Goal: Task Accomplishment & Management: Use online tool/utility

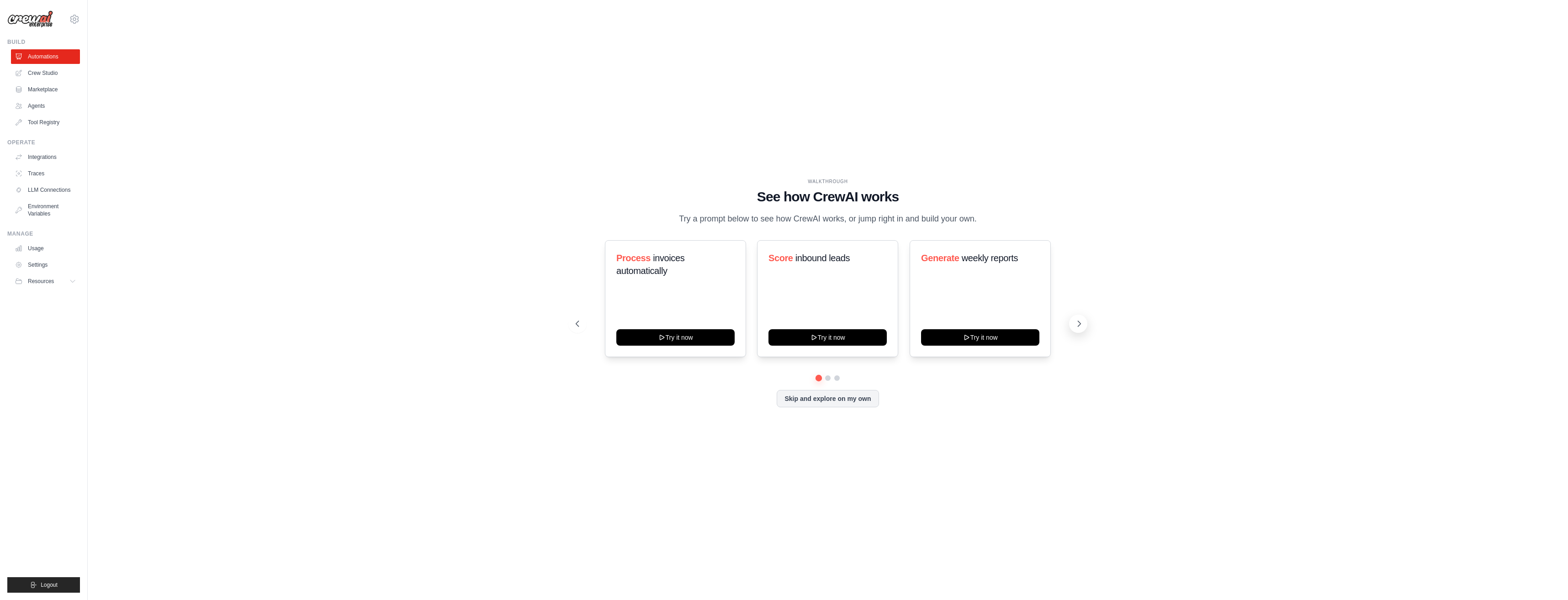
click at [1078, 324] on icon at bounding box center [1079, 324] width 9 height 9
click at [1076, 326] on icon at bounding box center [1079, 324] width 9 height 9
click at [1080, 327] on icon at bounding box center [1079, 324] width 9 height 9
click at [978, 332] on button "Try it now" at bounding box center [980, 337] width 118 height 16
click at [68, 282] on button "Resources" at bounding box center [46, 281] width 69 height 15
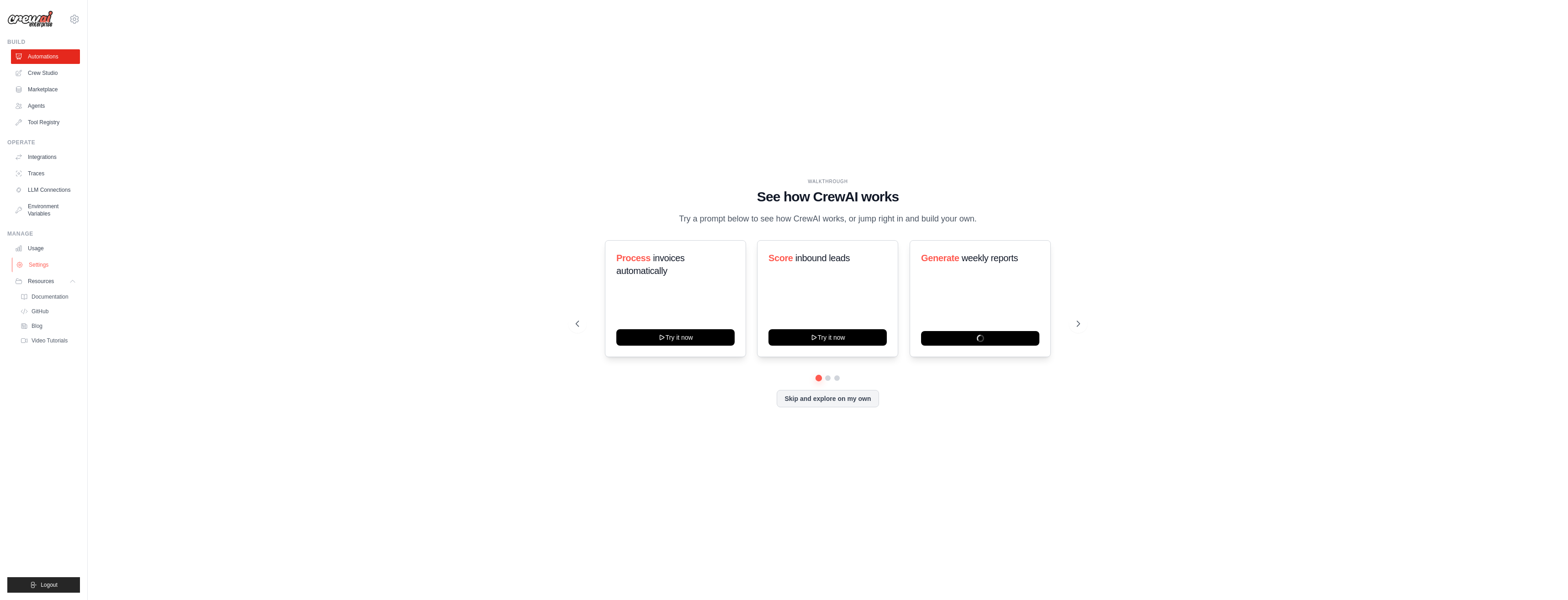
click at [35, 264] on link "Settings" at bounding box center [46, 265] width 69 height 15
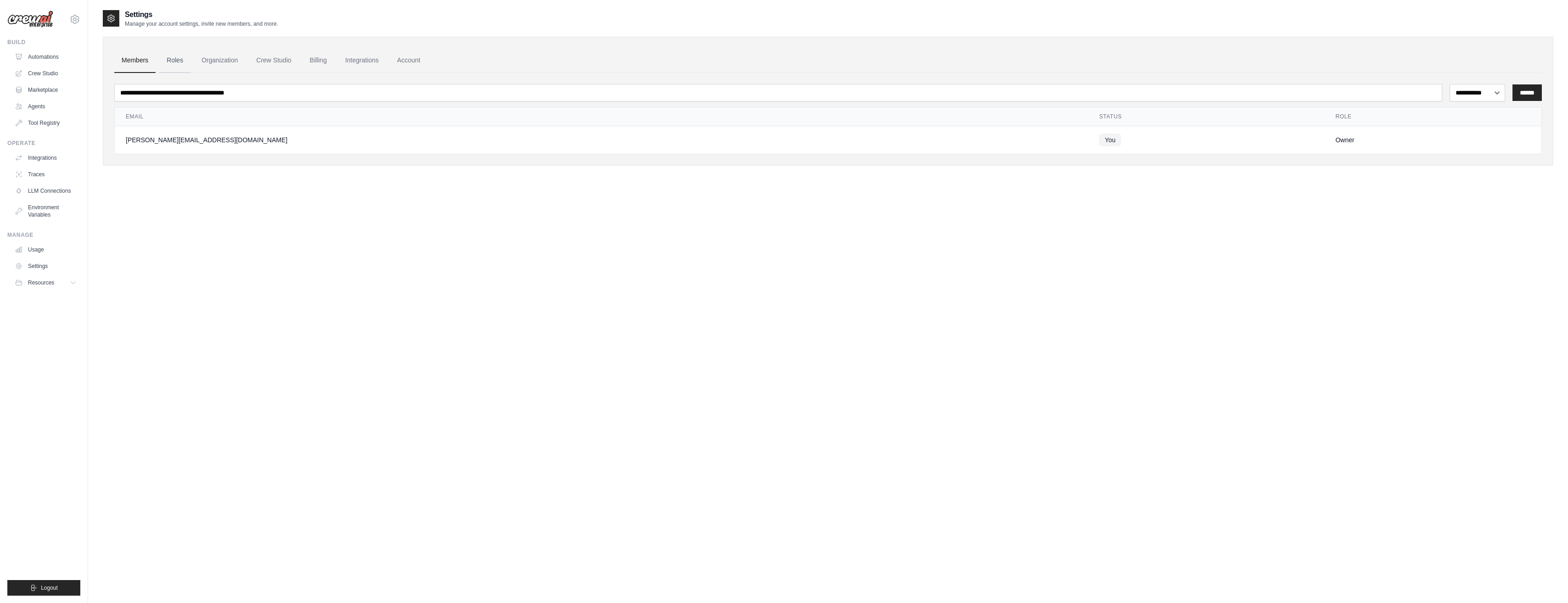
click at [171, 60] on link "Roles" at bounding box center [174, 61] width 31 height 25
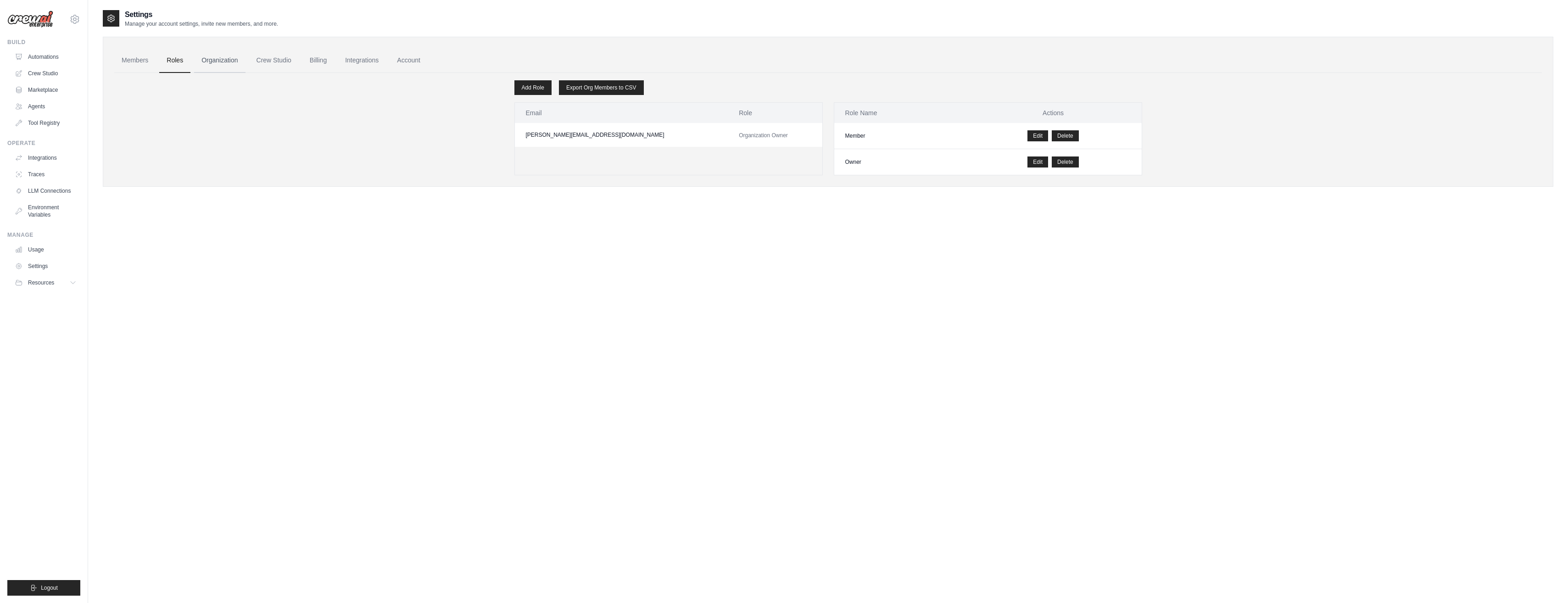
click at [224, 63] on link "Organization" at bounding box center [219, 61] width 51 height 25
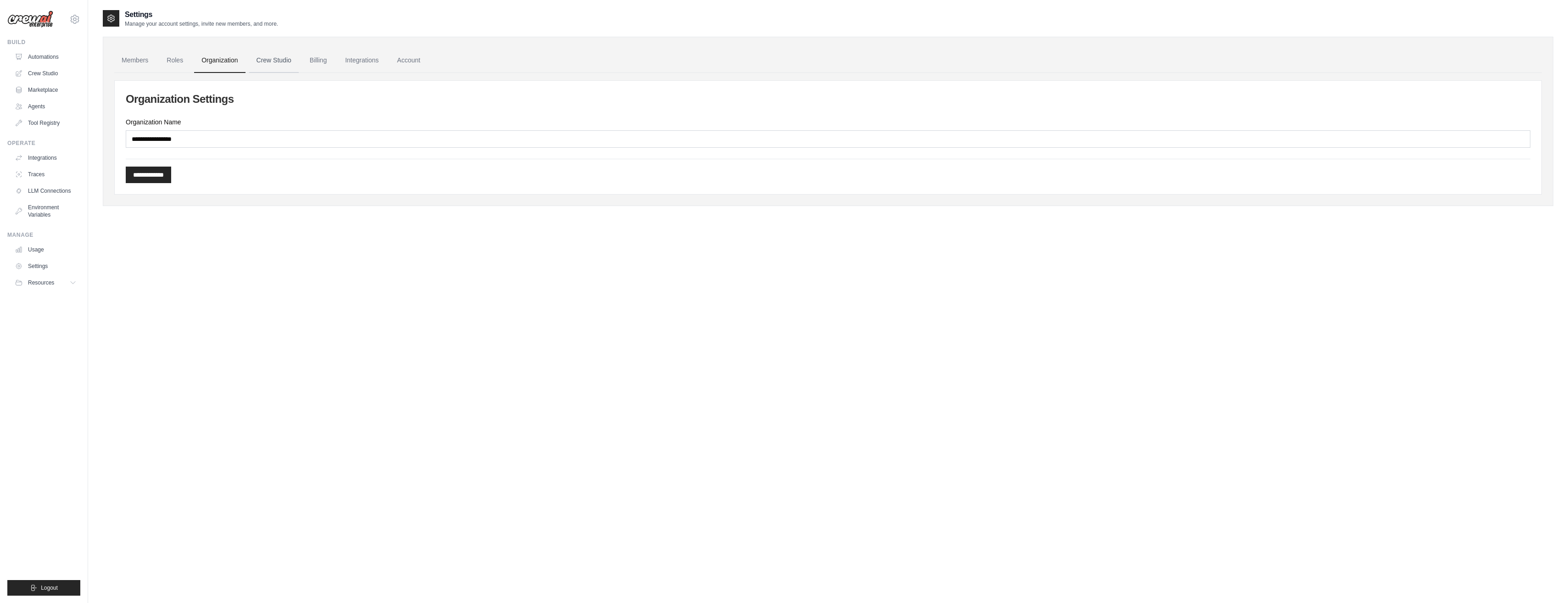
click at [264, 65] on link "Crew Studio" at bounding box center [274, 61] width 50 height 25
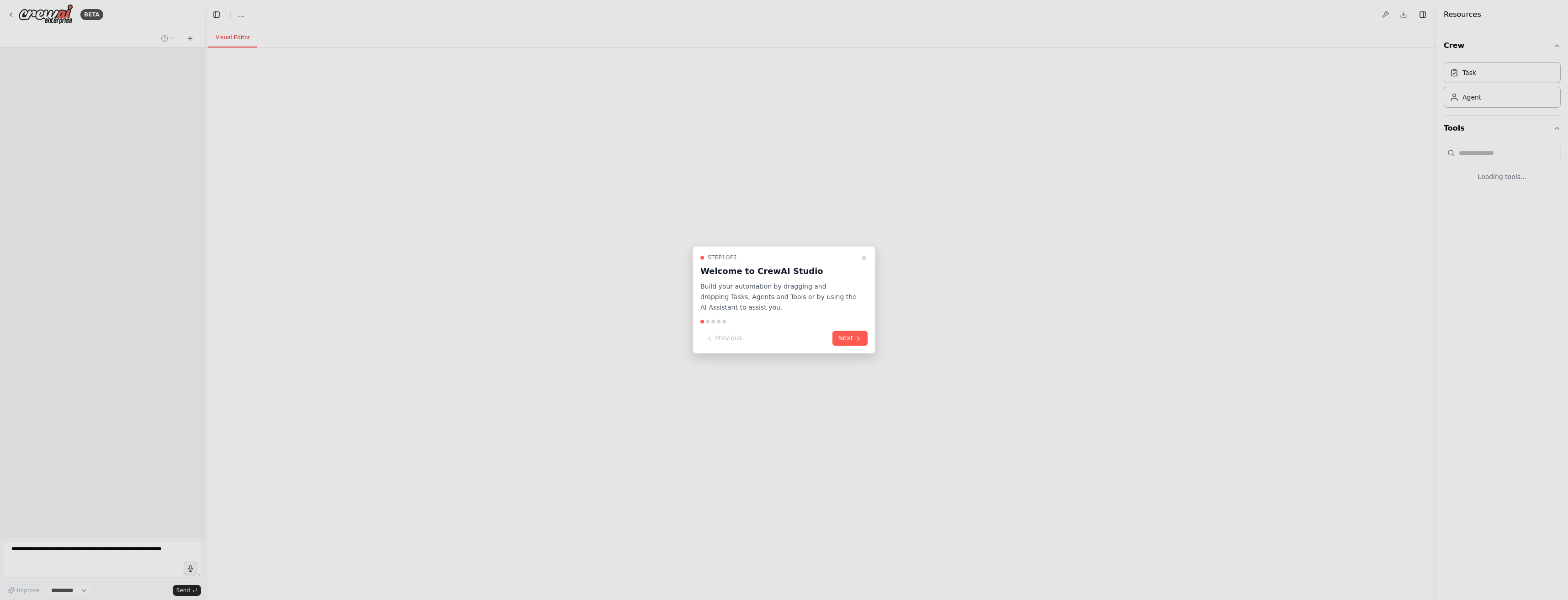
select select "****"
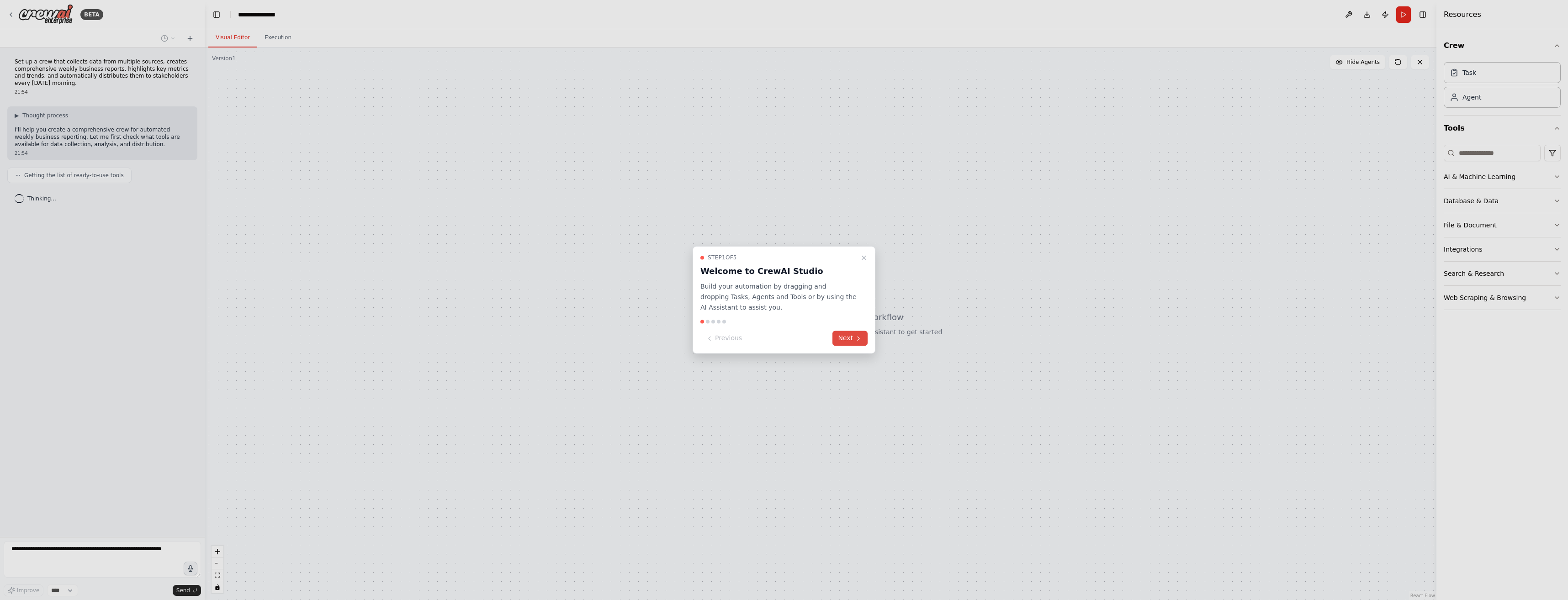
click at [845, 338] on button "Next" at bounding box center [850, 338] width 35 height 15
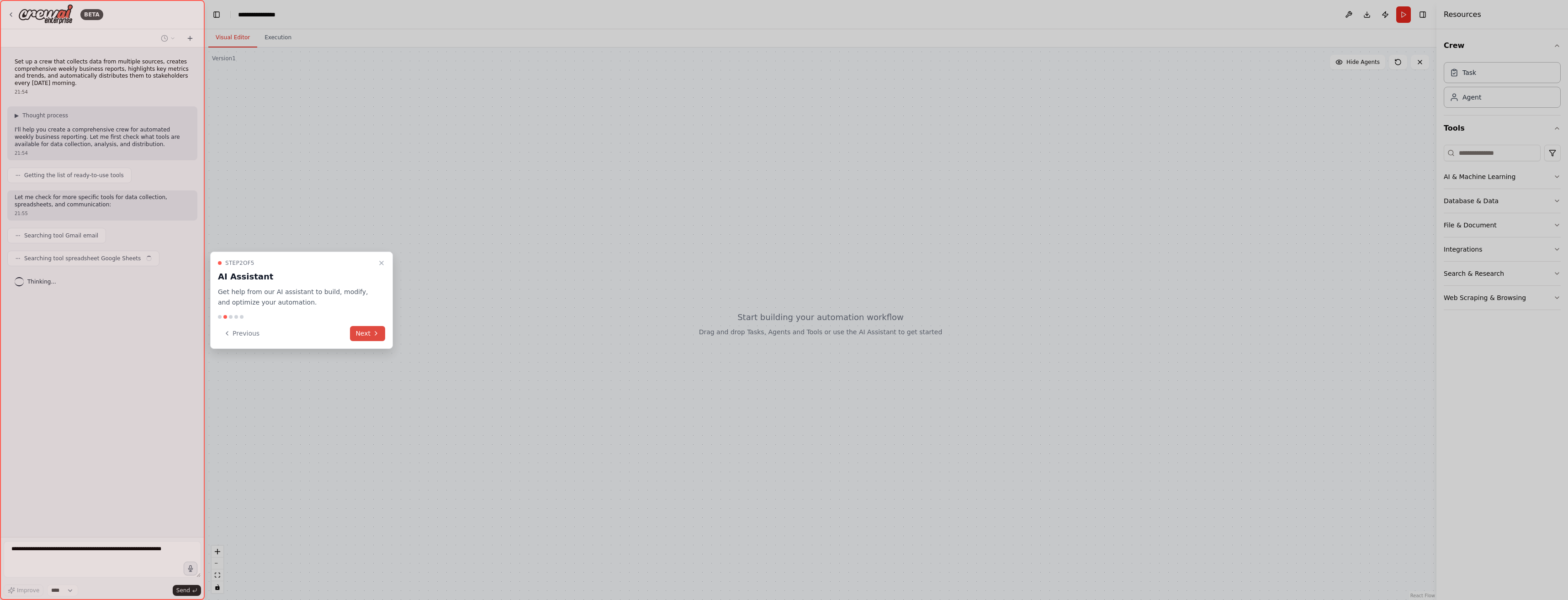
click at [362, 330] on button "Next" at bounding box center [368, 333] width 35 height 15
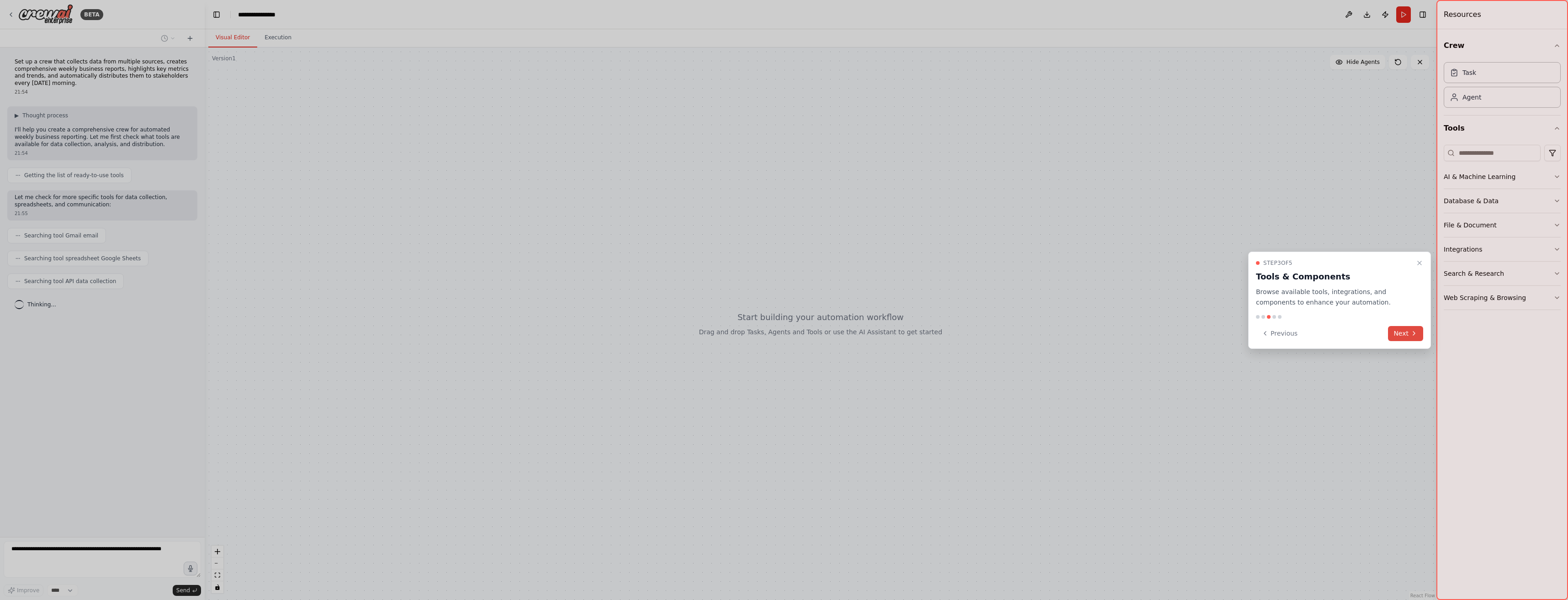
click at [1408, 336] on button "Next" at bounding box center [1405, 333] width 35 height 15
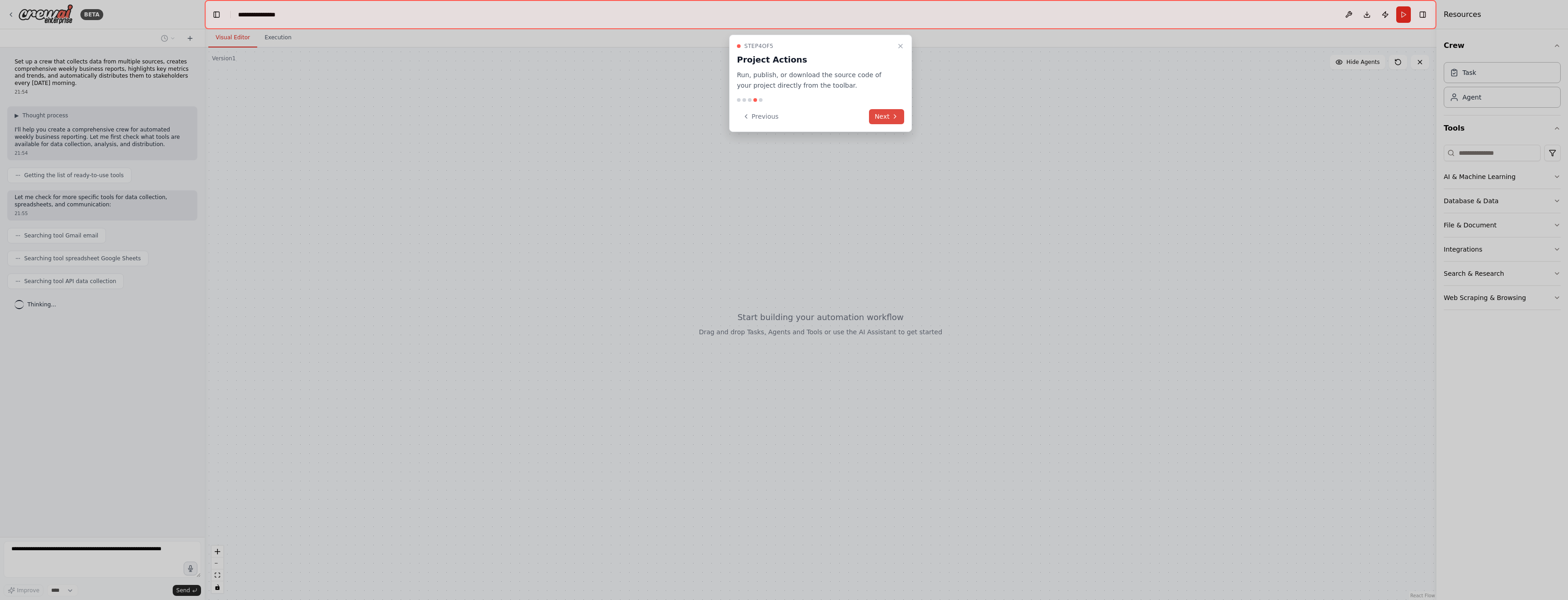
click at [887, 116] on button "Next" at bounding box center [887, 116] width 35 height 15
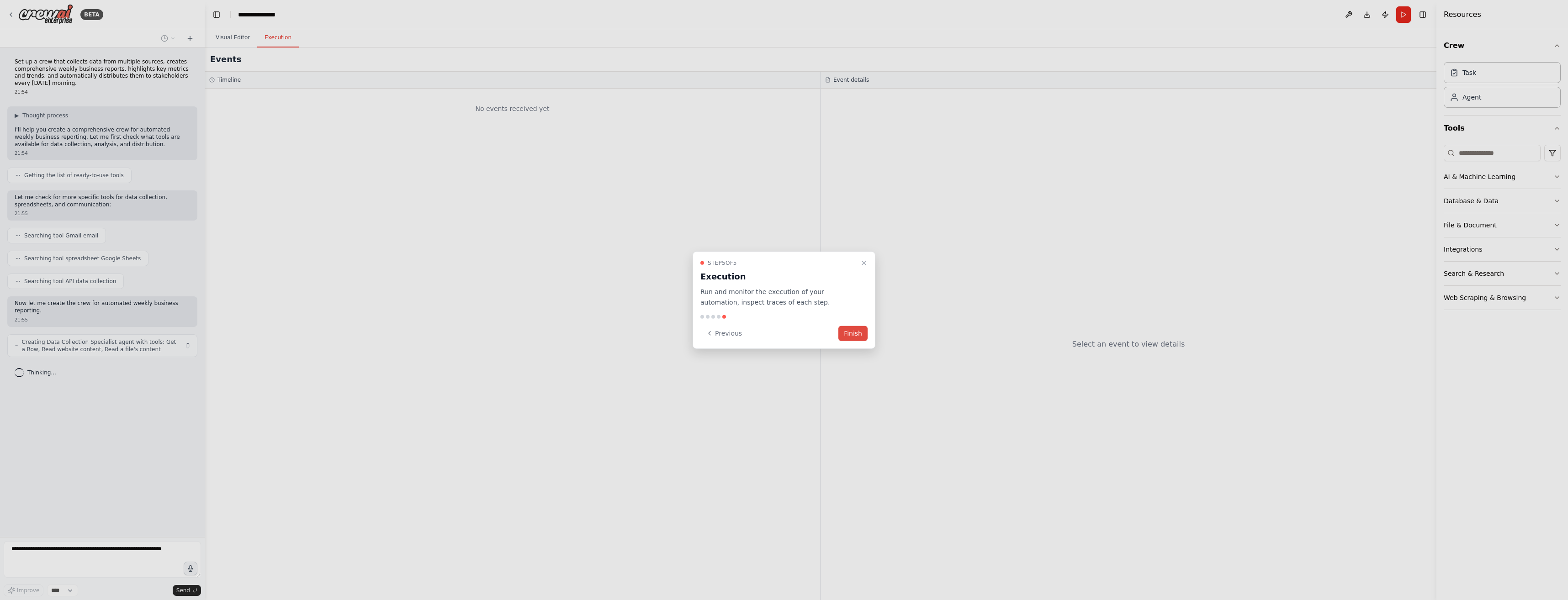
click at [855, 333] on button "Finish" at bounding box center [853, 333] width 29 height 15
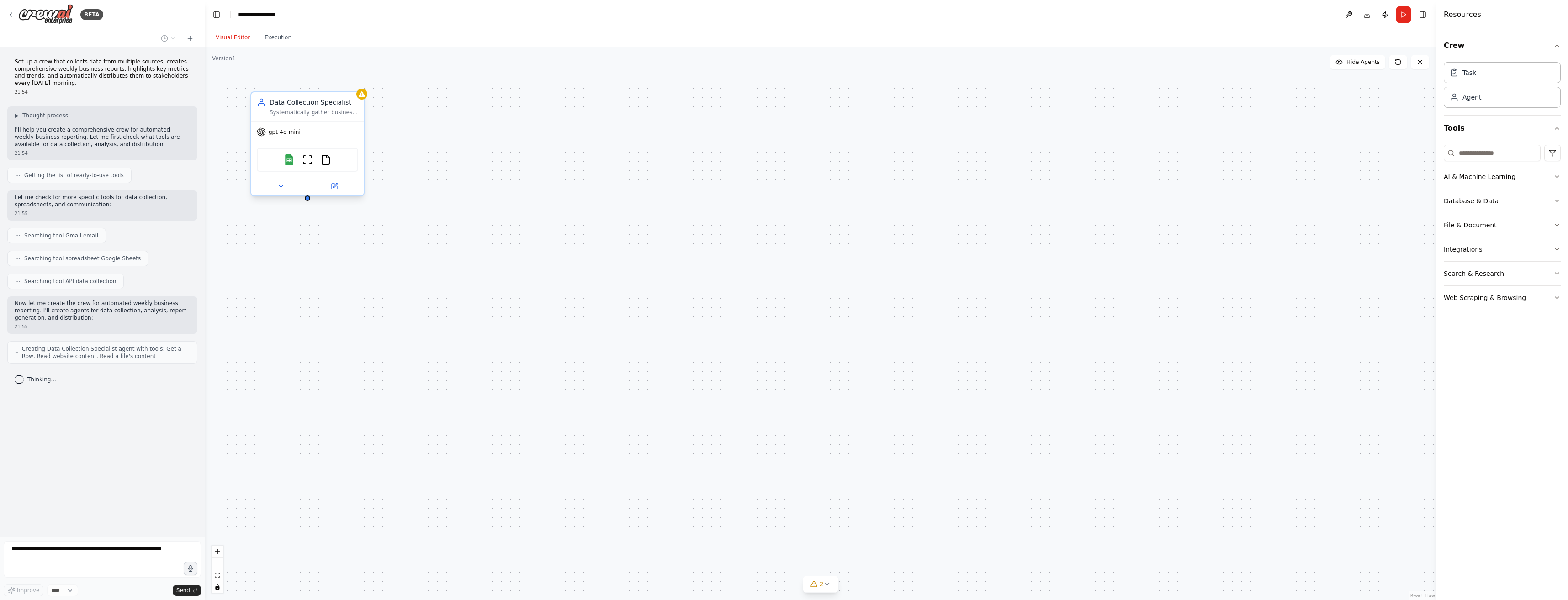
click at [289, 134] on span "gpt-4o-mini" at bounding box center [284, 132] width 32 height 7
click at [459, 131] on div "gpt-4o-mini" at bounding box center [453, 141] width 113 height 20
drag, startPoint x: 452, startPoint y: 140, endPoint x: 446, endPoint y: 135, distance: 7.8
click at [446, 135] on div "gpt-4o-mini Drop tools here" at bounding box center [453, 167] width 113 height 72
click at [402, 232] on div "Data Collection Specialist Systematically gather business data from multiple so…" at bounding box center [821, 324] width 1232 height 553
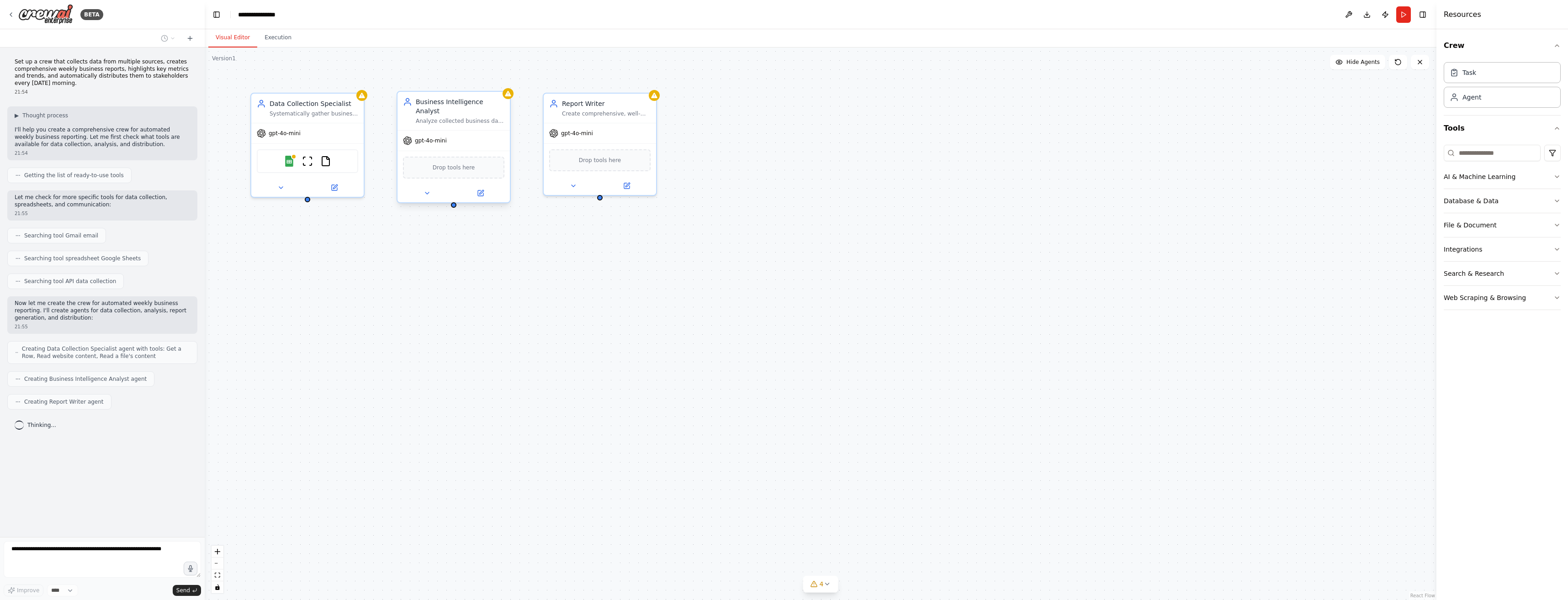
click at [428, 156] on div "Drop tools here" at bounding box center [453, 167] width 102 height 22
drag, startPoint x: 485, startPoint y: 136, endPoint x: 580, endPoint y: 246, distance: 145.3
click at [574, 224] on div "gpt-4o-mini" at bounding box center [517, 214] width 113 height 20
drag, startPoint x: 529, startPoint y: 257, endPoint x: 444, endPoint y: 151, distance: 135.9
click at [444, 154] on span "Drop tools here" at bounding box center [445, 158] width 43 height 9
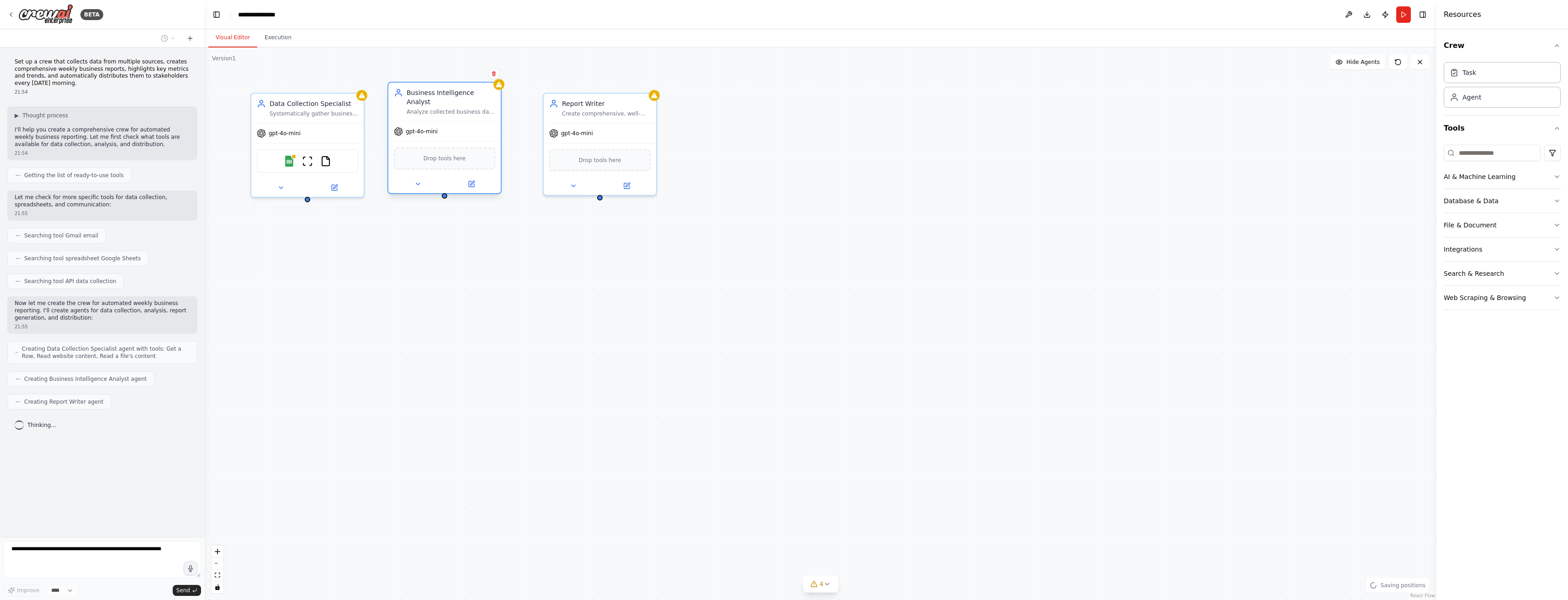
click at [444, 154] on div "Drop tools here" at bounding box center [444, 158] width 102 height 22
drag, startPoint x: 451, startPoint y: 120, endPoint x: 452, endPoint y: 134, distance: 14.0
click at [452, 134] on div "gpt-4o-mini" at bounding box center [444, 141] width 113 height 20
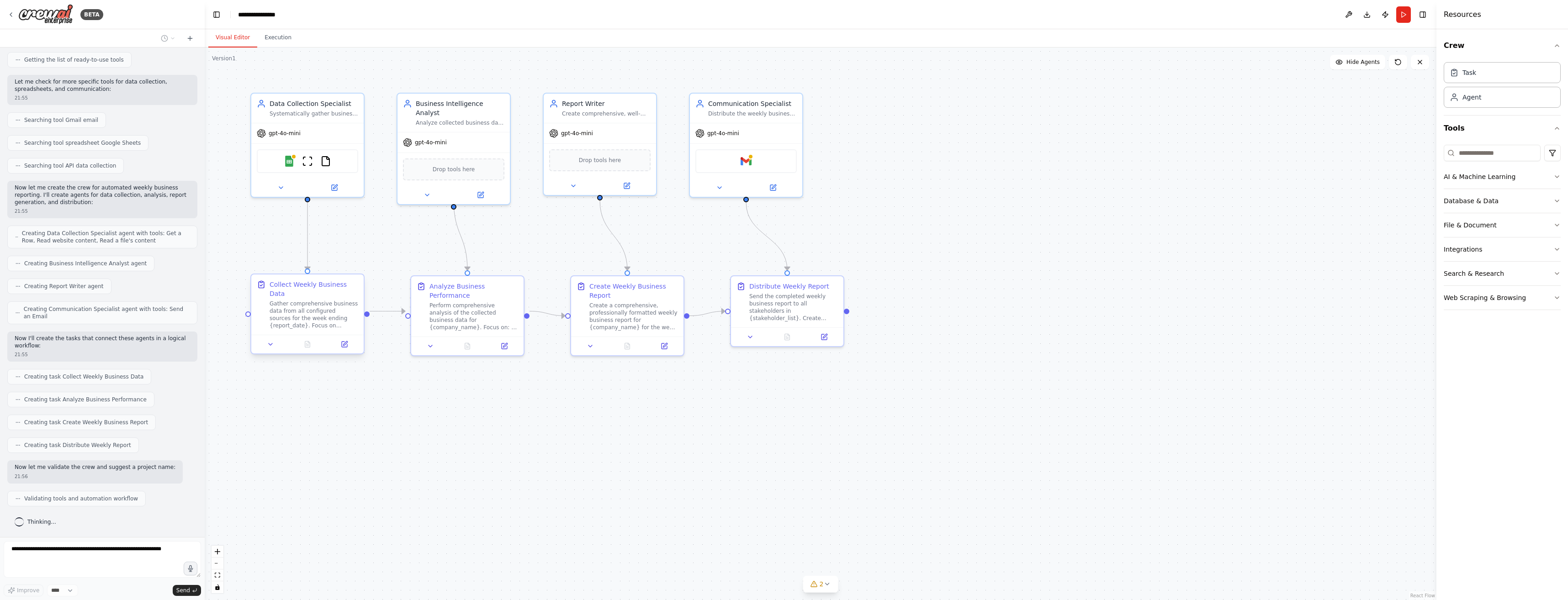
scroll to position [138, 0]
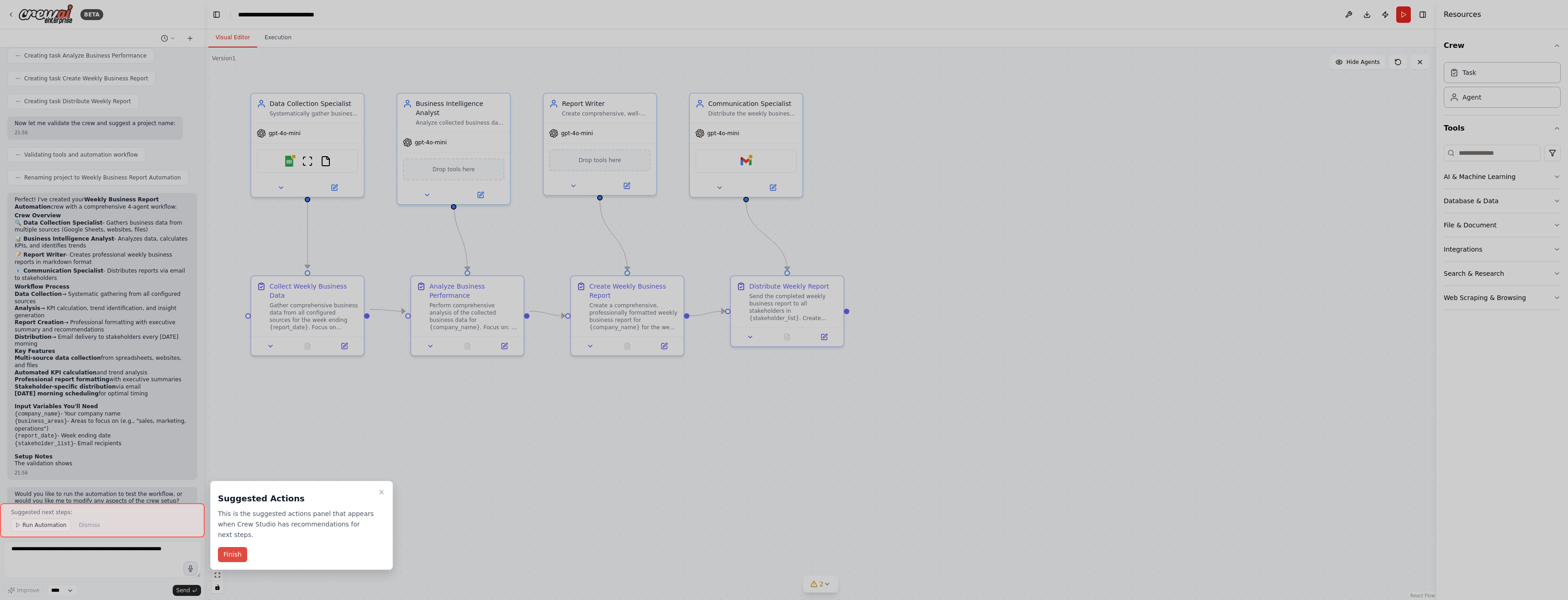
click at [230, 547] on button "Finish" at bounding box center [233, 554] width 29 height 15
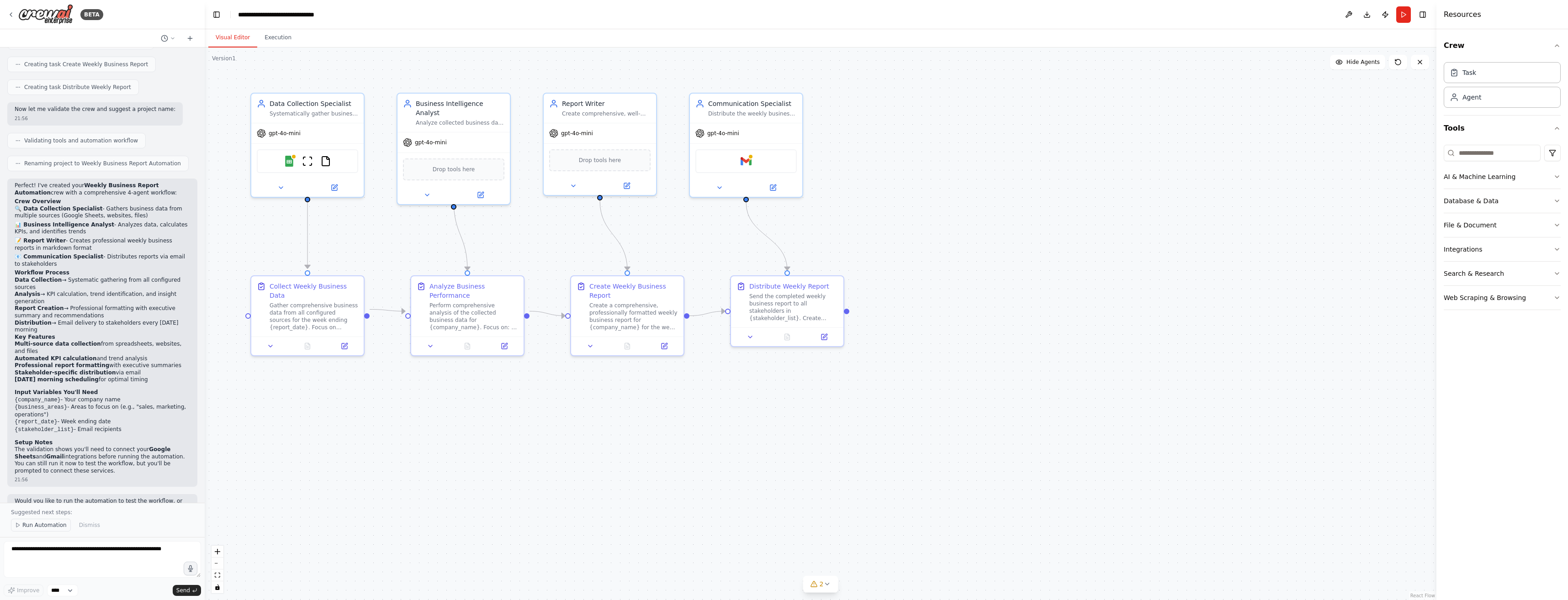
scroll to position [481, 0]
click at [42, 528] on span "Run Automation" at bounding box center [44, 525] width 44 height 7
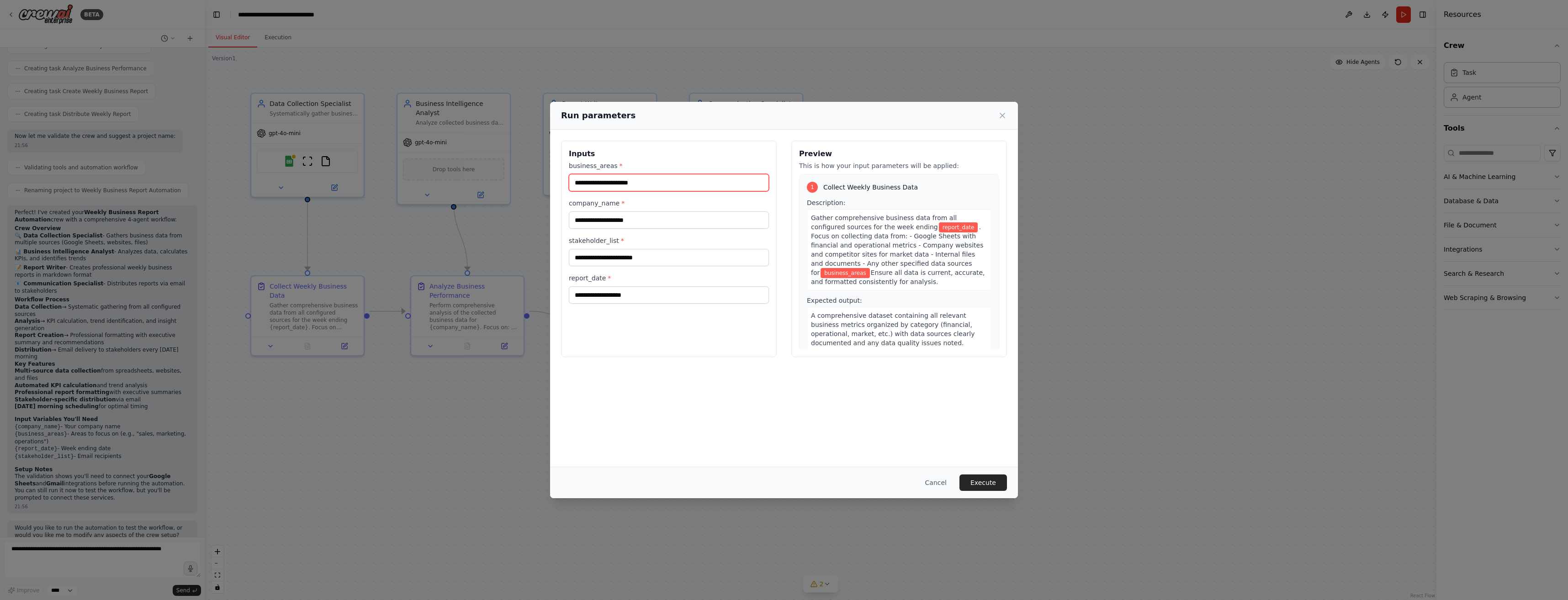
click at [650, 189] on input "business_areas *" at bounding box center [668, 183] width 200 height 18
click at [637, 180] on input "business_areas *" at bounding box center [668, 183] width 200 height 18
type input "**********"
click at [622, 222] on input "company_name *" at bounding box center [668, 220] width 200 height 18
type input "*******"
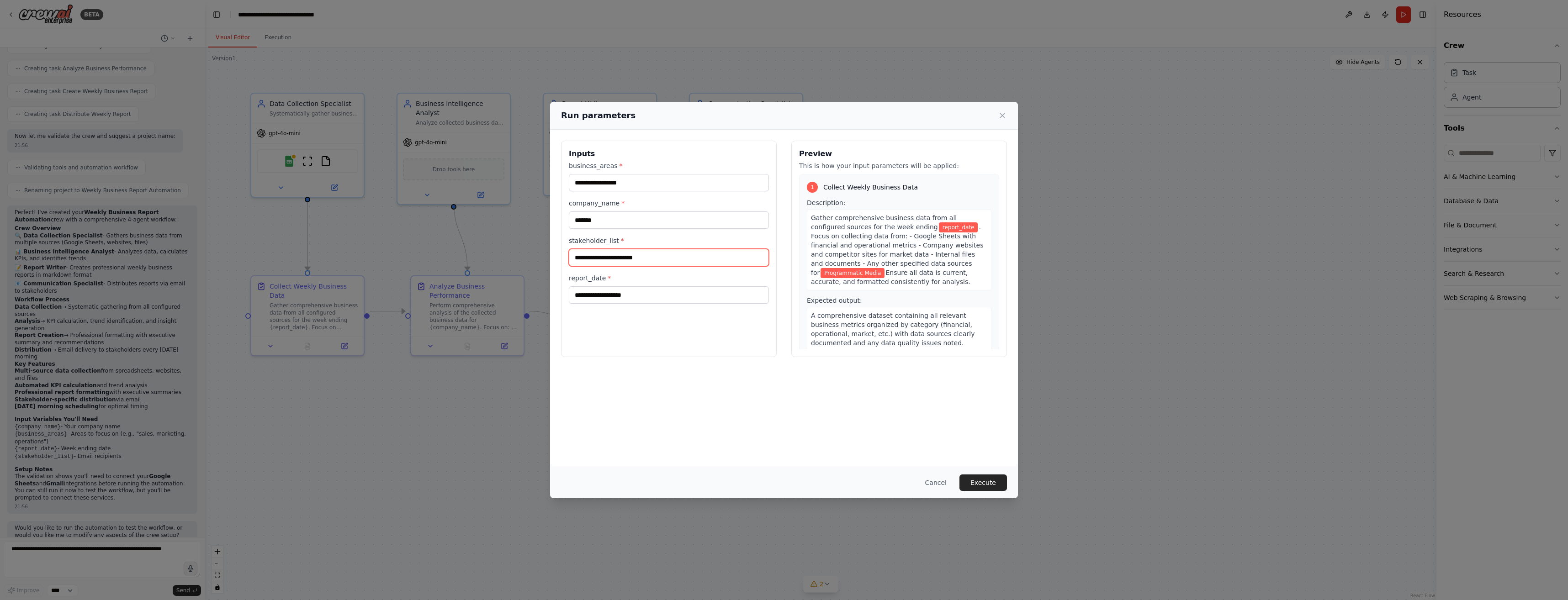
click at [617, 258] on input "stakeholder_list *" at bounding box center [668, 257] width 200 height 18
click at [606, 295] on input "report_date *" at bounding box center [668, 295] width 200 height 18
type input "*"
drag, startPoint x: 581, startPoint y: 295, endPoint x: 572, endPoint y: 295, distance: 9.0
click at [572, 295] on input "**********" at bounding box center [668, 295] width 200 height 18
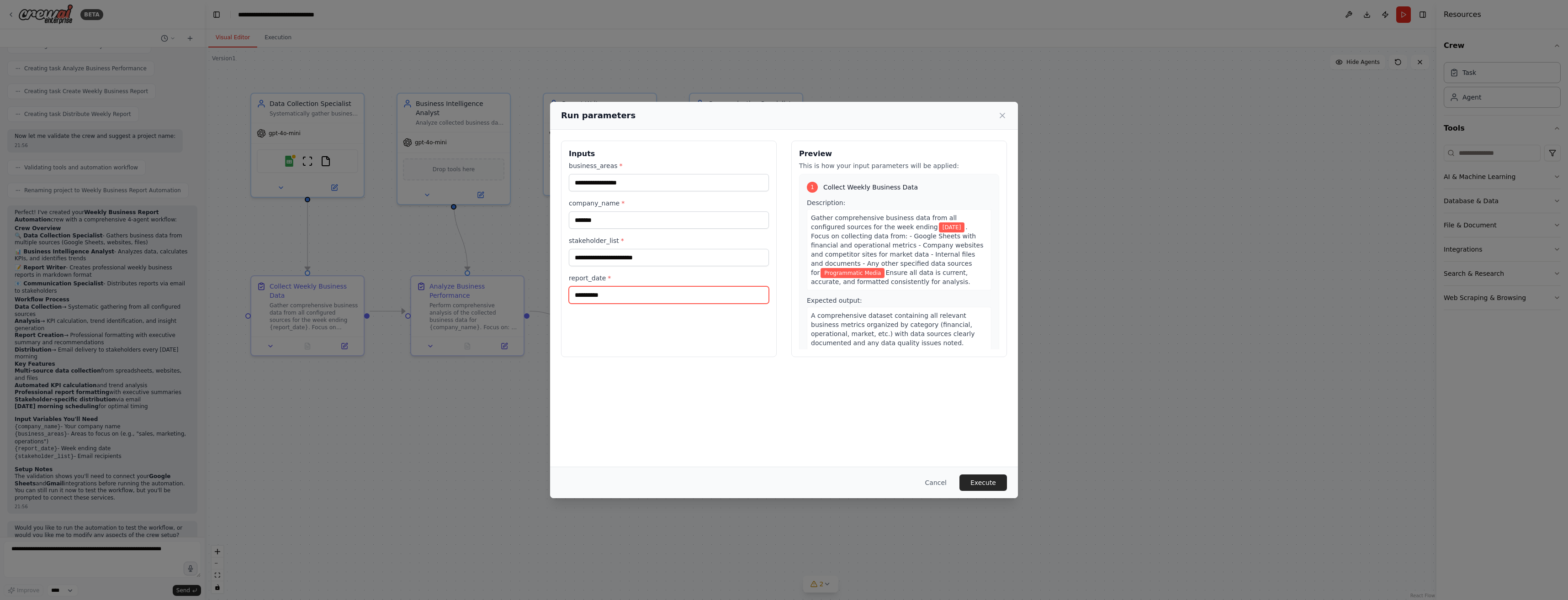
click at [621, 299] on input "**********" at bounding box center [668, 295] width 200 height 18
drag, startPoint x: 575, startPoint y: 296, endPoint x: 581, endPoint y: 296, distance: 6.0
click at [581, 296] on input "**********" at bounding box center [668, 295] width 200 height 18
type input "**********"
click at [648, 316] on div "**********" at bounding box center [669, 249] width 215 height 217
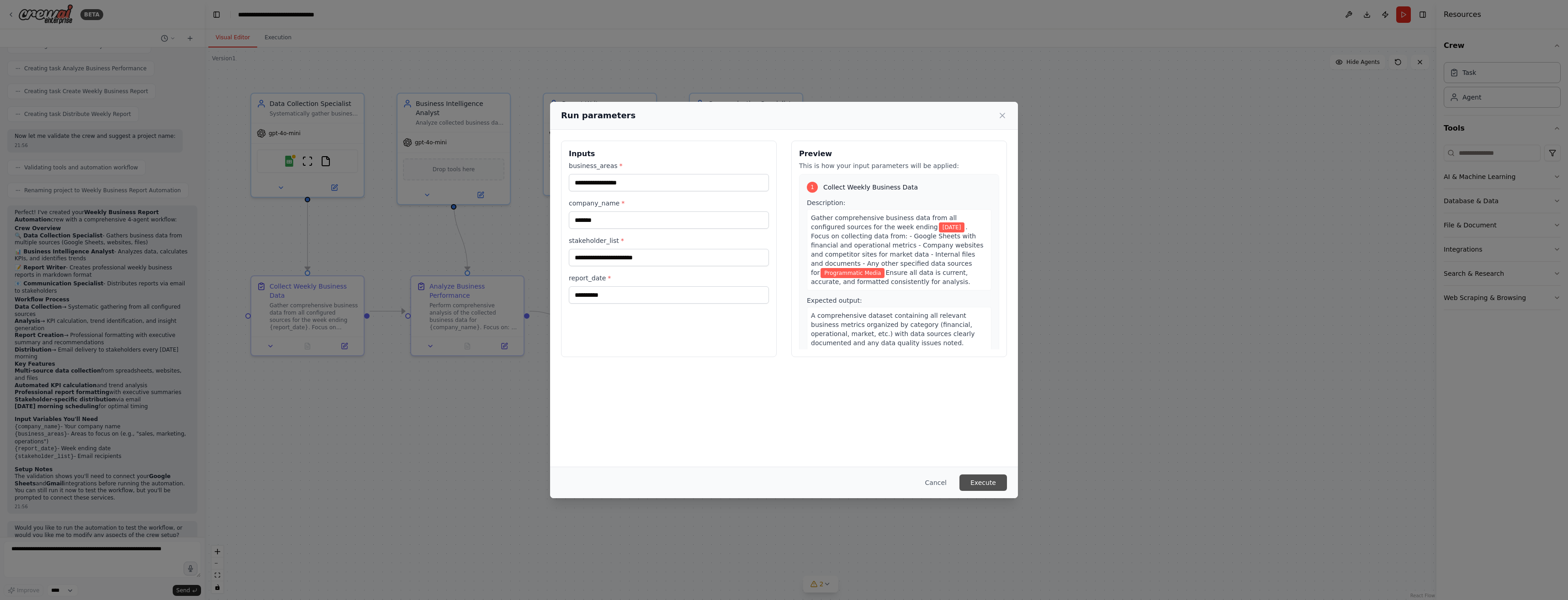
click at [985, 480] on button "Execute" at bounding box center [983, 483] width 47 height 16
click at [593, 257] on input "stakeholder_list *" at bounding box center [668, 257] width 200 height 18
click at [613, 257] on input "stakeholder_list *" at bounding box center [668, 257] width 200 height 18
type input "**********"
click at [636, 332] on div "**********" at bounding box center [669, 249] width 215 height 217
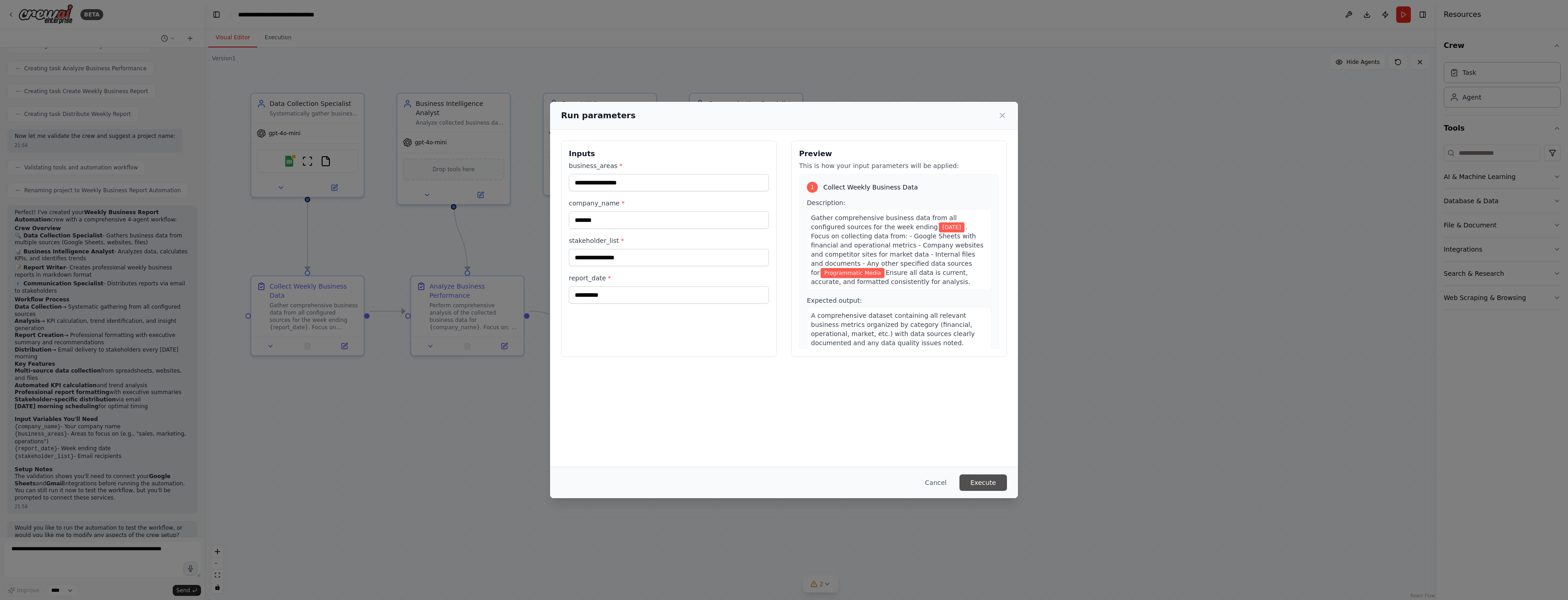
click at [988, 482] on button "Execute" at bounding box center [983, 483] width 47 height 16
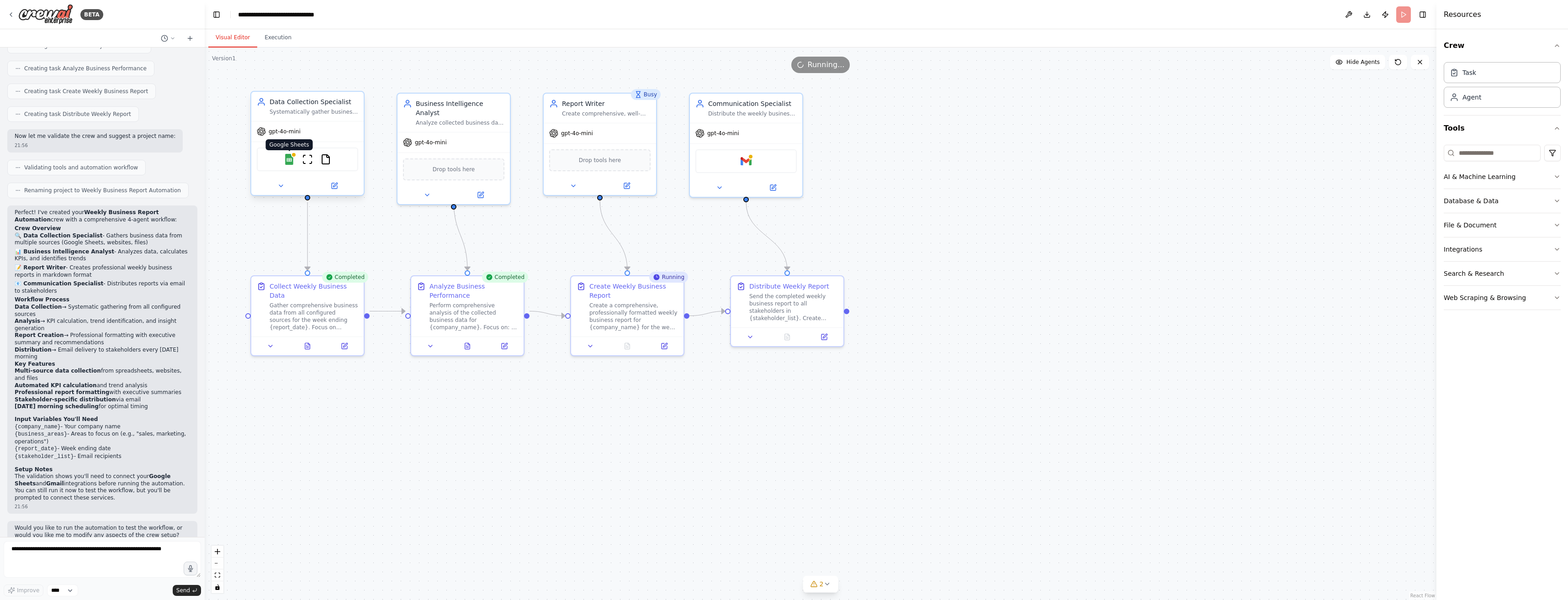
click at [290, 164] on img at bounding box center [289, 159] width 11 height 11
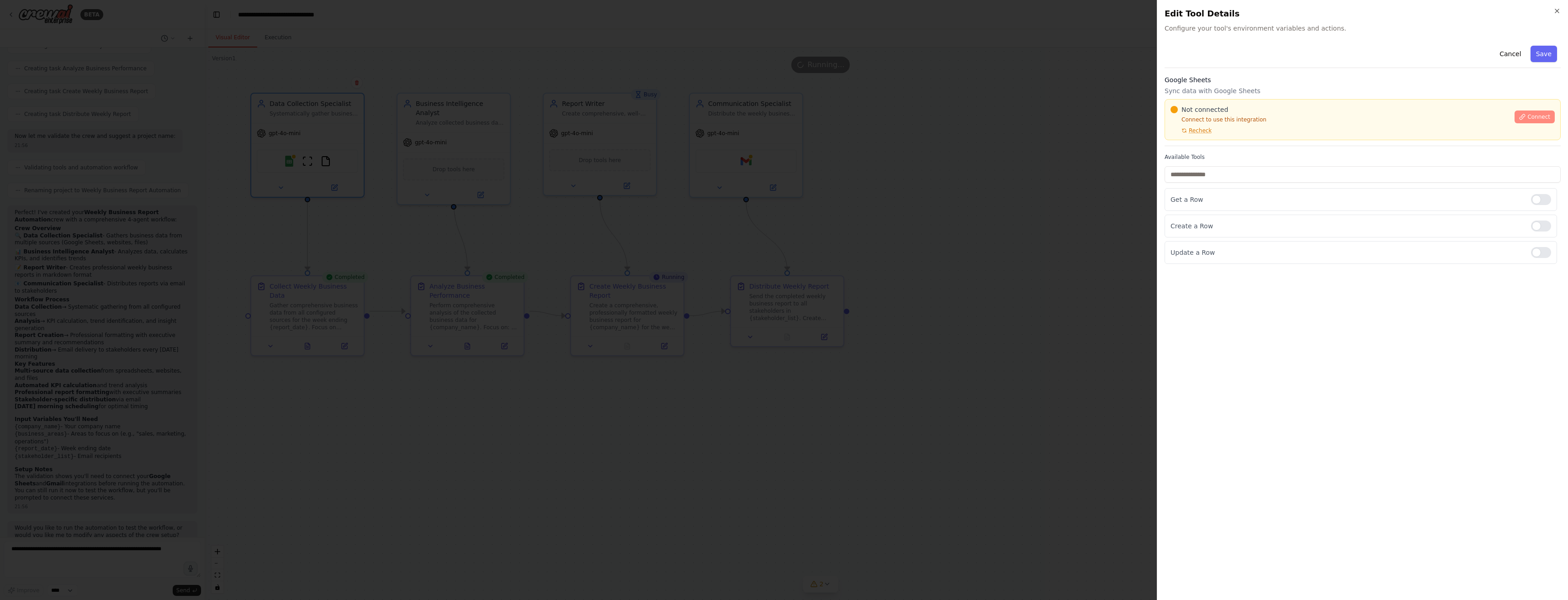
click at [1535, 116] on span "Connect" at bounding box center [1539, 117] width 23 height 7
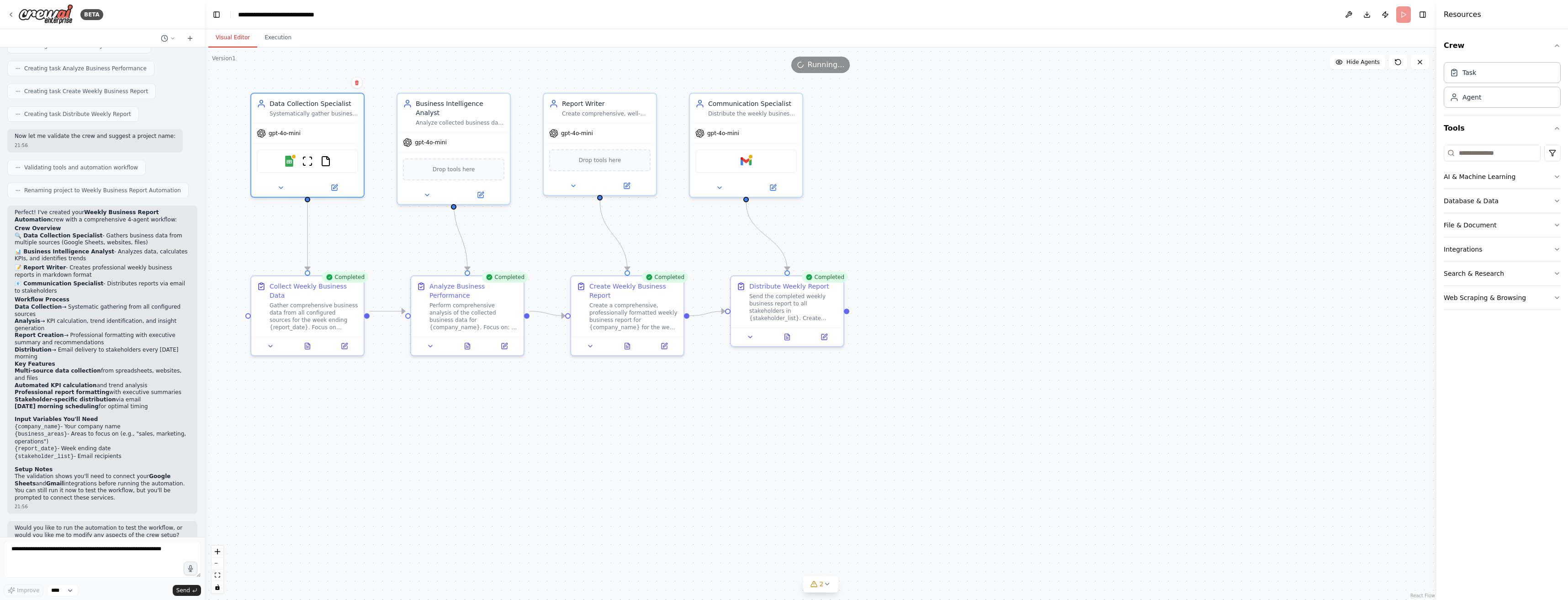
scroll to position [481, 0]
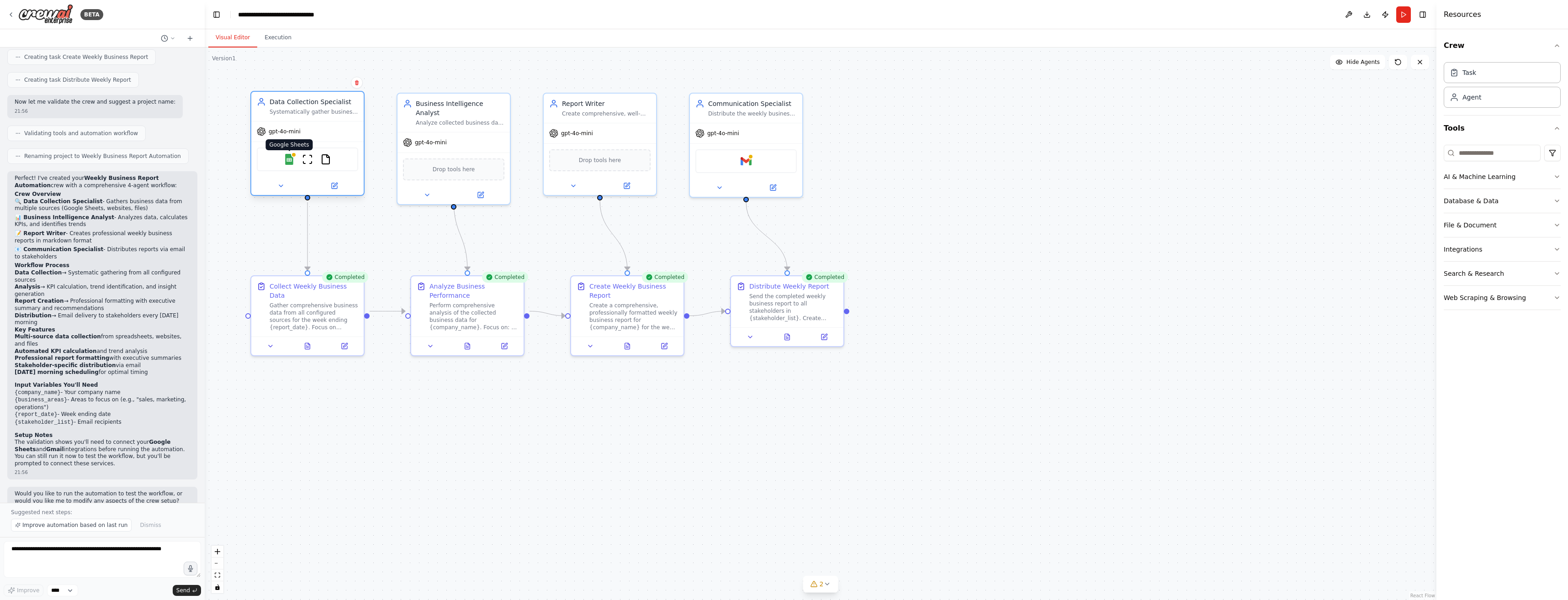
click at [290, 161] on img at bounding box center [289, 159] width 11 height 11
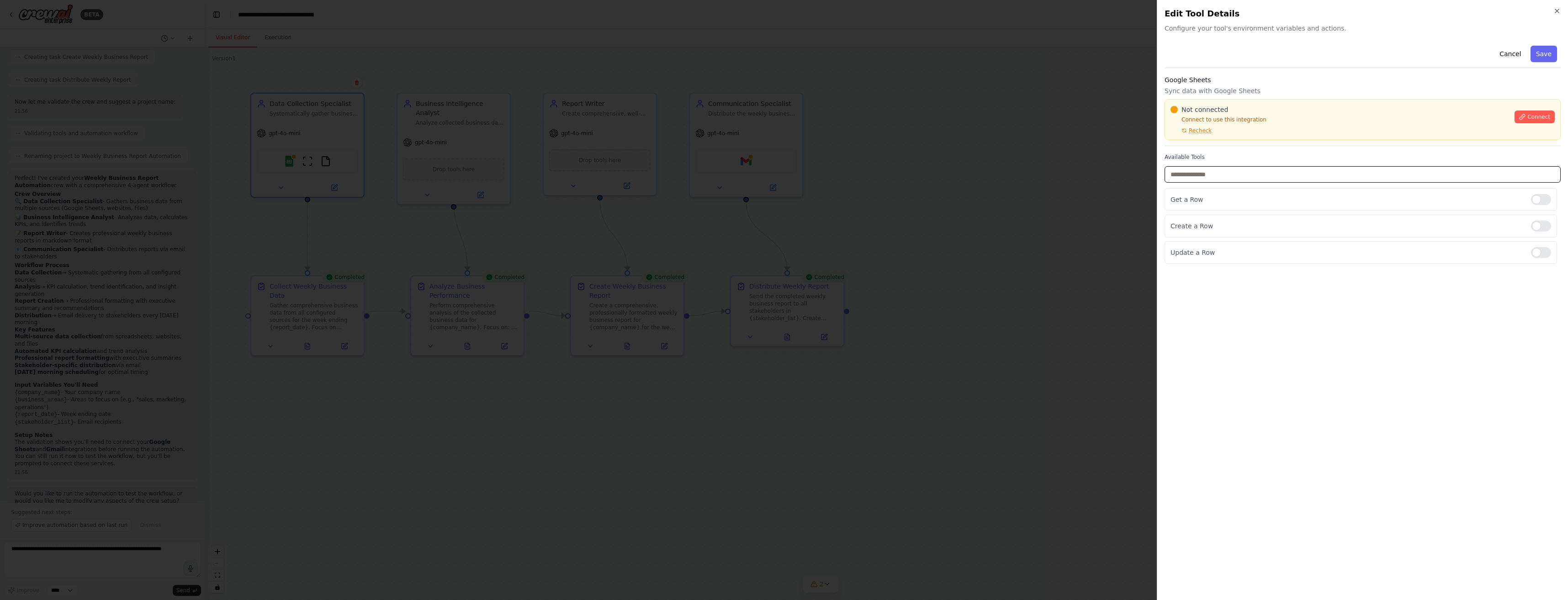
click at [1218, 178] on input "text" at bounding box center [1362, 174] width 396 height 16
click at [1213, 201] on p "Get a Row" at bounding box center [1347, 199] width 353 height 9
click at [1556, 10] on icon "button" at bounding box center [1557, 11] width 7 height 7
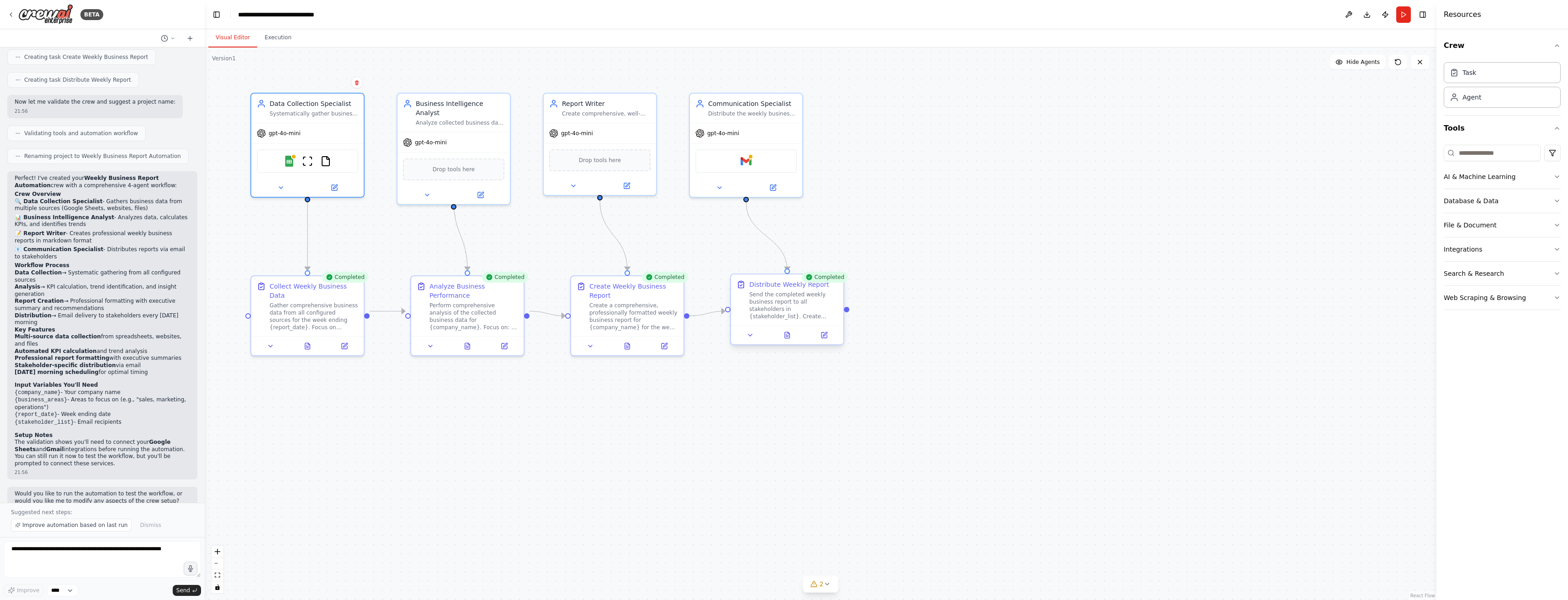
click at [786, 315] on div "Send the completed weekly business report to all stakeholders in {stakeholder_l…" at bounding box center [794, 305] width 89 height 29
click at [754, 441] on div ".deletable-edge-delete-btn { width: 20px; height: 20px; border: 0px solid #ffff…" at bounding box center [821, 324] width 1232 height 553
click at [41, 561] on textarea at bounding box center [102, 559] width 197 height 37
click at [1535, 175] on button "AI & Machine Learning" at bounding box center [1502, 176] width 117 height 24
click at [1521, 337] on button "Database & Data" at bounding box center [1502, 336] width 117 height 24
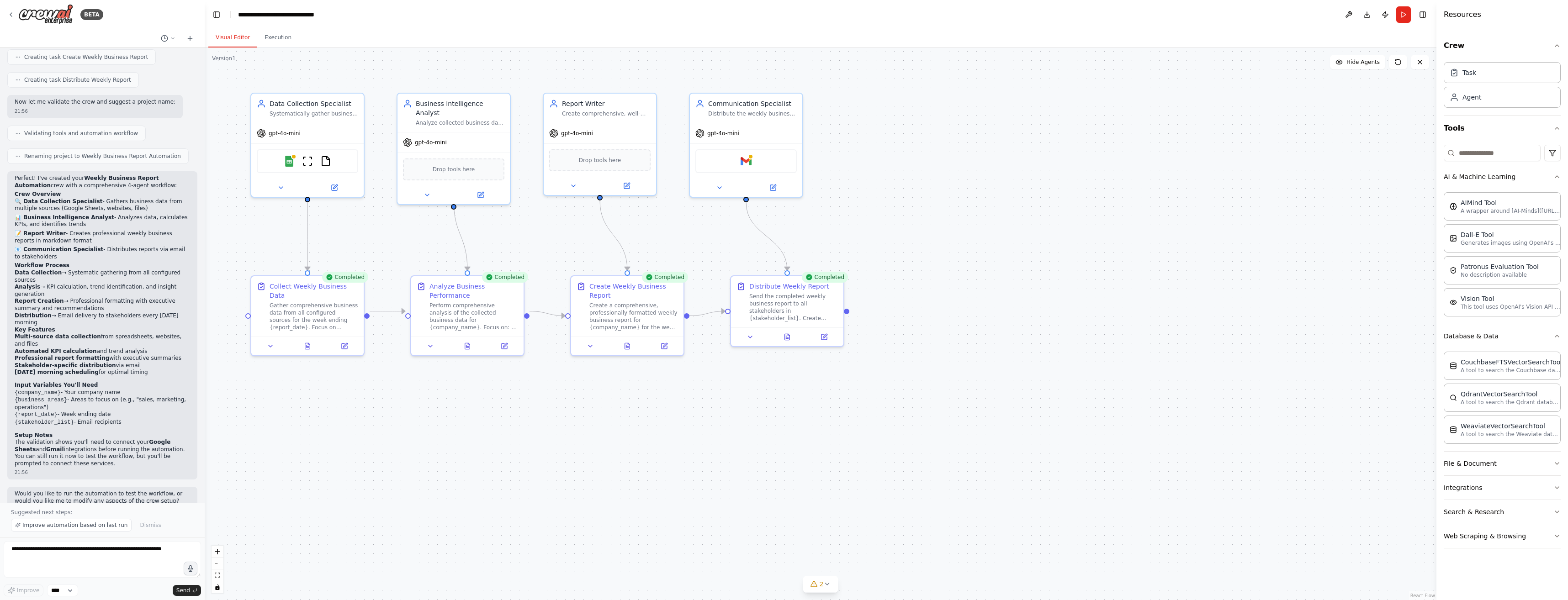
click at [1505, 340] on button "Database & Data" at bounding box center [1502, 336] width 117 height 24
click at [1550, 177] on button "AI & Machine Learning" at bounding box center [1502, 176] width 117 height 24
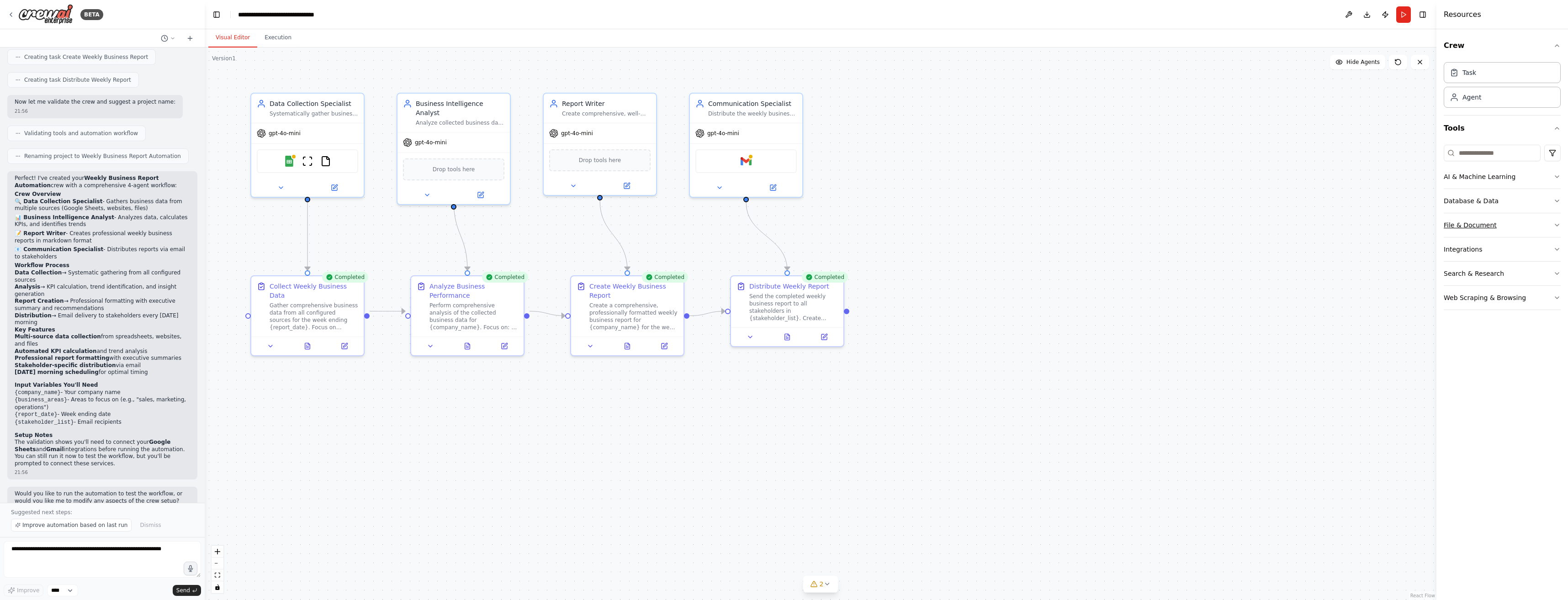
click at [1496, 228] on button "File & Document" at bounding box center [1502, 225] width 117 height 24
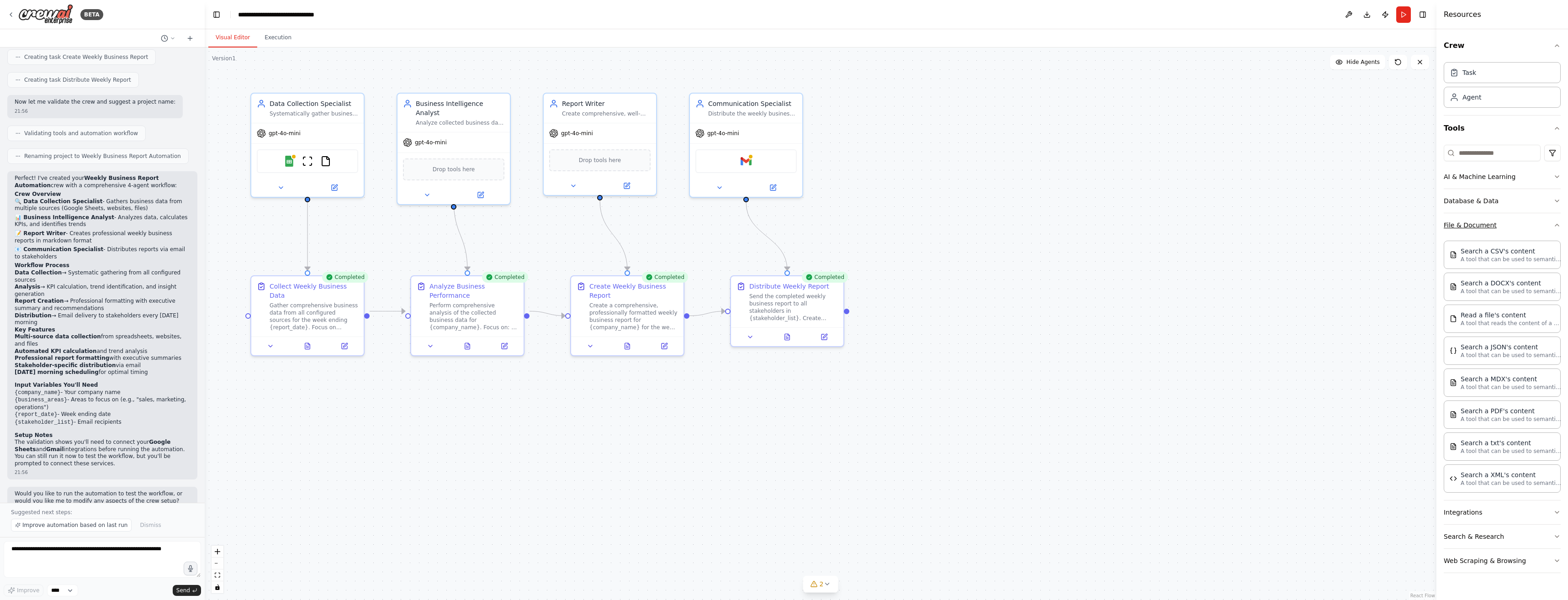
click at [1539, 231] on button "File & Document" at bounding box center [1502, 225] width 117 height 24
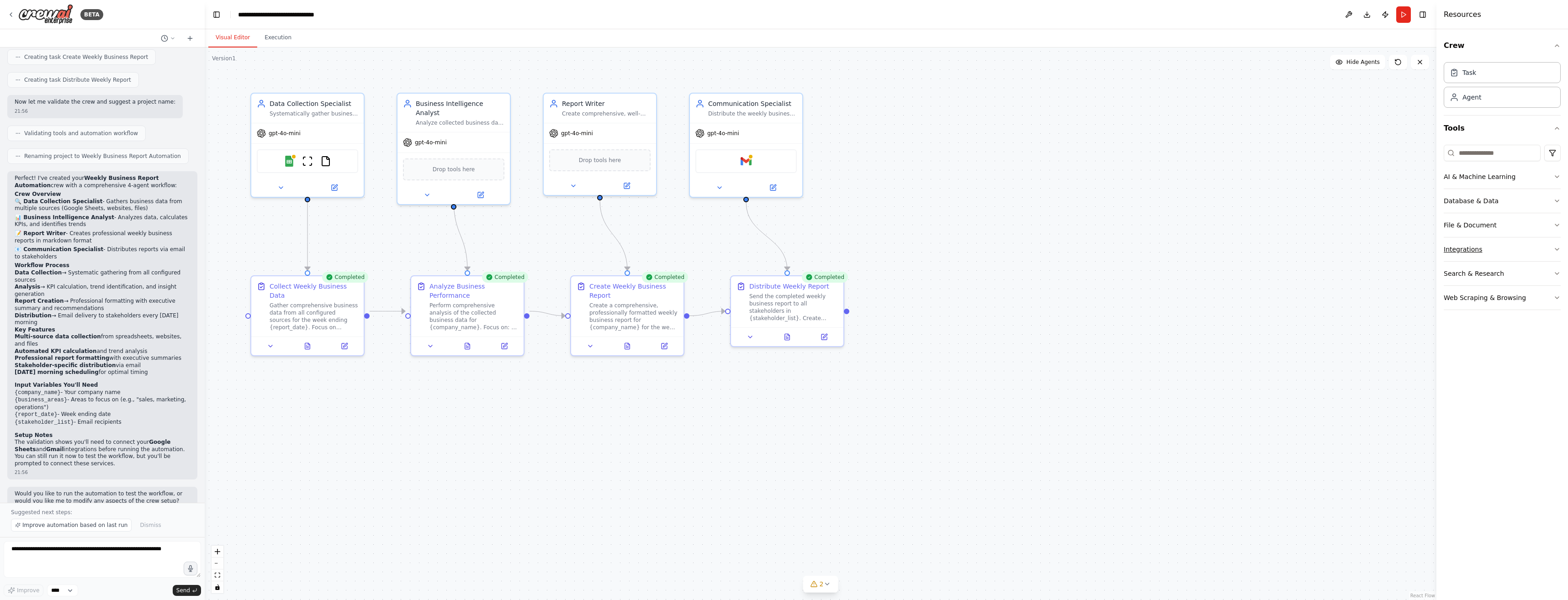
click at [1486, 252] on button "Integrations" at bounding box center [1502, 249] width 117 height 24
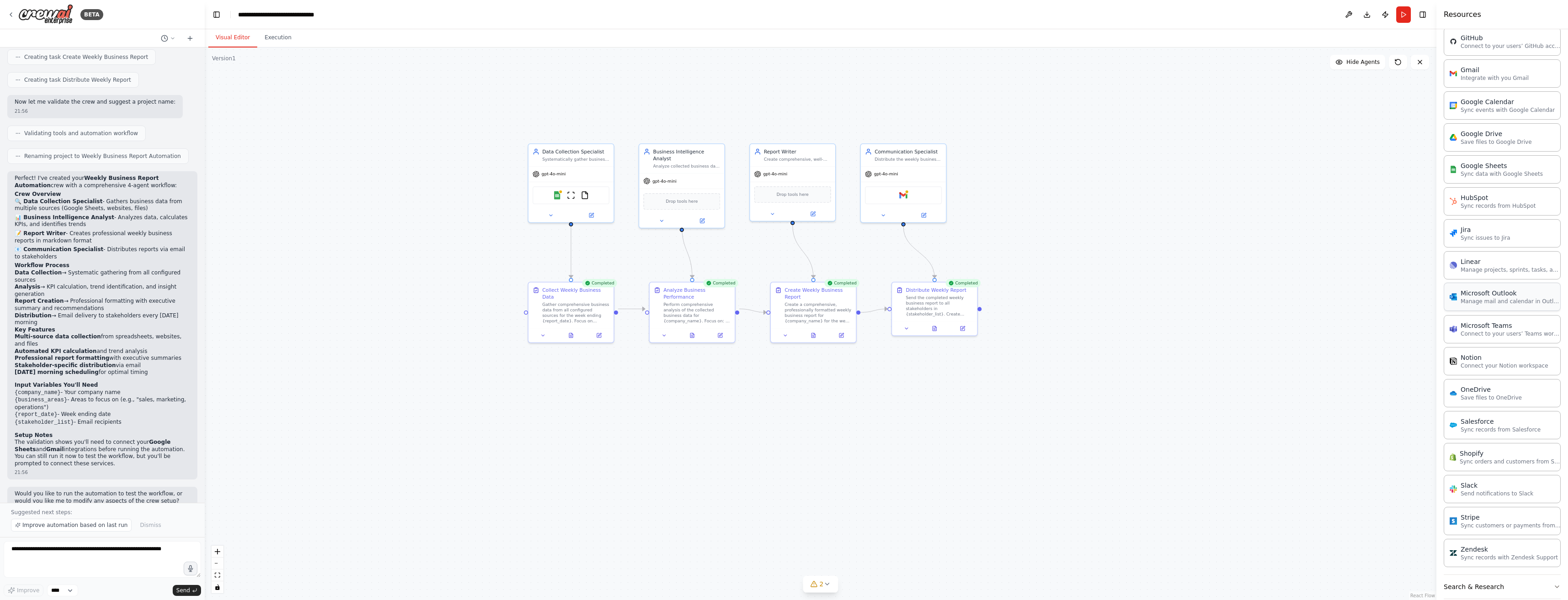
scroll to position [403, 0]
click at [1489, 546] on button "Search & Research" at bounding box center [1502, 549] width 117 height 24
click at [1513, 83] on button "Integrations" at bounding box center [1502, 74] width 117 height 24
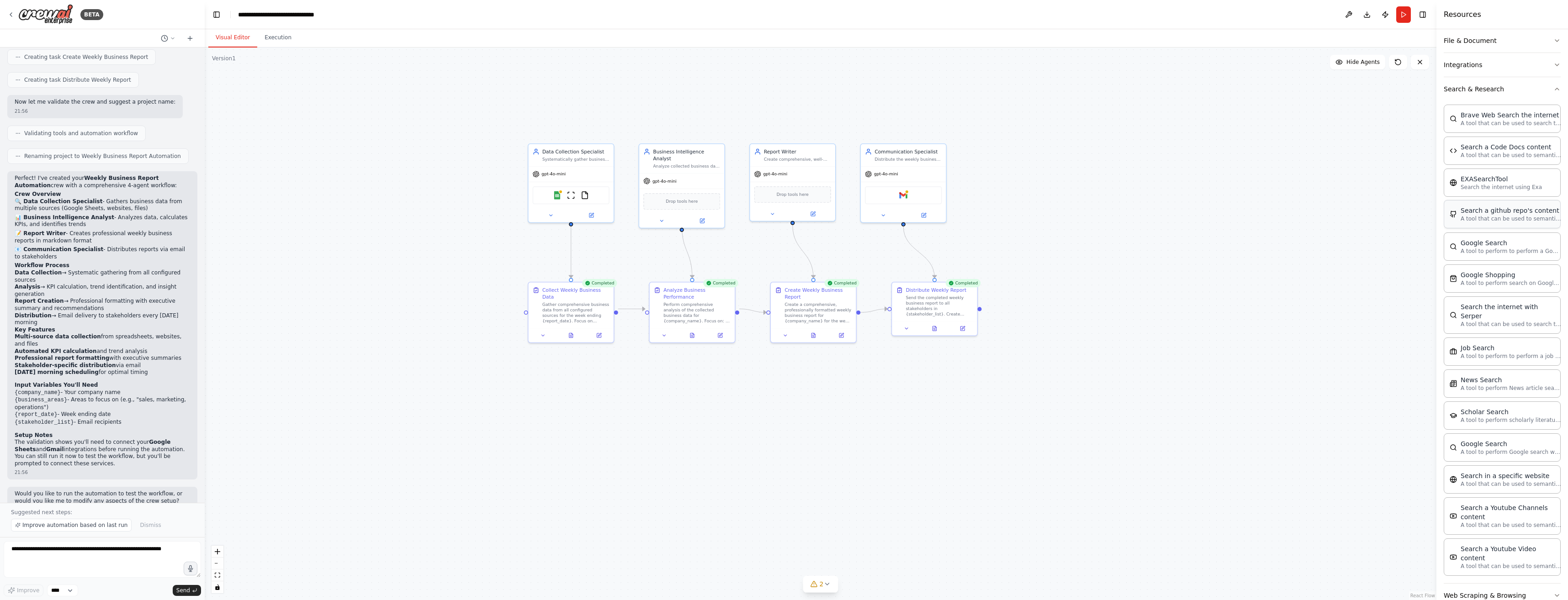
scroll to position [189, 0]
click at [1479, 380] on div "News Search A tool to perform News article search with a search_query." at bounding box center [1502, 379] width 117 height 29
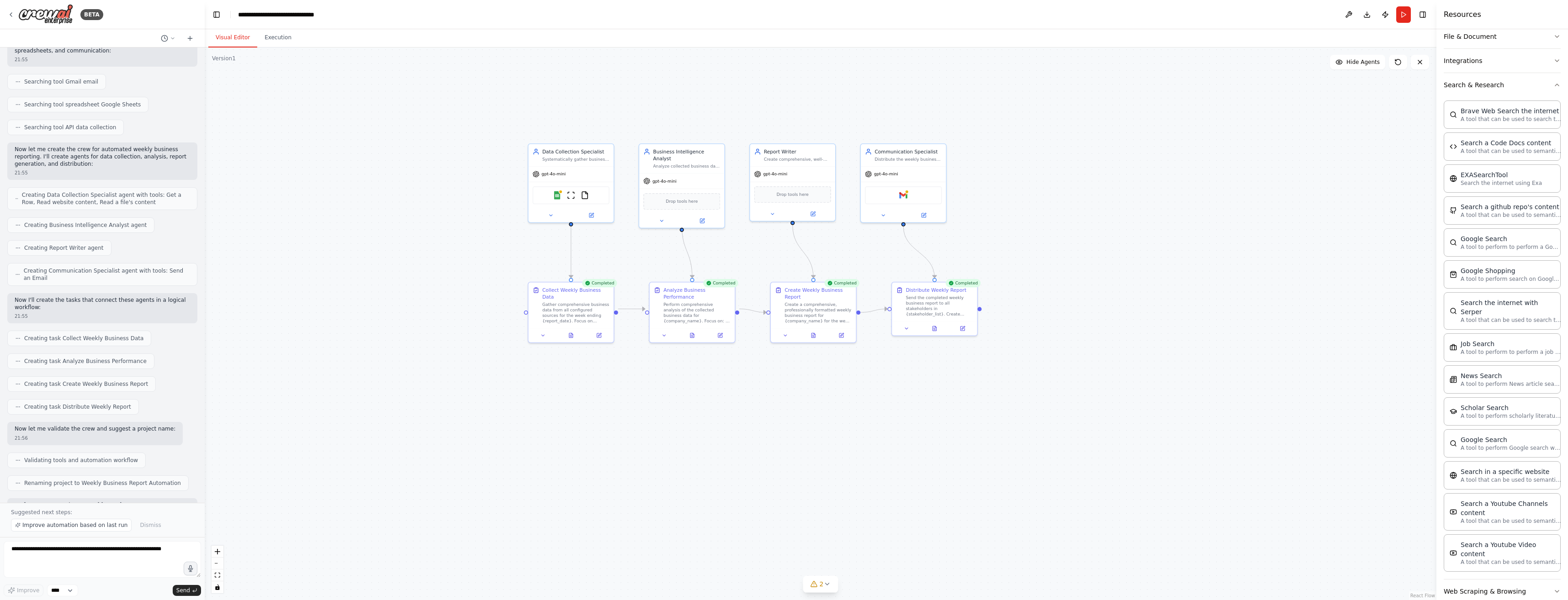
scroll to position [116, 0]
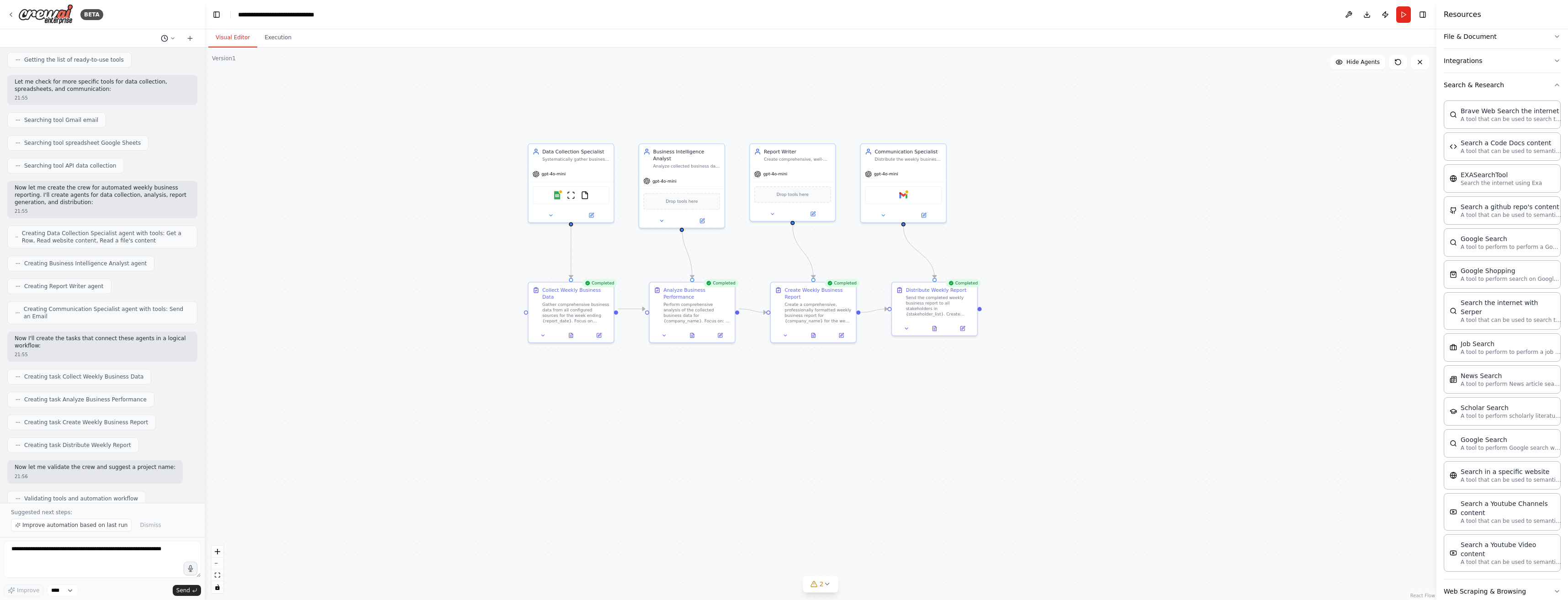
click at [171, 40] on icon at bounding box center [172, 38] width 5 height 5
click at [287, 65] on div ".deletable-edge-delete-btn { width: 20px; height: 20px; border: 0px solid #ffff…" at bounding box center [821, 324] width 1232 height 553
click at [274, 42] on button "Execution" at bounding box center [278, 38] width 41 height 19
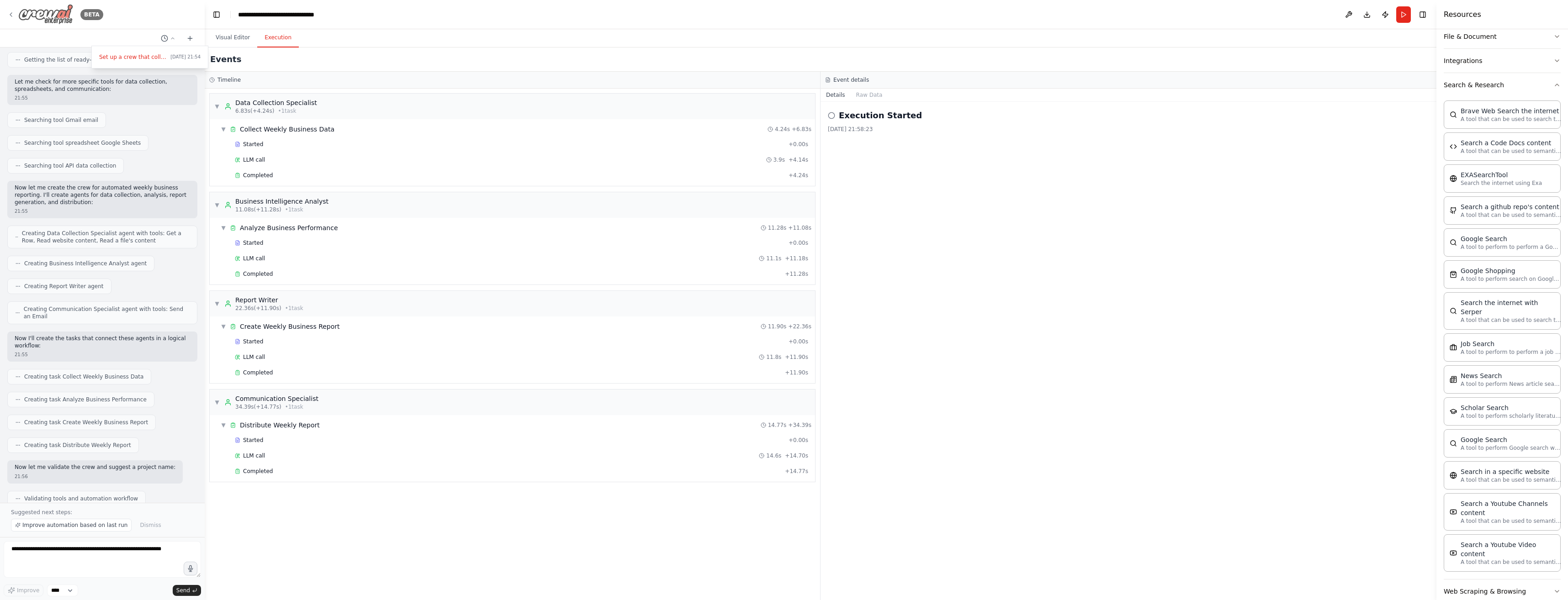
click at [10, 14] on div at bounding box center [102, 300] width 205 height 600
click at [51, 19] on img at bounding box center [46, 15] width 55 height 21
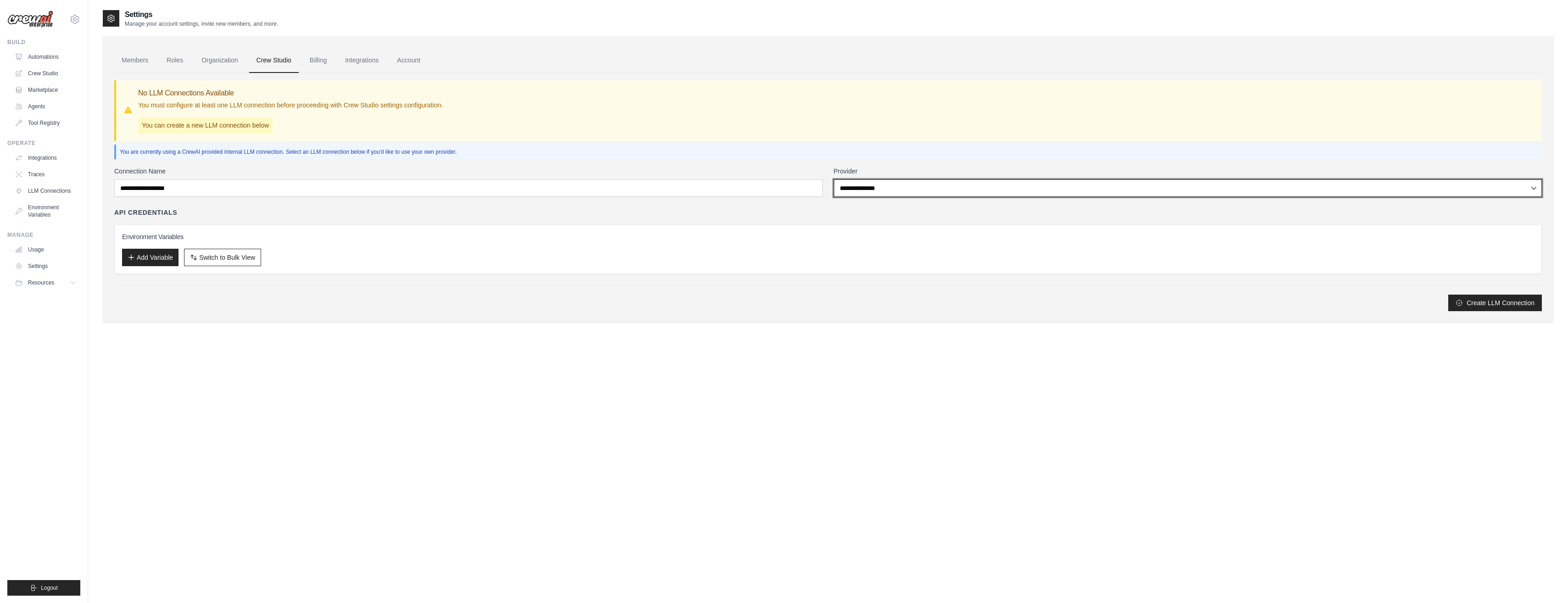
click at [866, 190] on select "**********" at bounding box center [1188, 188] width 709 height 18
click at [834, 179] on select "**********" at bounding box center [1188, 188] width 709 height 18
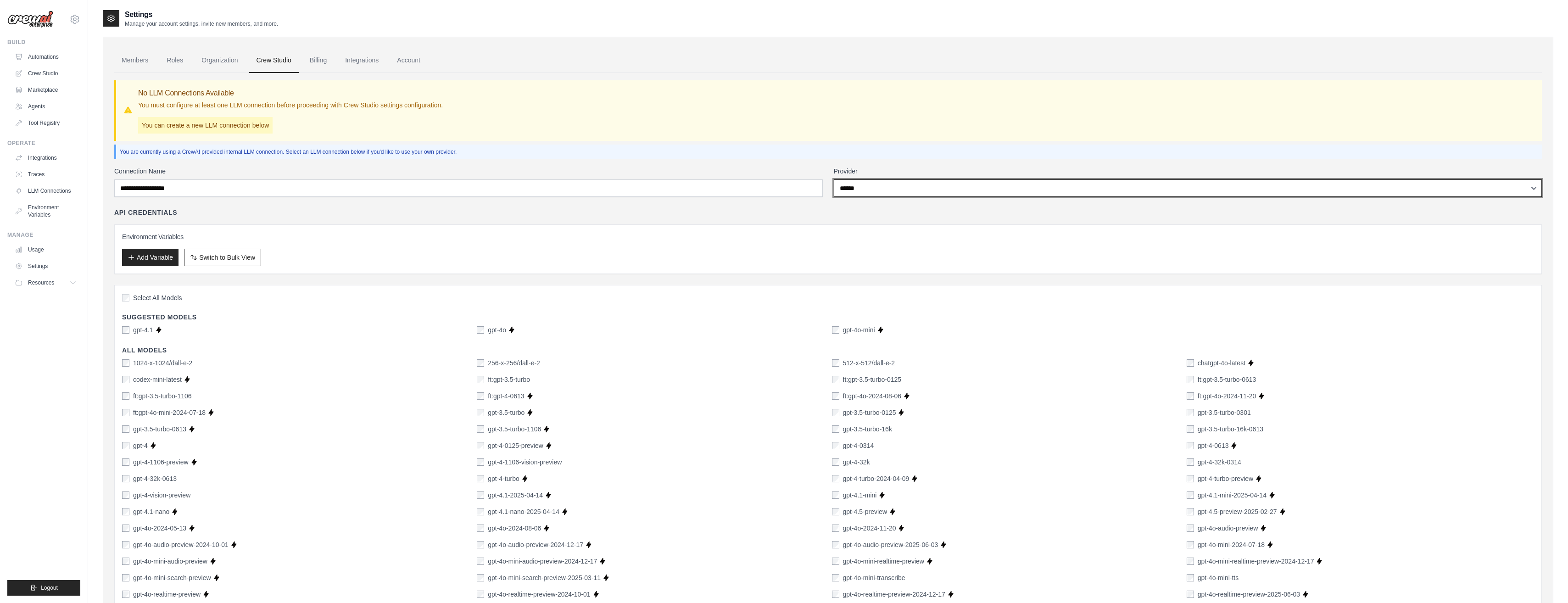
click at [853, 194] on select "**********" at bounding box center [1188, 188] width 709 height 18
click at [834, 179] on select "**********" at bounding box center [1188, 188] width 709 height 18
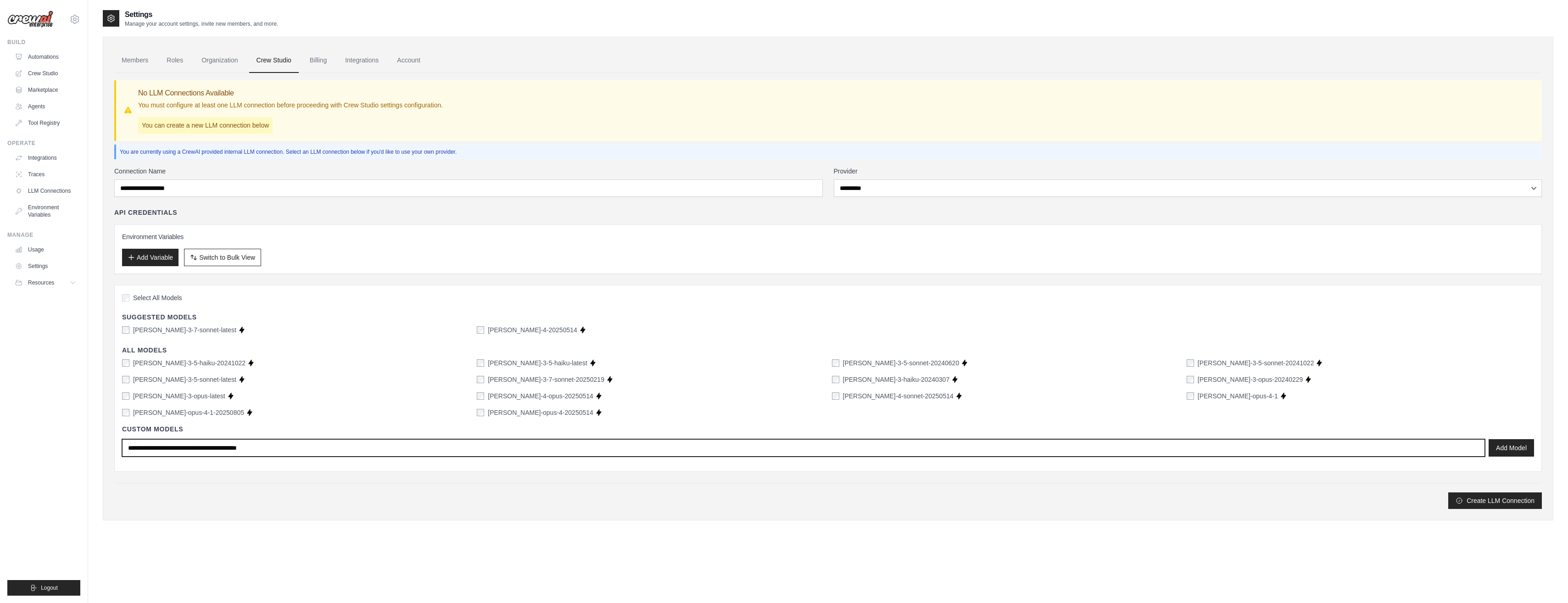
click at [292, 453] on input "text" at bounding box center [803, 448] width 1363 height 18
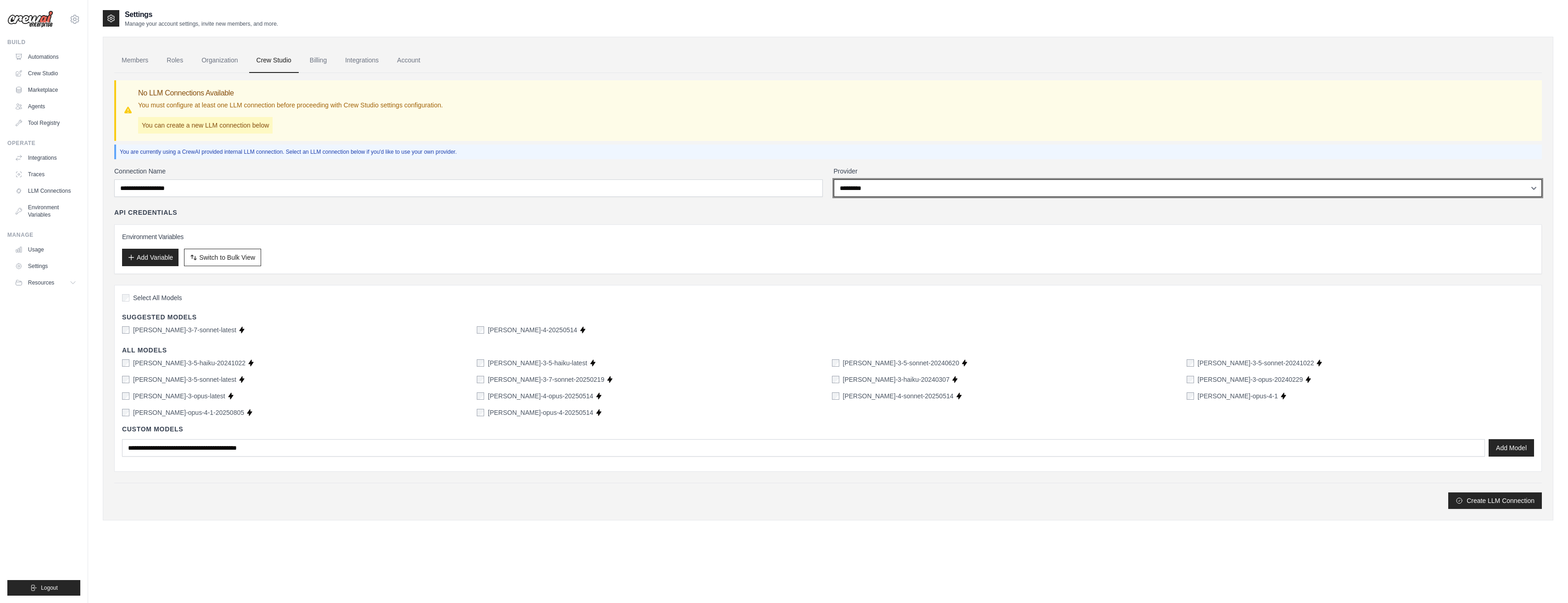
click at [860, 187] on select "**********" at bounding box center [1188, 188] width 709 height 18
select select "*****"
click at [834, 179] on select "**********" at bounding box center [1188, 188] width 709 height 18
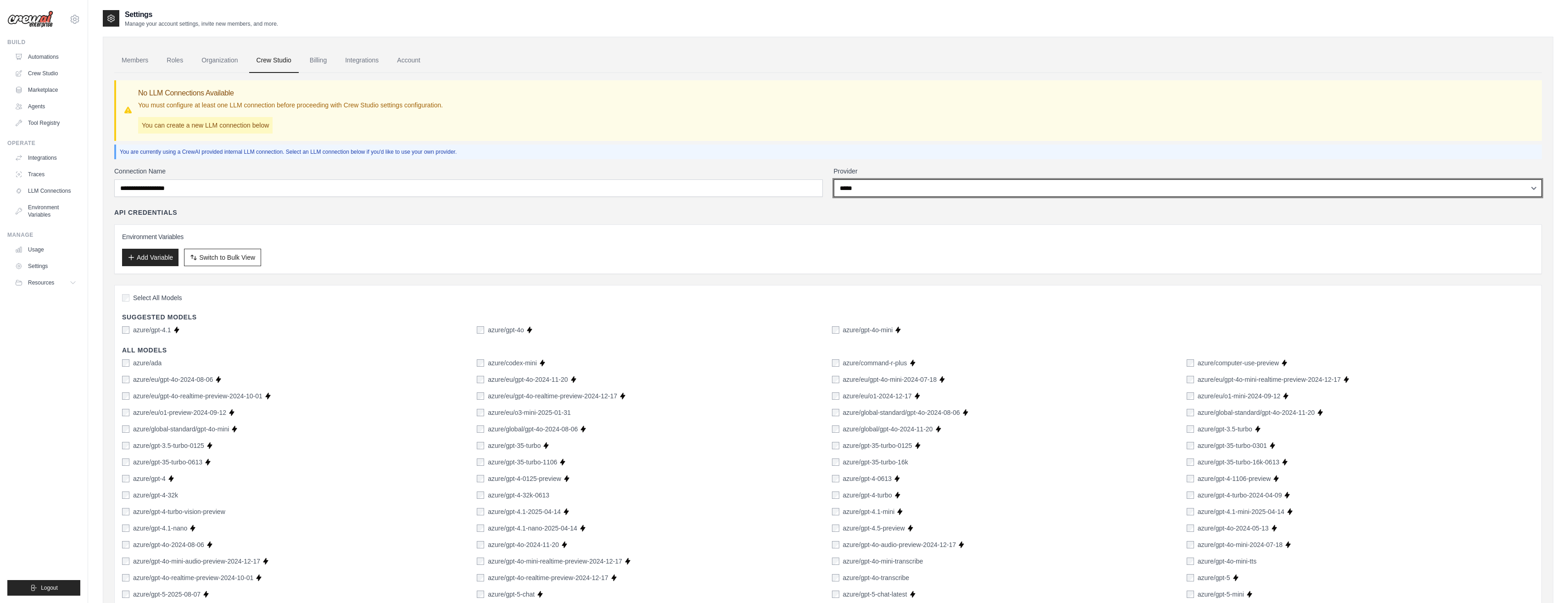
click at [863, 182] on select "**********" at bounding box center [1188, 188] width 709 height 18
select select
click at [834, 179] on select "**********" at bounding box center [1188, 188] width 709 height 18
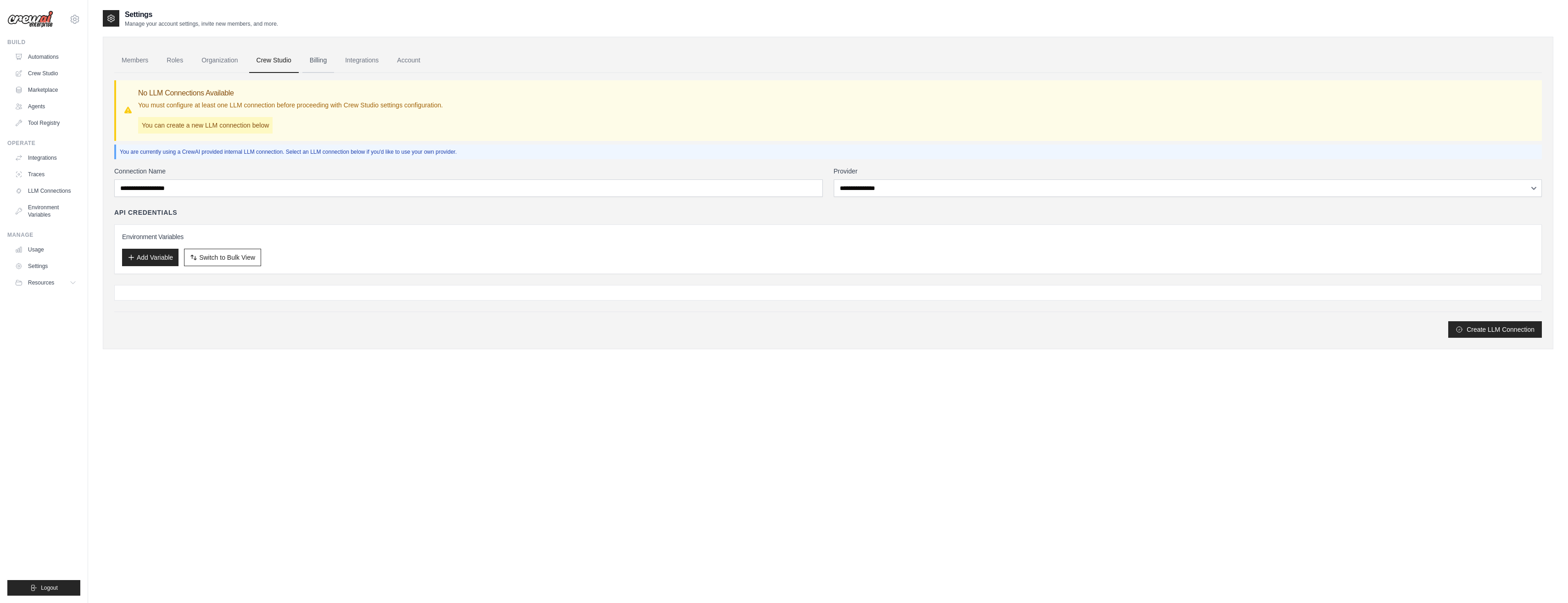
click at [318, 61] on link "Billing" at bounding box center [318, 61] width 32 height 25
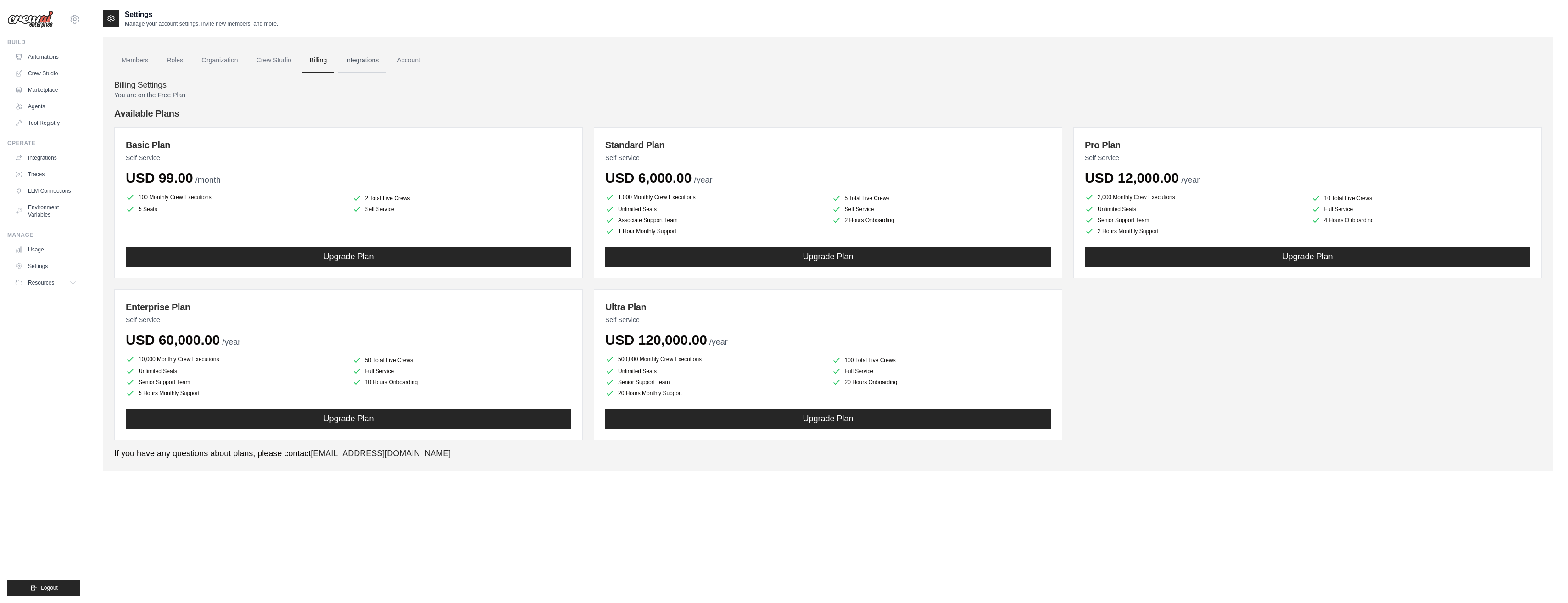
click at [354, 62] on link "Integrations" at bounding box center [361, 61] width 48 height 25
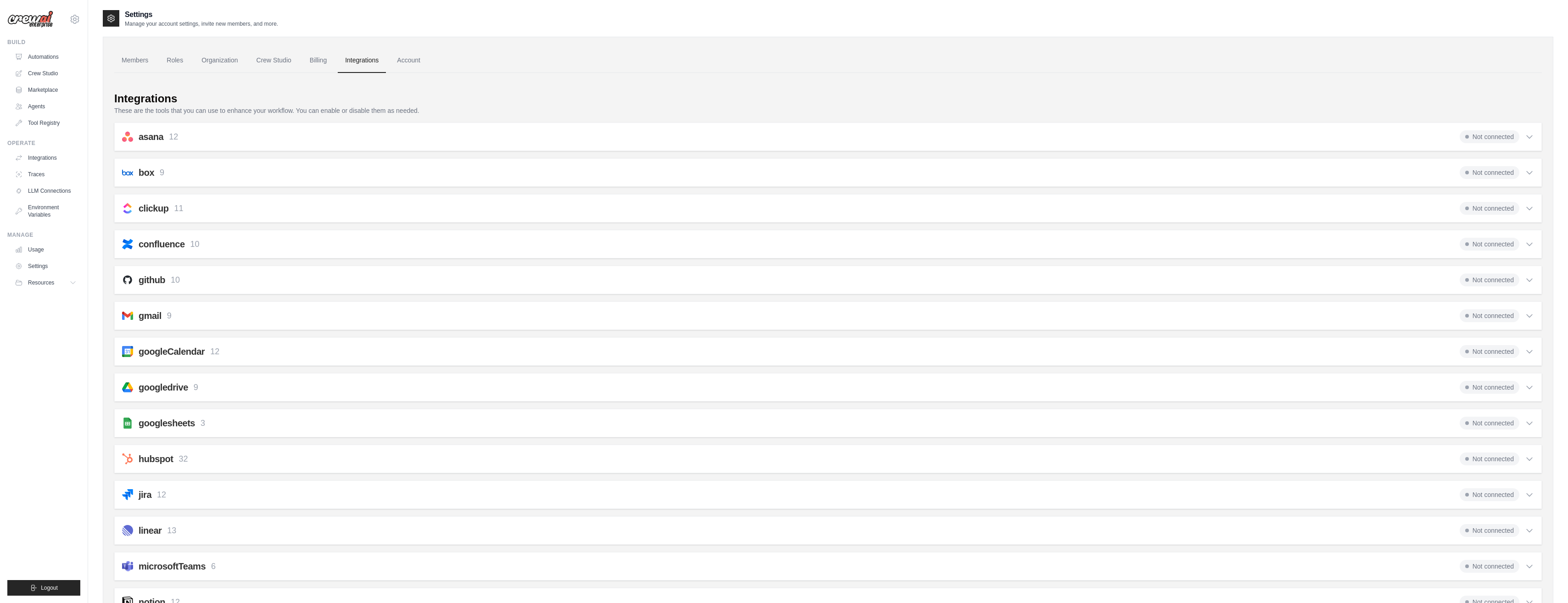
click at [216, 209] on div "clickup 11 Not connected" at bounding box center [828, 208] width 1412 height 13
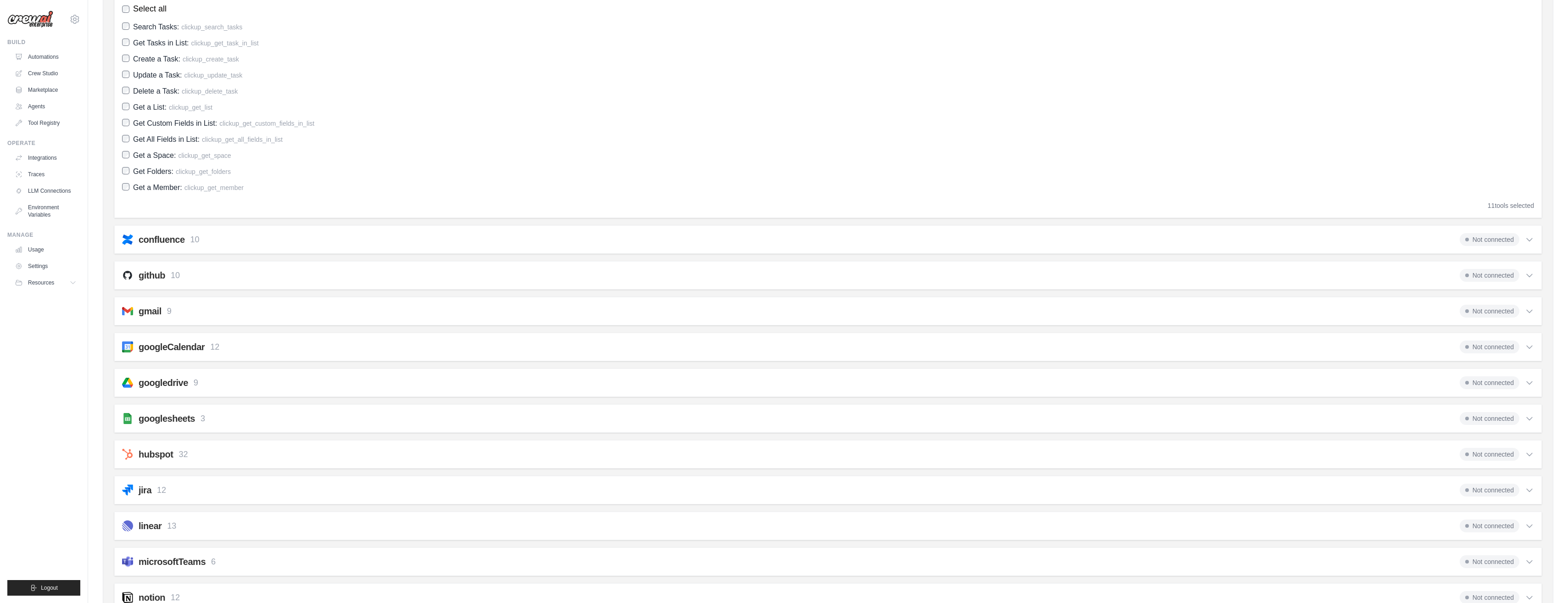
scroll to position [229, 0]
click at [197, 240] on p "10" at bounding box center [194, 237] width 9 height 12
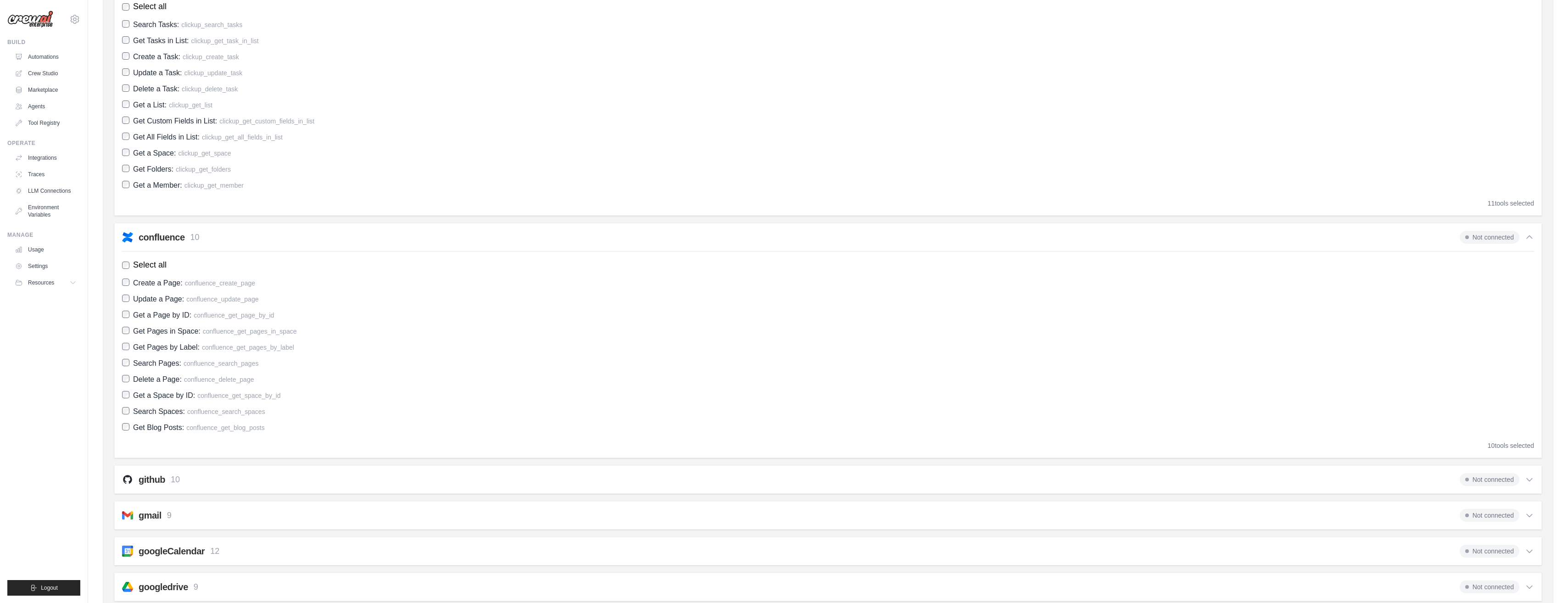
drag, startPoint x: 197, startPoint y: 240, endPoint x: 237, endPoint y: 244, distance: 40.2
click at [237, 244] on div "confluence 10 Not connected Select all Create a Page: confluence_create_page Up…" at bounding box center [828, 341] width 1427 height 235
click at [194, 243] on p "10" at bounding box center [194, 237] width 9 height 12
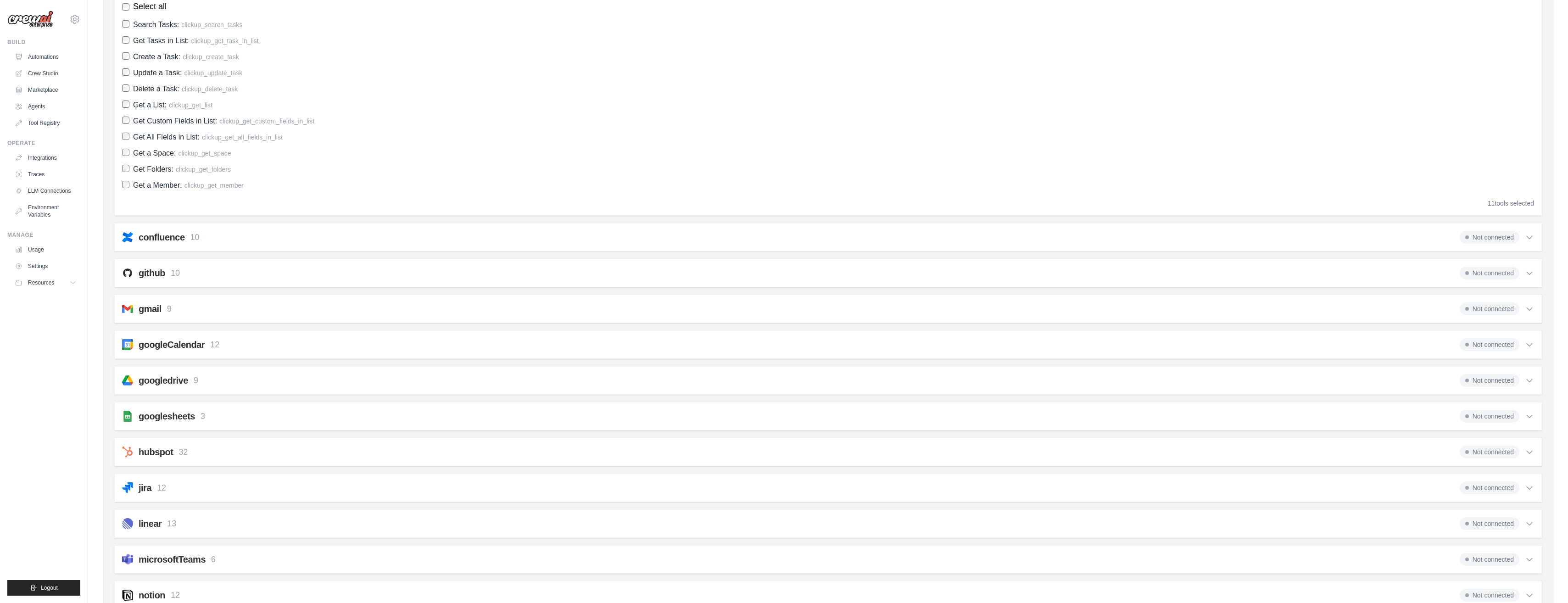
click at [179, 309] on div "gmail 9 Not connected" at bounding box center [828, 309] width 1412 height 13
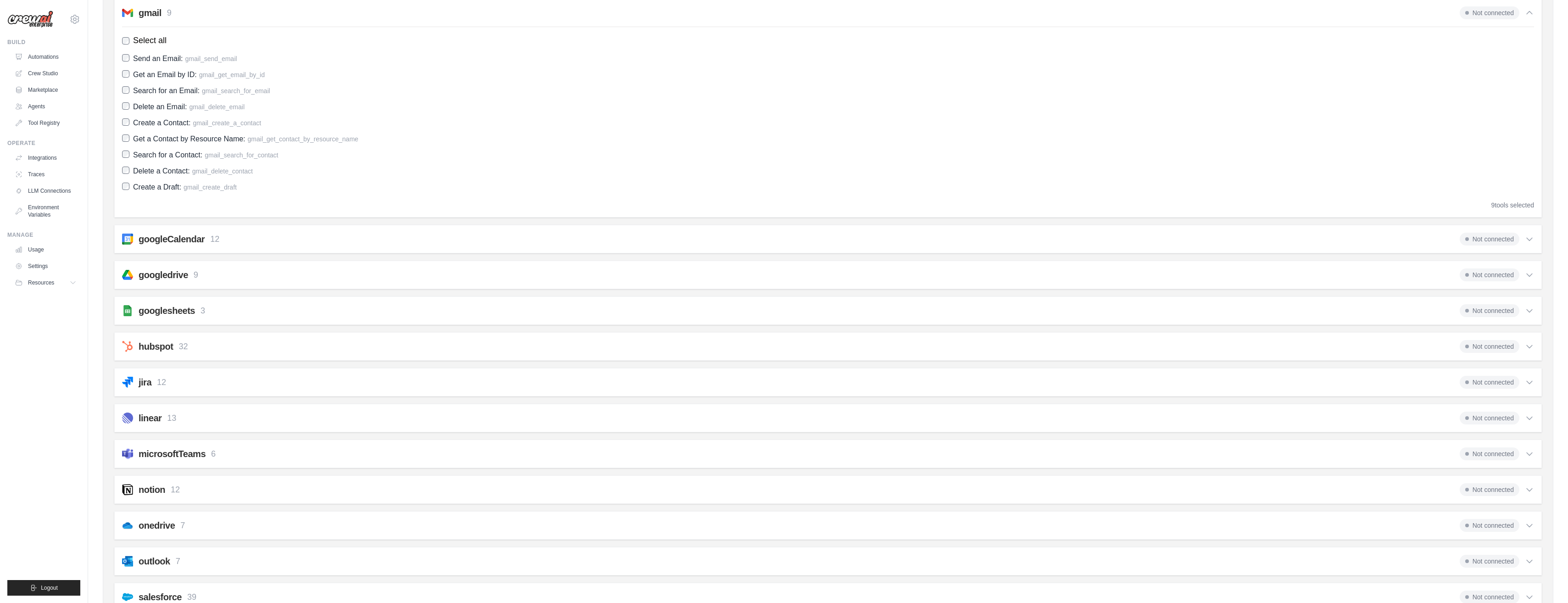
scroll to position [551, 0]
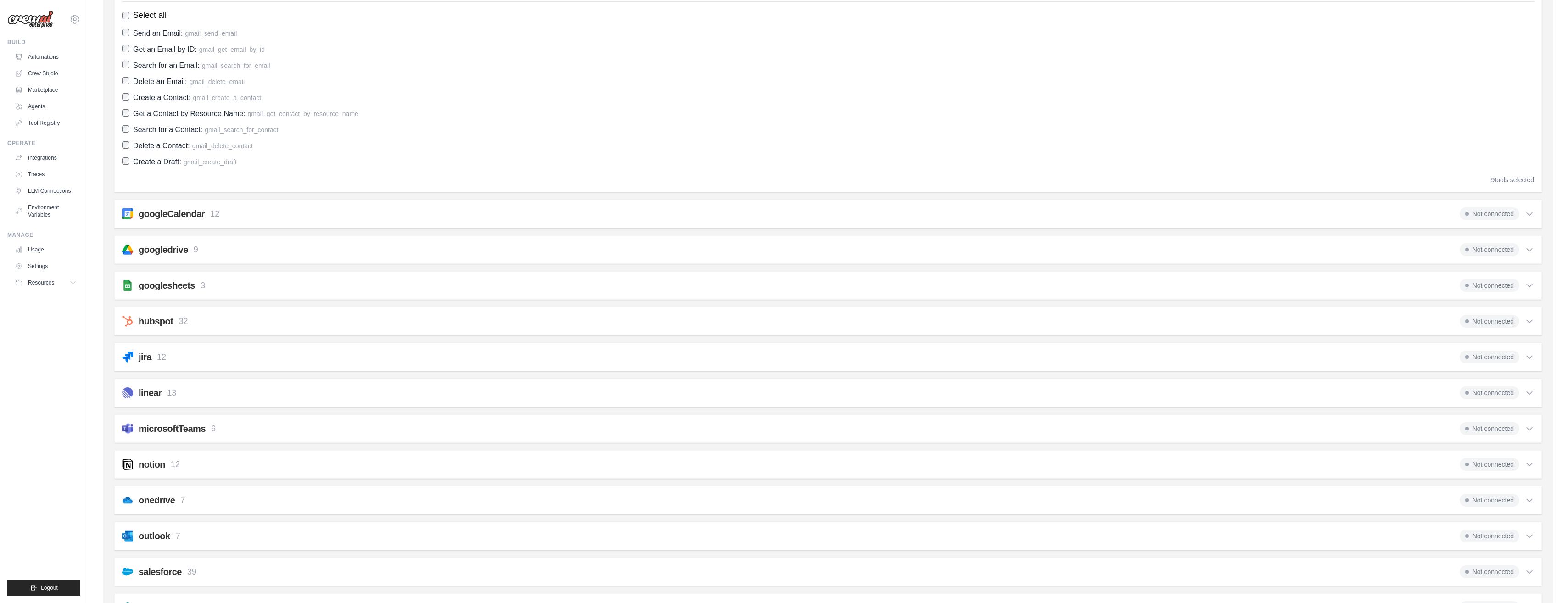
click at [232, 213] on div "googleCalendar 12 Not connected" at bounding box center [828, 213] width 1412 height 13
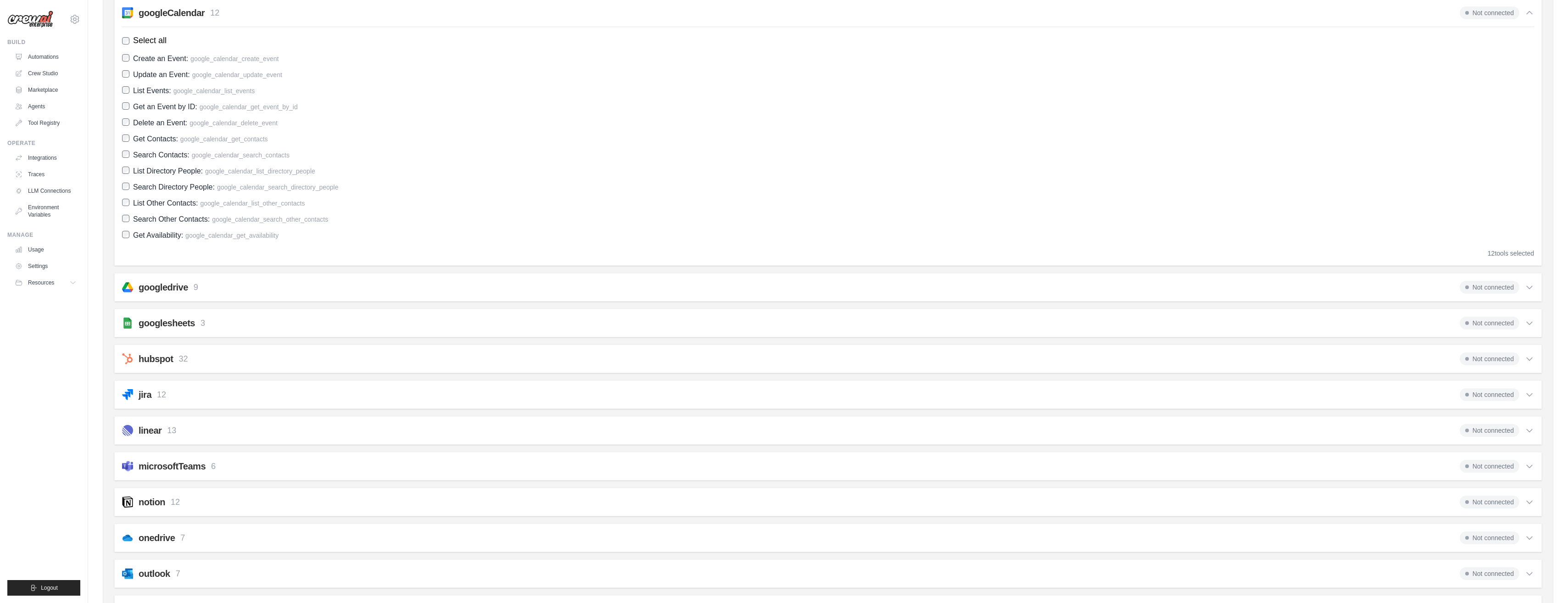
scroll to position [826, 0]
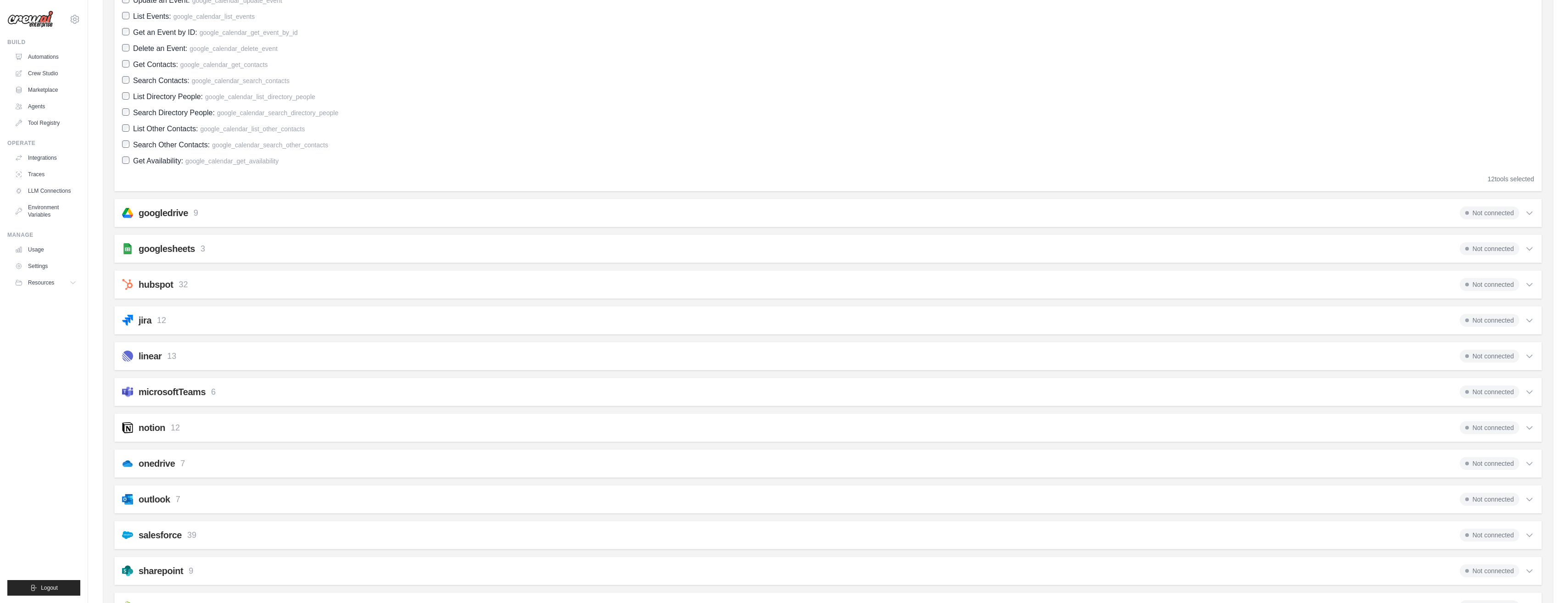
click at [228, 254] on div "googlesheets 3 Not connected" at bounding box center [828, 248] width 1412 height 13
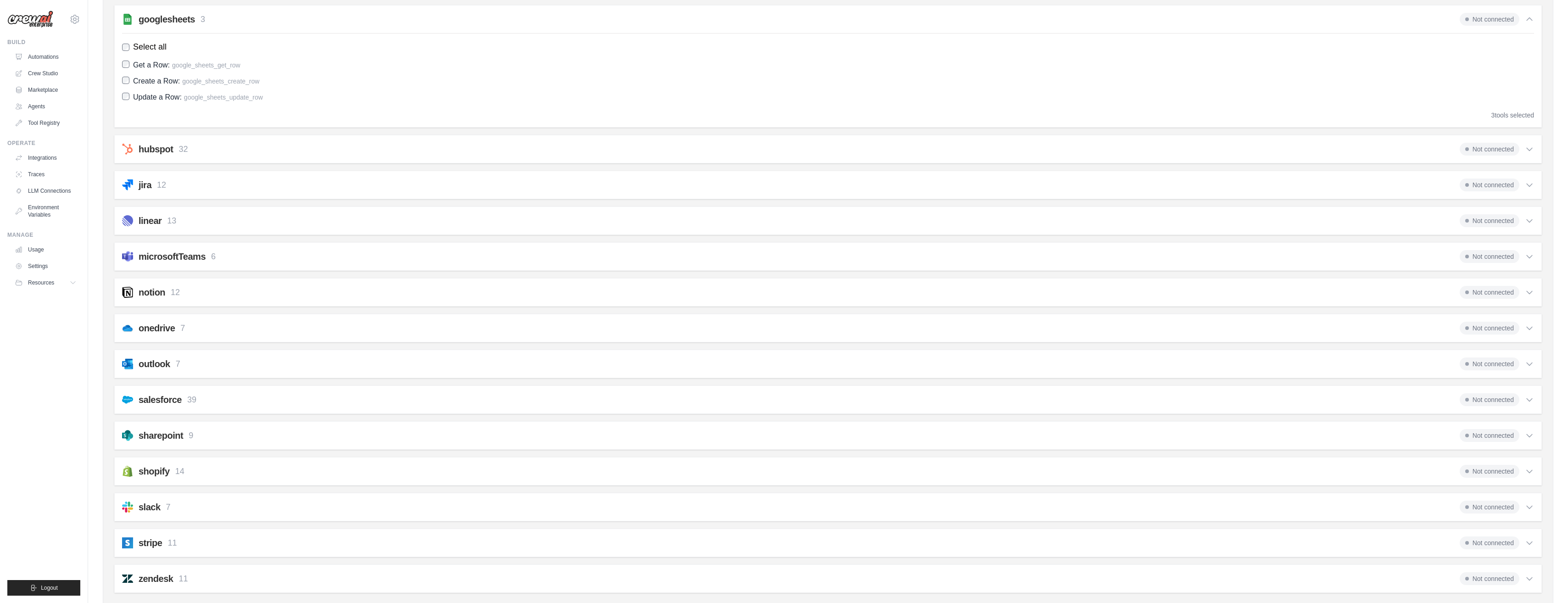
scroll to position [1112, 0]
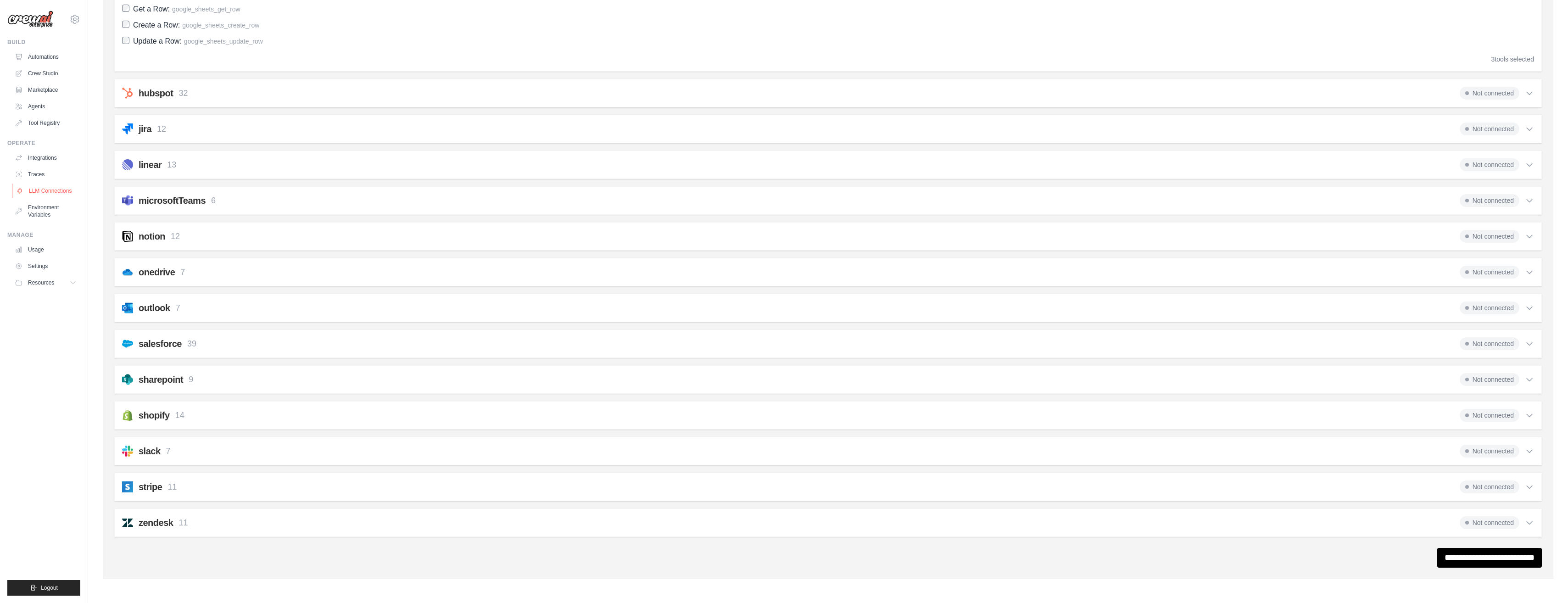
click at [40, 191] on link "LLM Connections" at bounding box center [46, 191] width 69 height 15
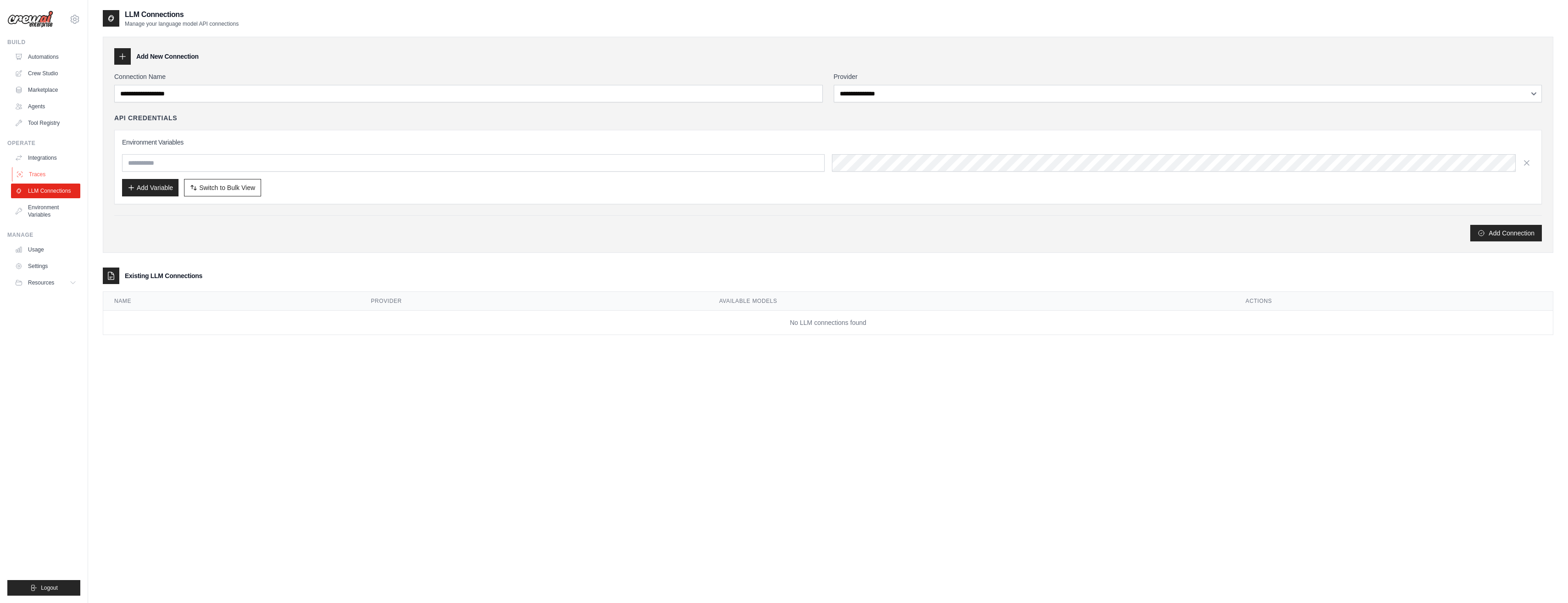
click at [38, 171] on link "Traces" at bounding box center [46, 174] width 69 height 15
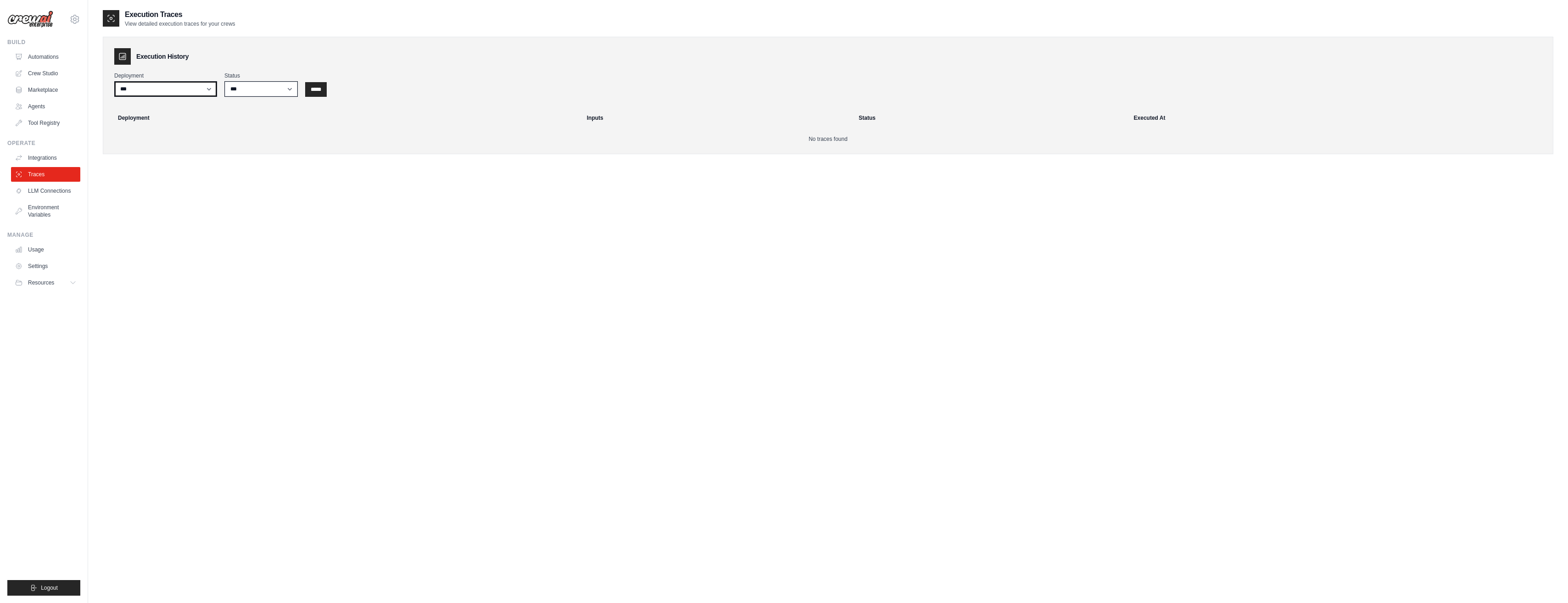
click at [199, 91] on select "***" at bounding box center [166, 89] width 103 height 16
click at [201, 91] on select "***" at bounding box center [166, 89] width 103 height 16
click at [229, 90] on select "*** ********* ******* *****" at bounding box center [261, 89] width 73 height 16
click at [35, 213] on link "Environment Variables" at bounding box center [46, 211] width 69 height 22
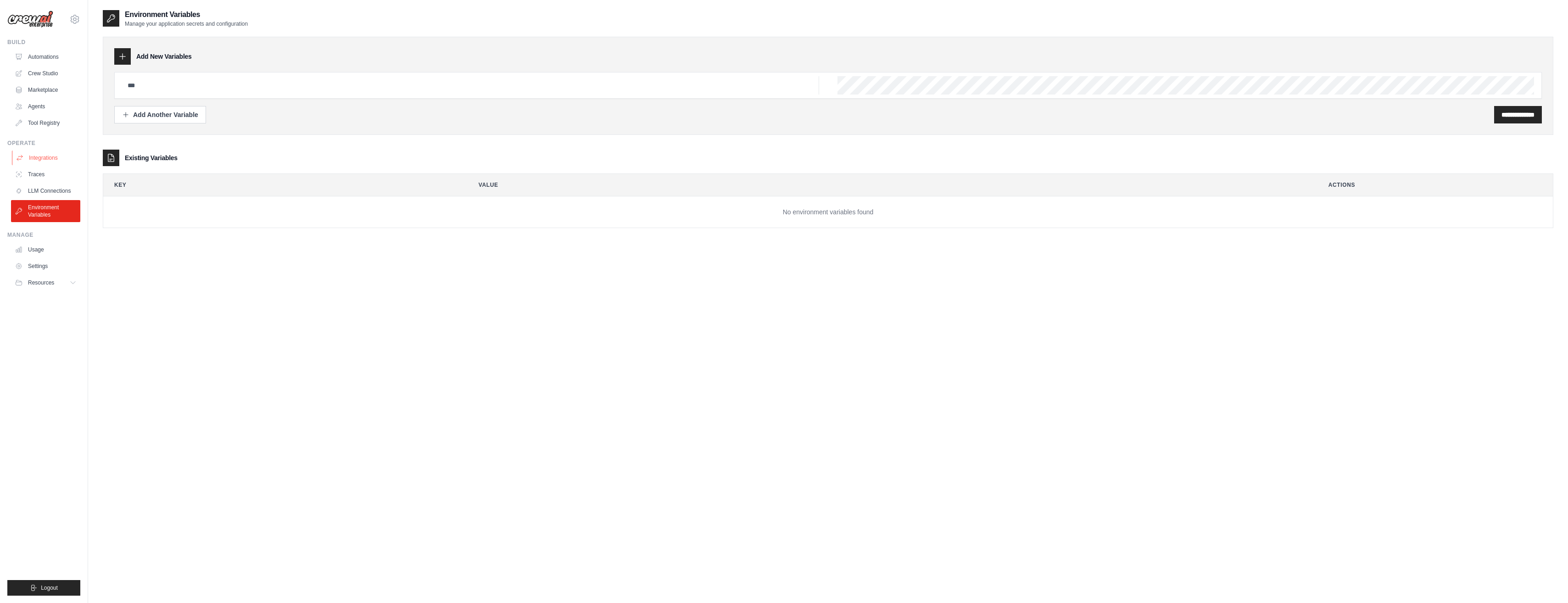
click at [45, 157] on link "Integrations" at bounding box center [46, 158] width 69 height 15
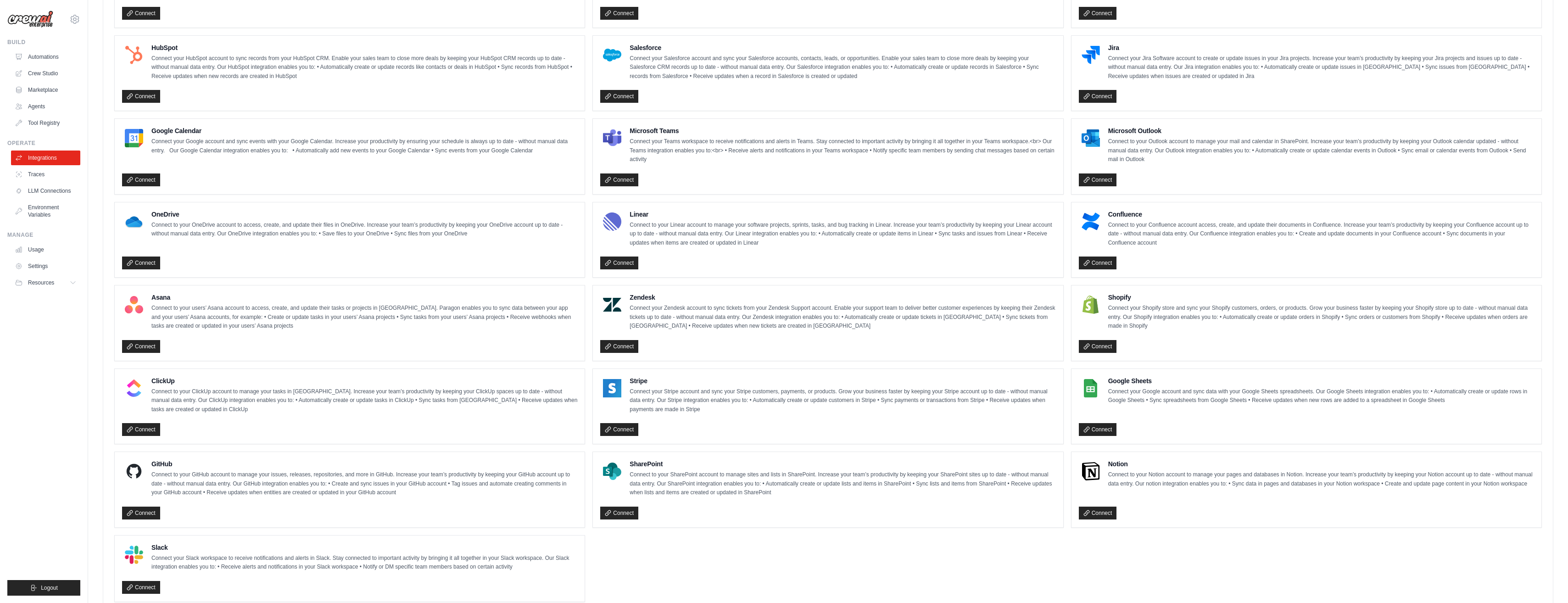
scroll to position [311, 0]
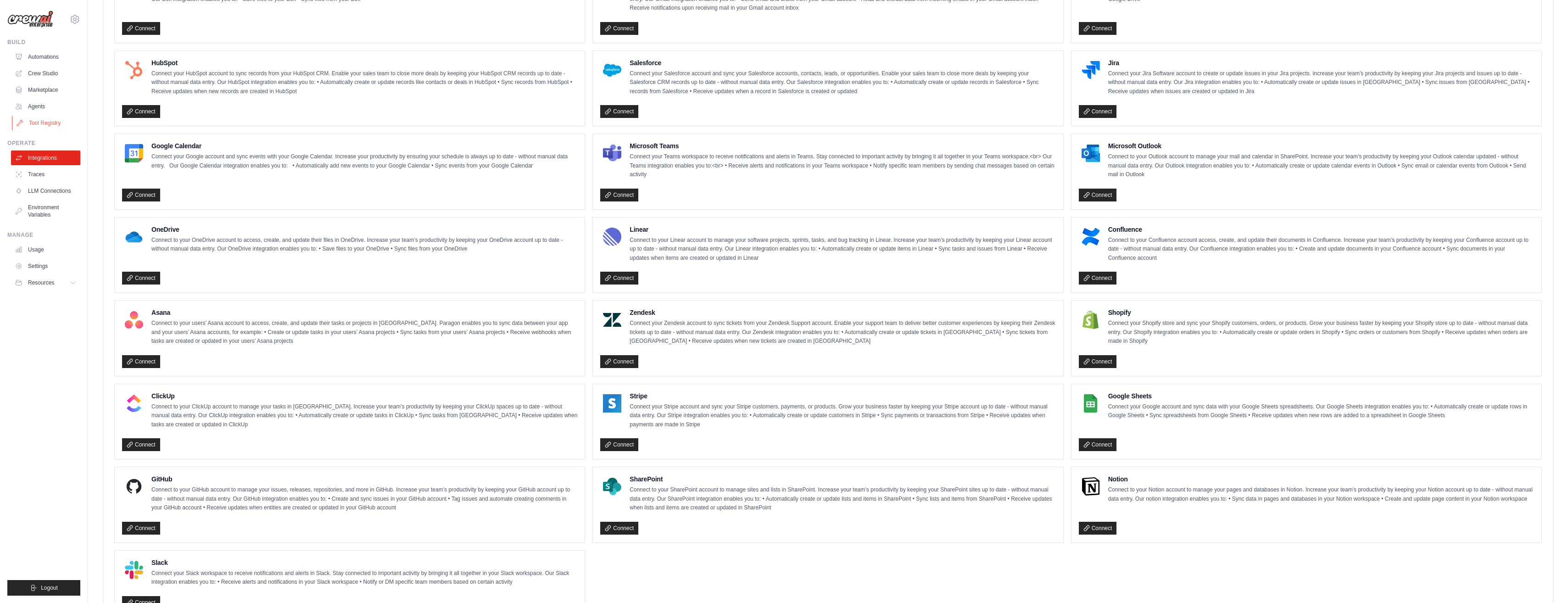
click at [34, 126] on link "Tool Registry" at bounding box center [46, 123] width 69 height 15
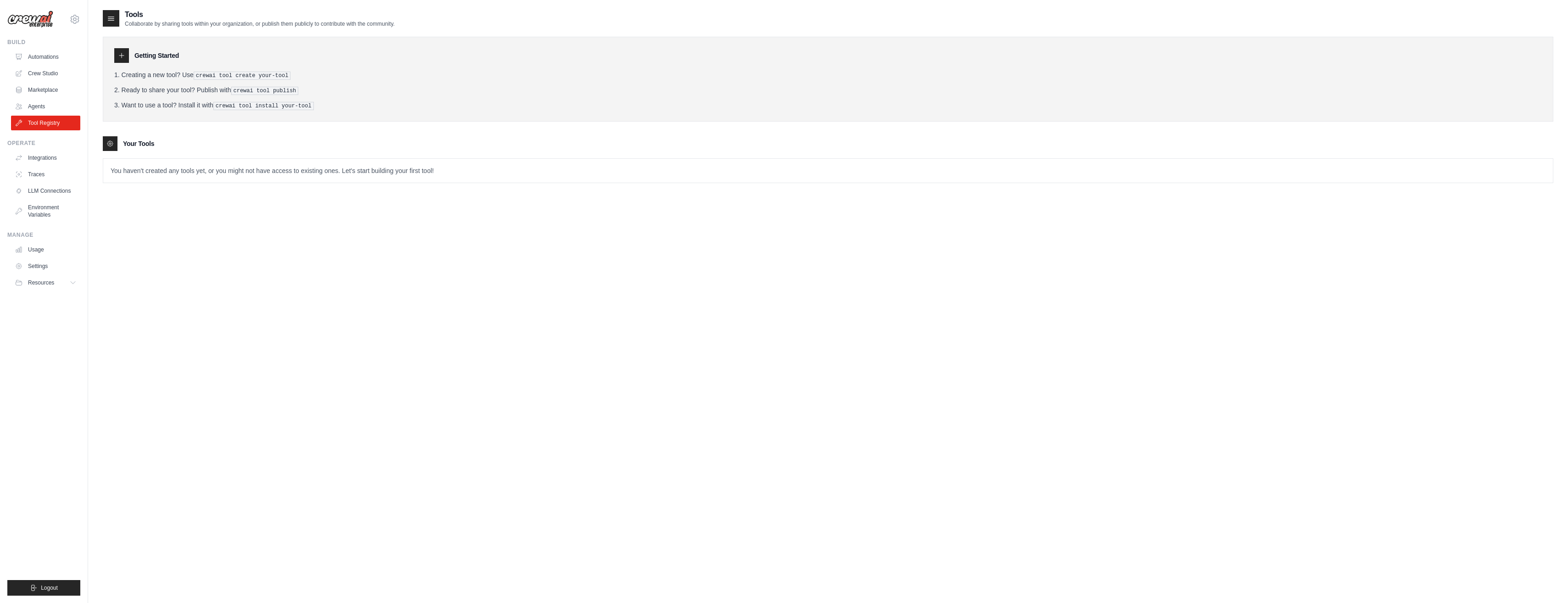
click at [152, 172] on p "You haven't created any tools yet, or you might not have access to existing one…" at bounding box center [828, 171] width 1449 height 24
click at [217, 168] on p "You haven't created any tools yet, or you might not have access to existing one…" at bounding box center [828, 171] width 1449 height 24
click at [38, 103] on link "Agents" at bounding box center [46, 106] width 69 height 15
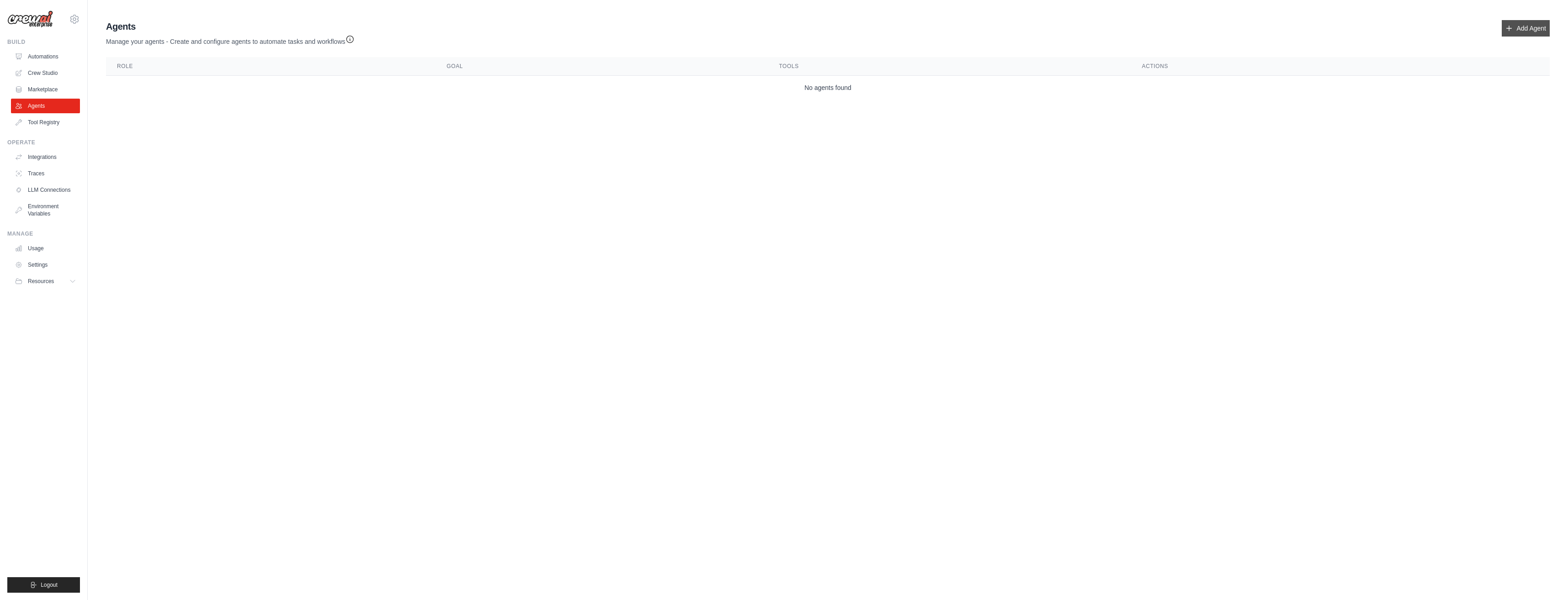
click at [1503, 32] on link "Add Agent" at bounding box center [1525, 28] width 48 height 16
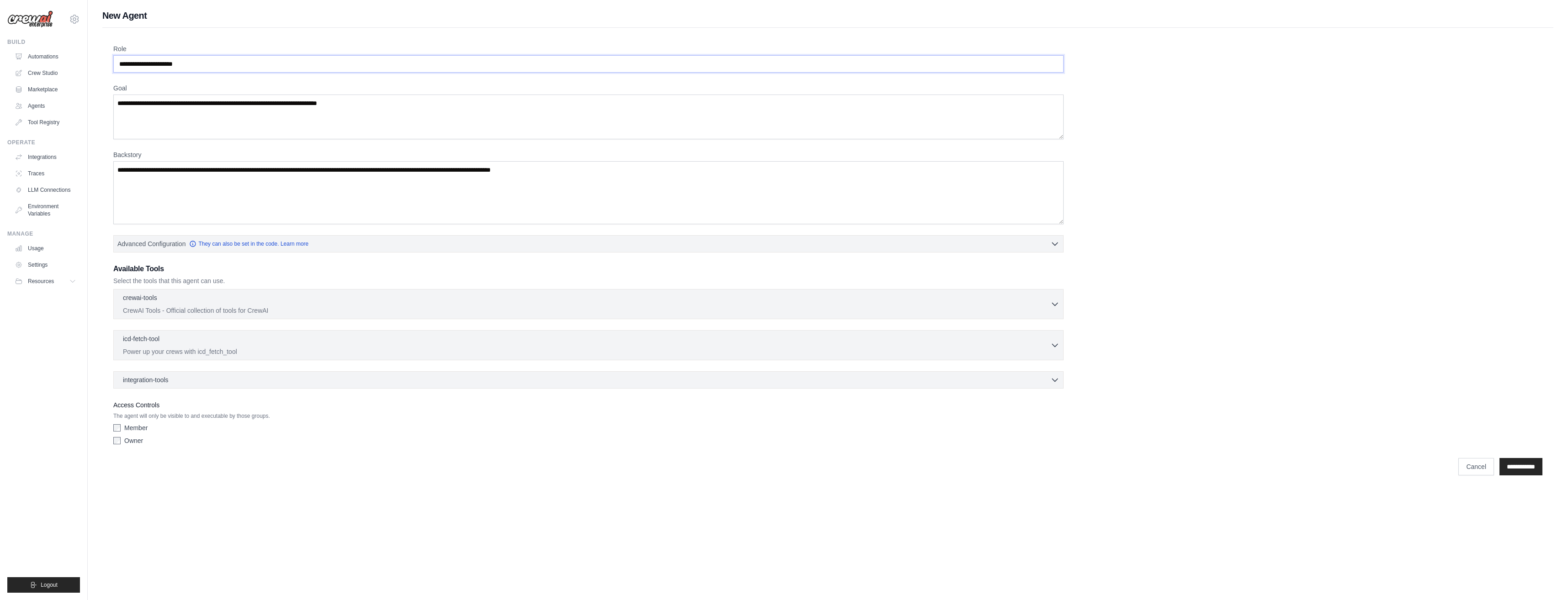
click at [213, 65] on input "Role" at bounding box center [588, 64] width 950 height 18
drag, startPoint x: 213, startPoint y: 65, endPoint x: 91, endPoint y: 63, distance: 122.0
click at [91, 63] on div "New Agent Role Goal Backstory Advanced Configuration They can also be set in th…" at bounding box center [828, 245] width 1480 height 472
drag, startPoint x: 168, startPoint y: 65, endPoint x: 110, endPoint y: 65, distance: 58.0
click at [110, 64] on div "Role Goal Backstory Advanced Configuration They can also be set in the code. Le…" at bounding box center [828, 254] width 1451 height 453
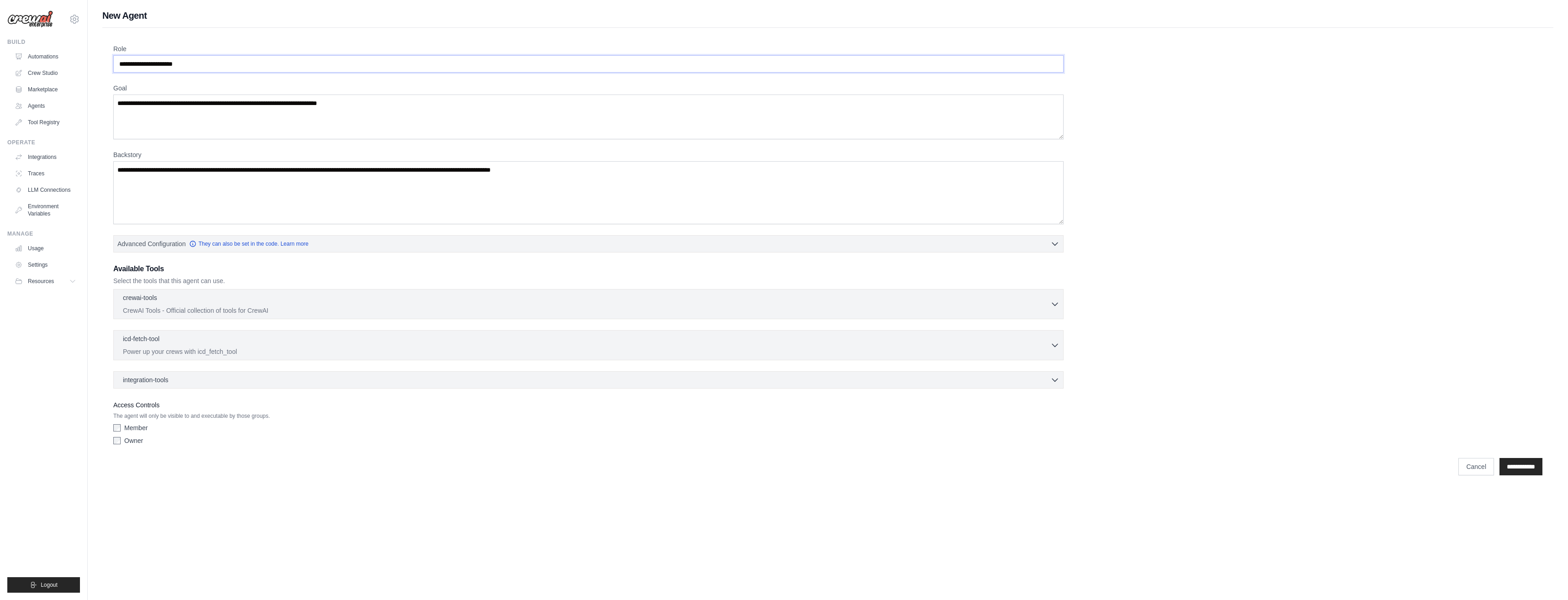
drag, startPoint x: 192, startPoint y: 69, endPoint x: 201, endPoint y: 66, distance: 9.5
click at [196, 68] on input "Role" at bounding box center [588, 64] width 950 height 18
drag, startPoint x: 205, startPoint y: 65, endPoint x: 114, endPoint y: 63, distance: 91.0
click at [113, 61] on div "Role Goal Backstory Advanced Configuration They can also be set in the code. Le…" at bounding box center [828, 254] width 1451 height 453
click at [129, 68] on input "Role" at bounding box center [588, 64] width 950 height 18
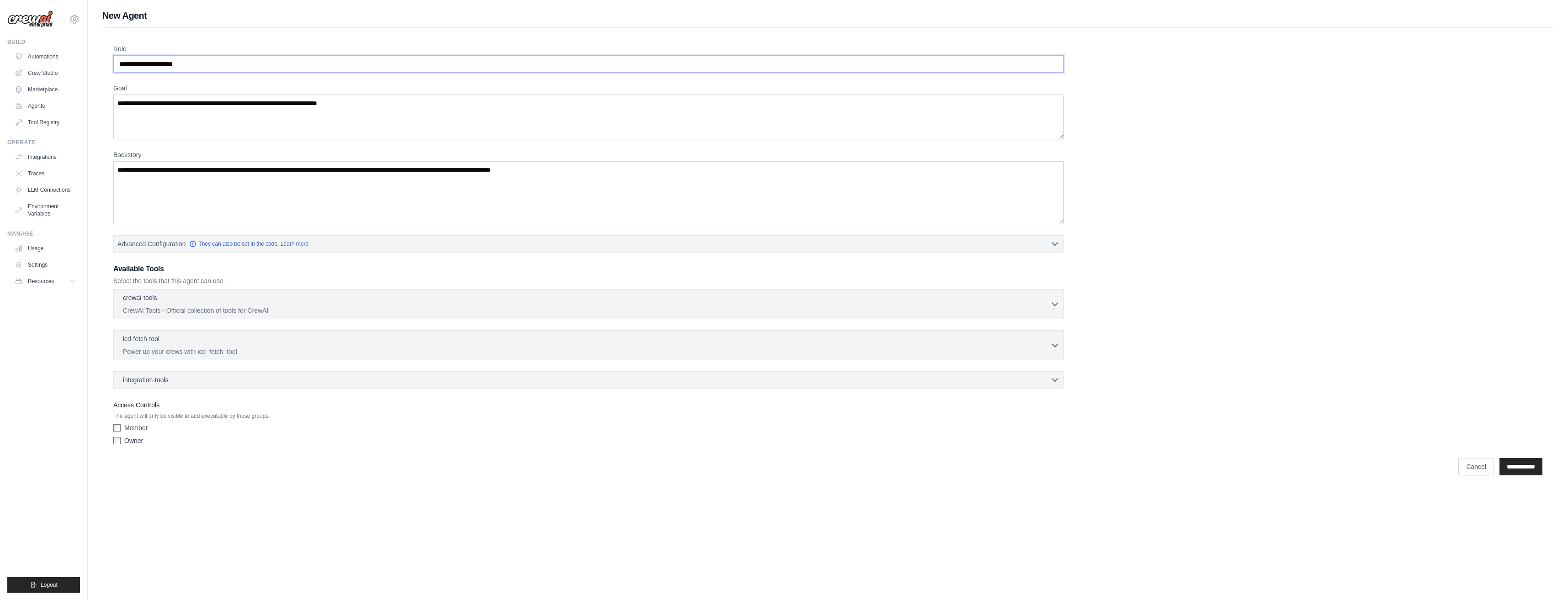
click at [129, 68] on input "Role" at bounding box center [588, 64] width 950 height 18
click at [136, 69] on input "Role" at bounding box center [588, 64] width 950 height 18
type input "**********"
drag, startPoint x: 118, startPoint y: 103, endPoint x: 334, endPoint y: 106, distance: 216.0
click at [334, 106] on textarea "Goal" at bounding box center [588, 117] width 950 height 45
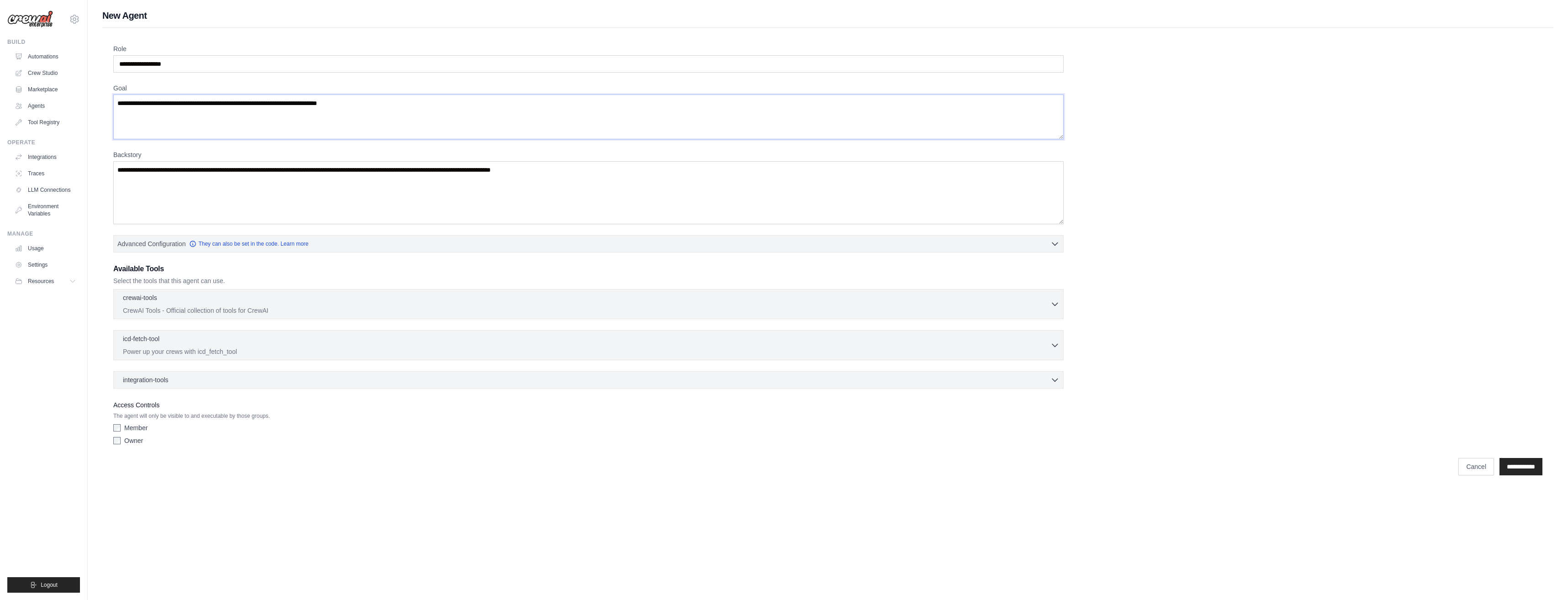
drag, startPoint x: 364, startPoint y: 101, endPoint x: 247, endPoint y: 106, distance: 117.1
click at [248, 106] on textarea "Goal" at bounding box center [588, 117] width 950 height 45
click at [212, 111] on textarea "Goal" at bounding box center [588, 117] width 950 height 45
type textarea "*"
click at [38, 174] on link "Traces" at bounding box center [46, 173] width 69 height 15
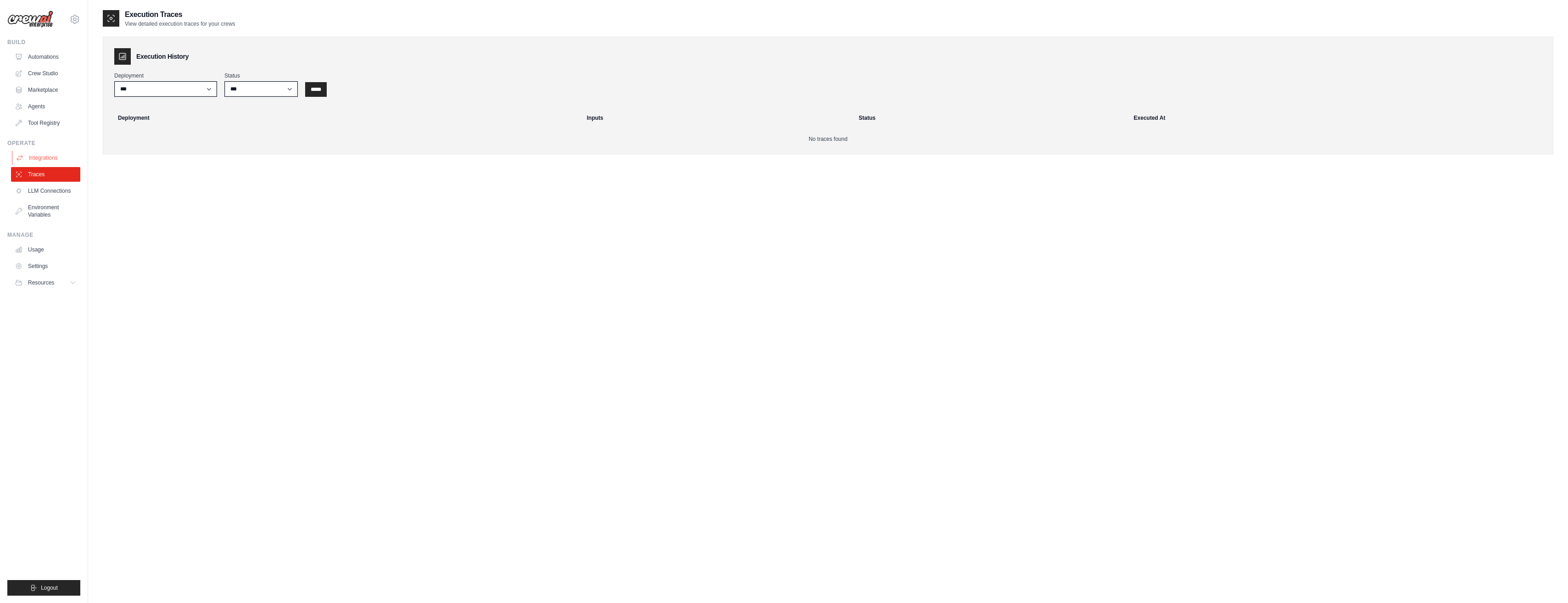
click at [43, 154] on link "Integrations" at bounding box center [46, 158] width 69 height 15
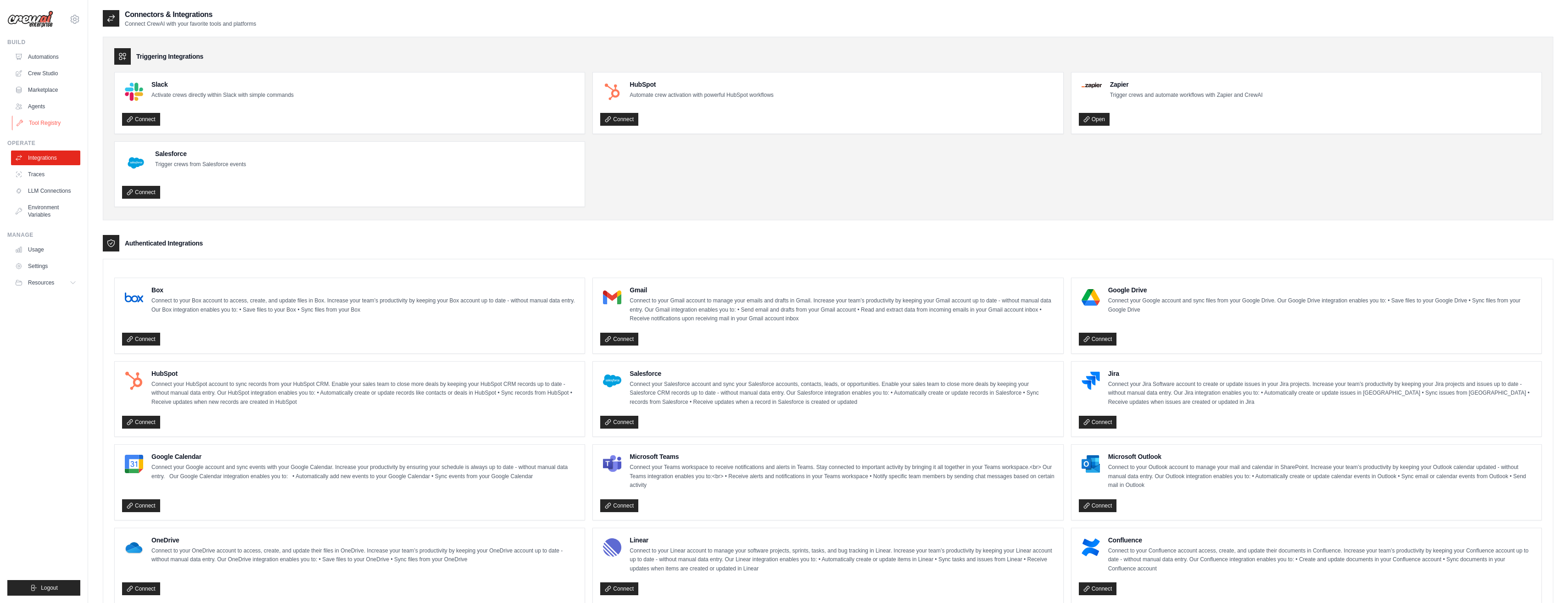
click at [39, 124] on link "Tool Registry" at bounding box center [46, 123] width 69 height 15
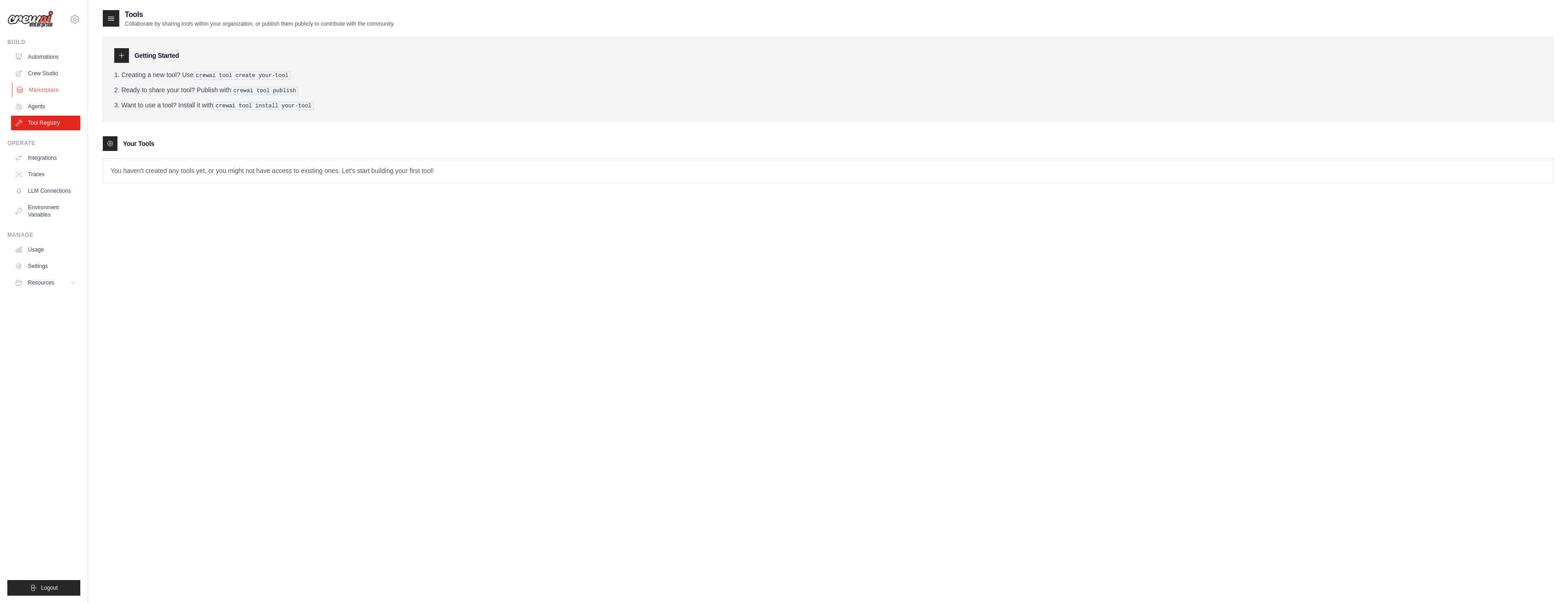
click at [45, 97] on link "Marketplace" at bounding box center [46, 90] width 69 height 15
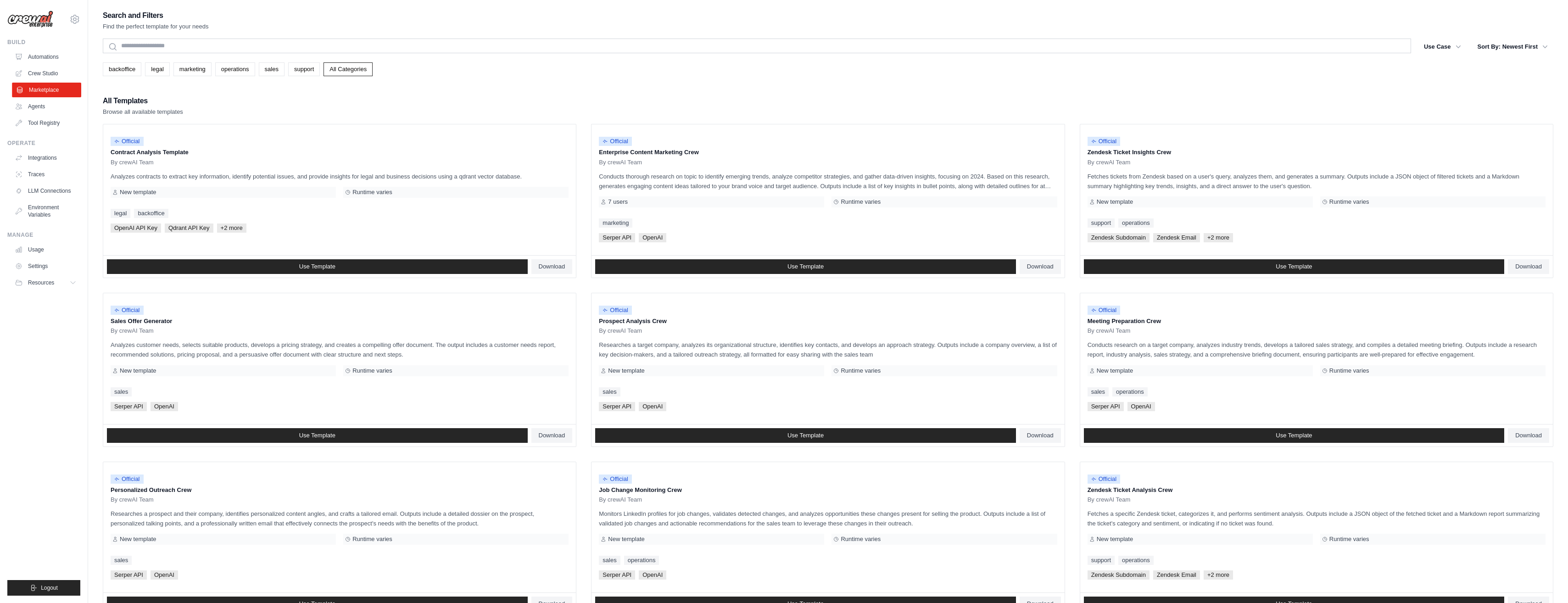
click at [47, 87] on link "Marketplace" at bounding box center [46, 90] width 69 height 15
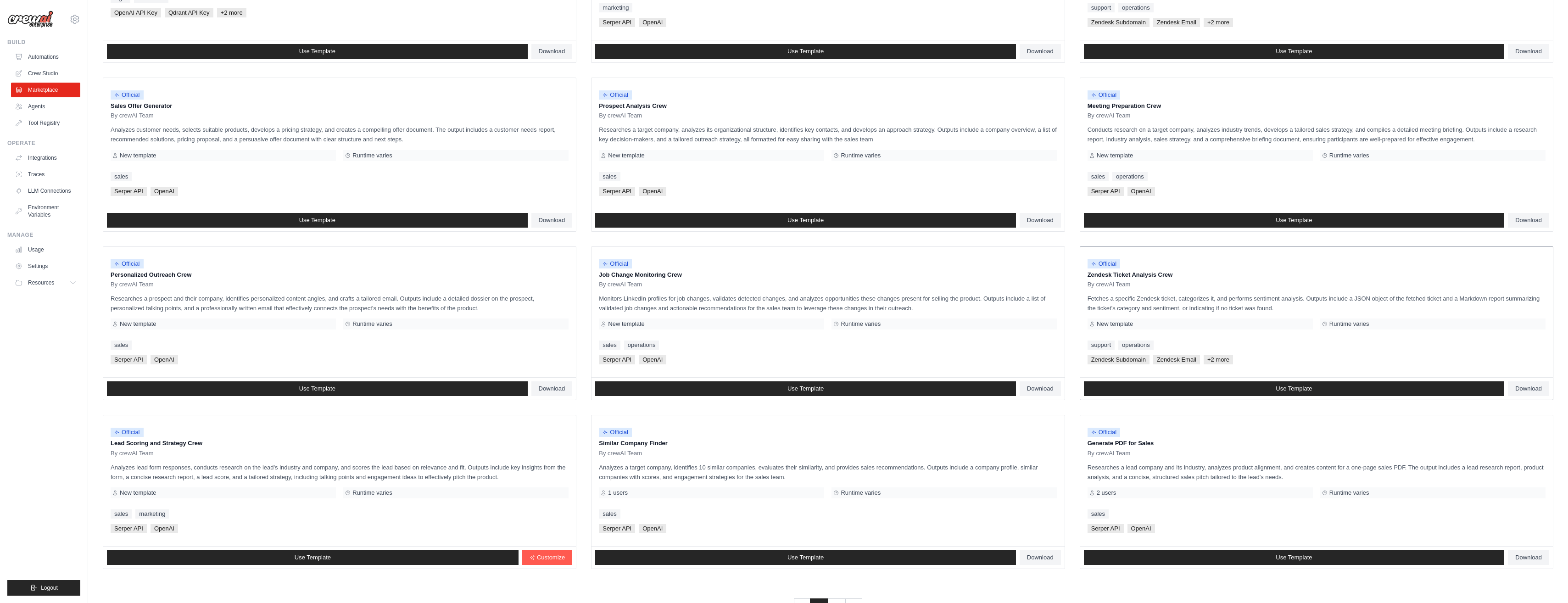
scroll to position [248, 0]
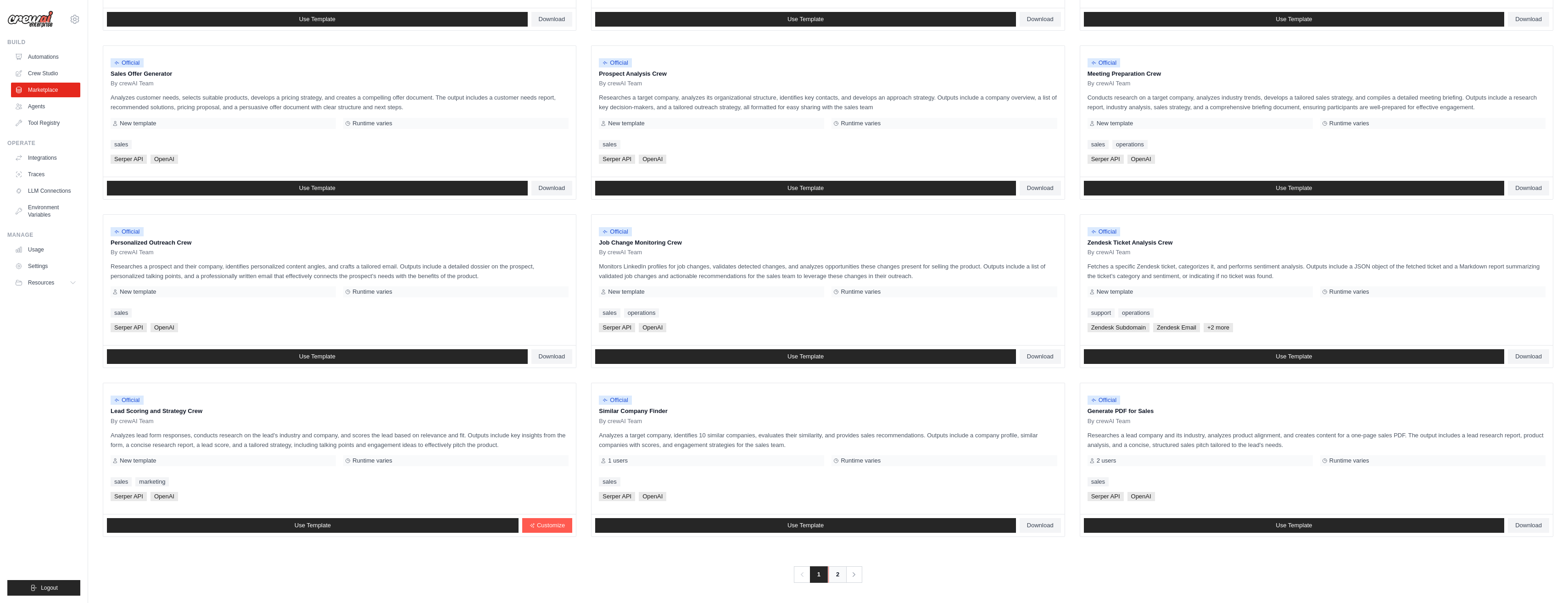
click at [839, 573] on link "2" at bounding box center [837, 574] width 18 height 17
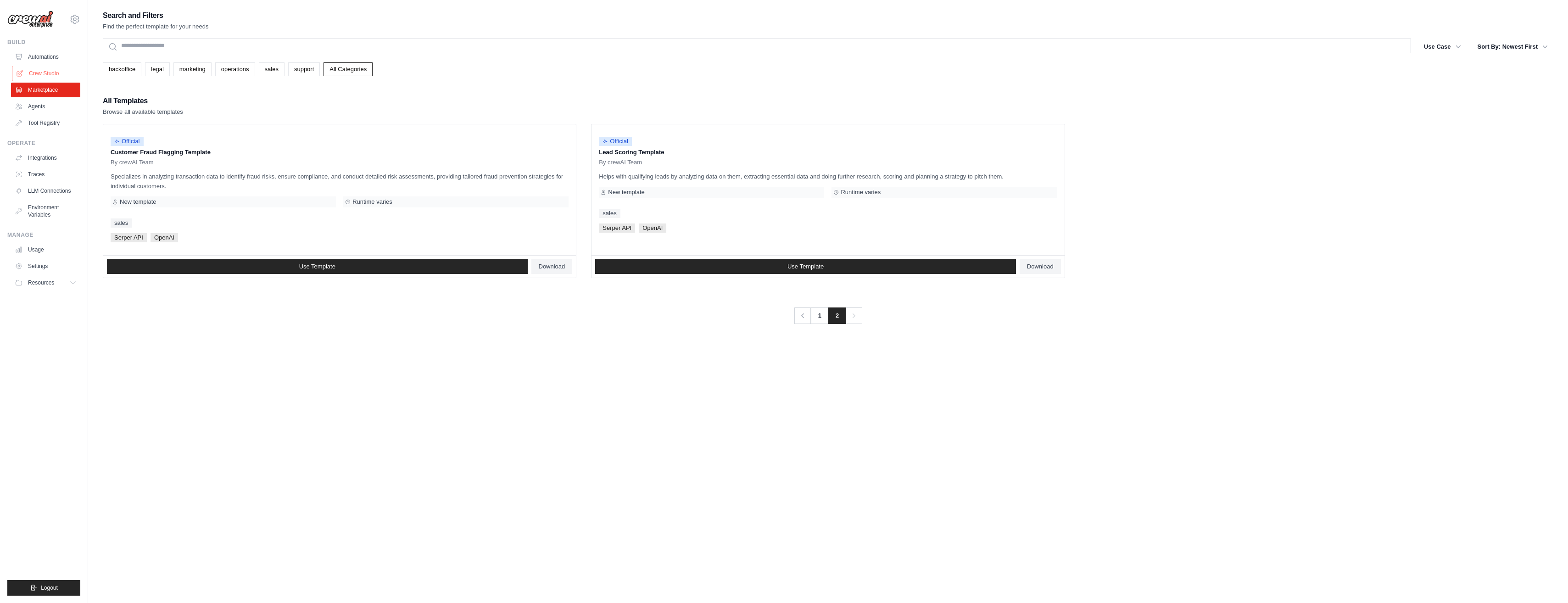
click at [46, 78] on link "Crew Studio" at bounding box center [46, 73] width 69 height 15
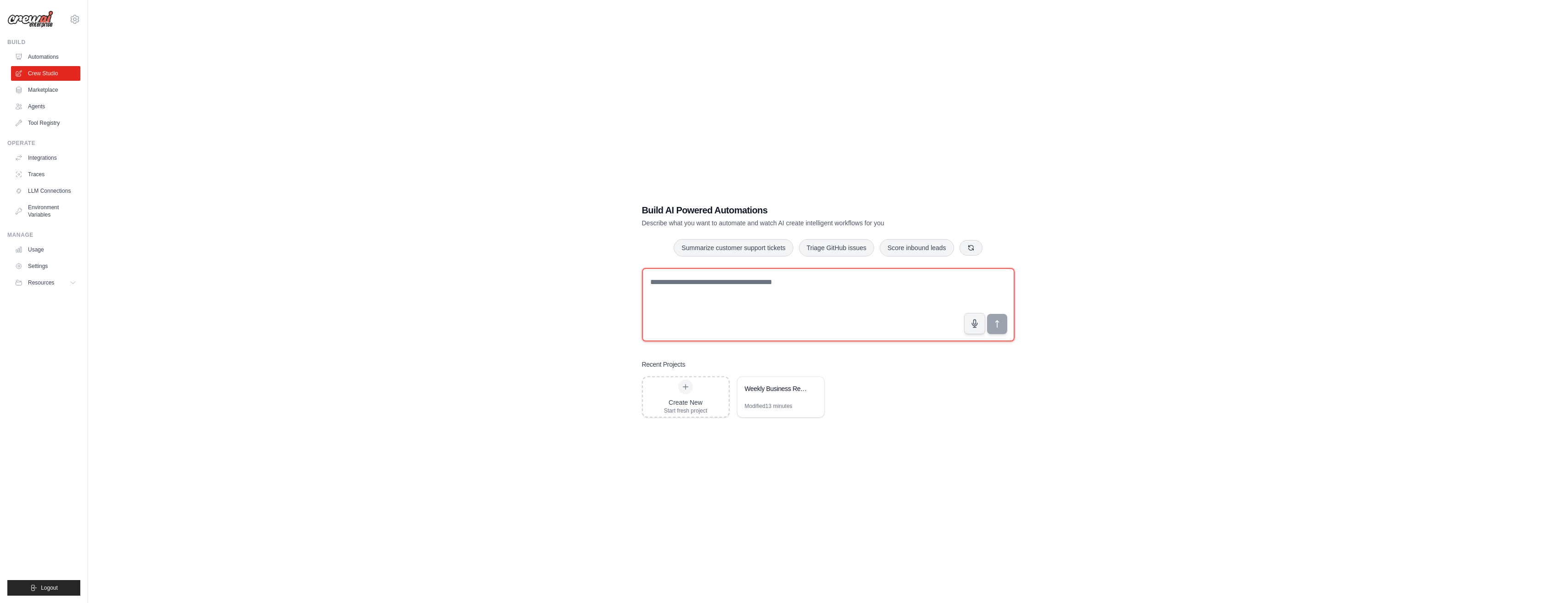
click at [759, 304] on textarea at bounding box center [828, 305] width 372 height 73
click at [698, 286] on textarea at bounding box center [828, 305] width 372 height 73
click at [38, 58] on link "Automations" at bounding box center [46, 57] width 69 height 15
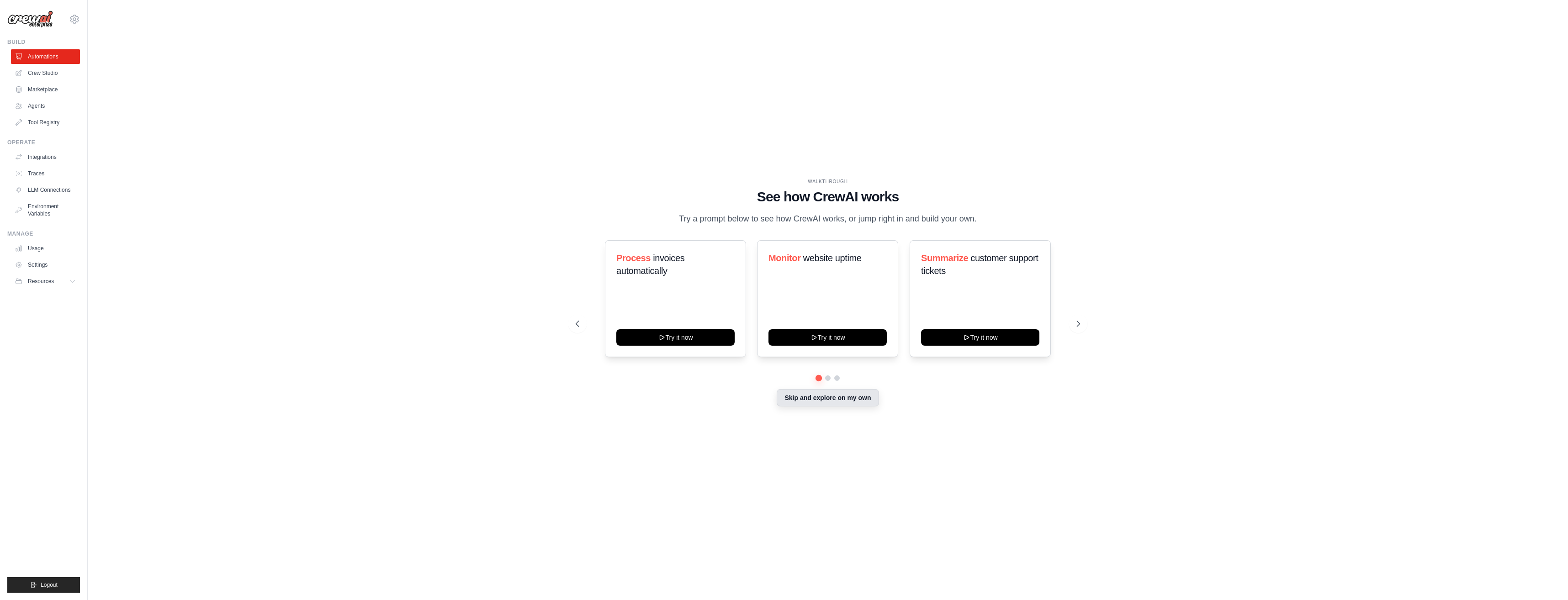
click at [847, 402] on button "Skip and explore on my own" at bounding box center [827, 397] width 102 height 18
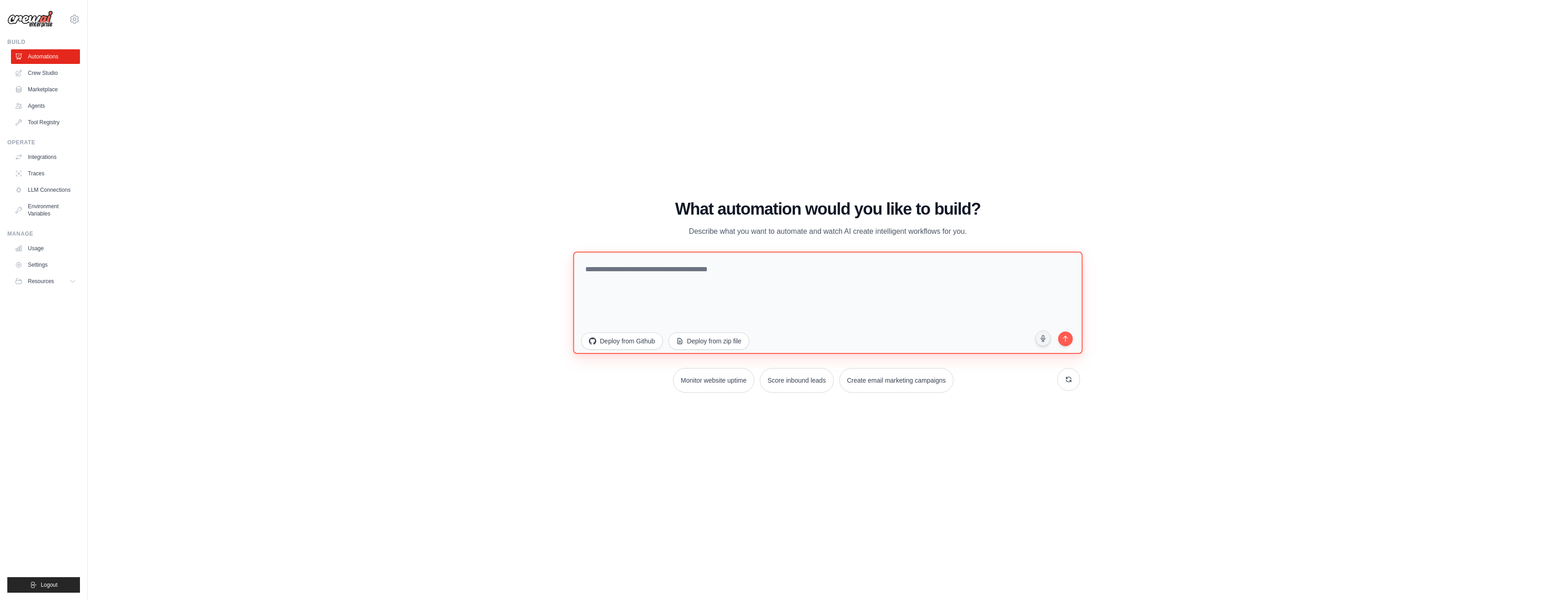
click at [634, 273] on textarea at bounding box center [827, 303] width 509 height 102
click at [679, 278] on textarea at bounding box center [827, 303] width 509 height 102
type textarea "*"
